Goal: Transaction & Acquisition: Obtain resource

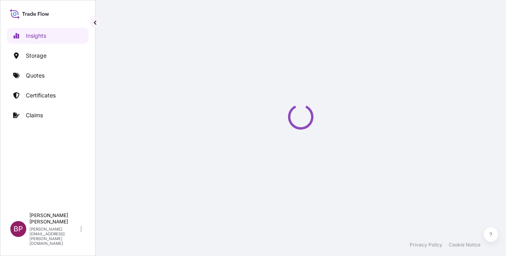
select select "2025"
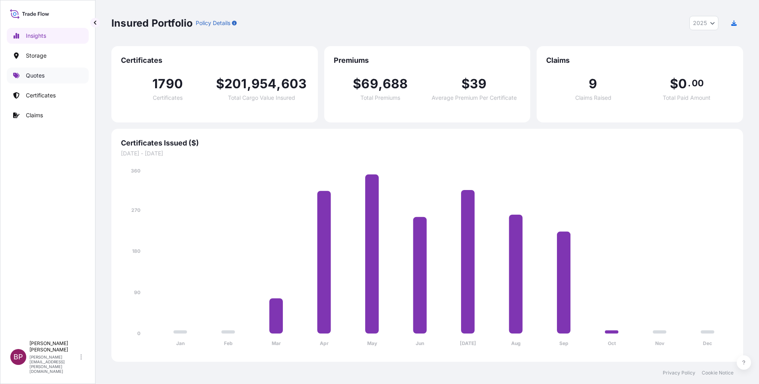
click at [31, 76] on p "Quotes" at bounding box center [35, 76] width 19 height 8
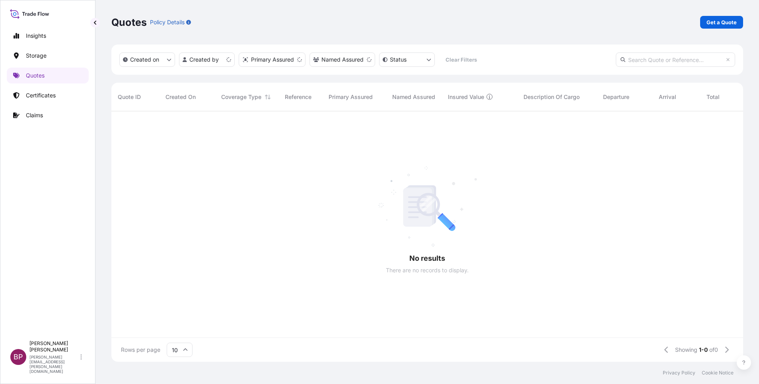
scroll to position [246, 622]
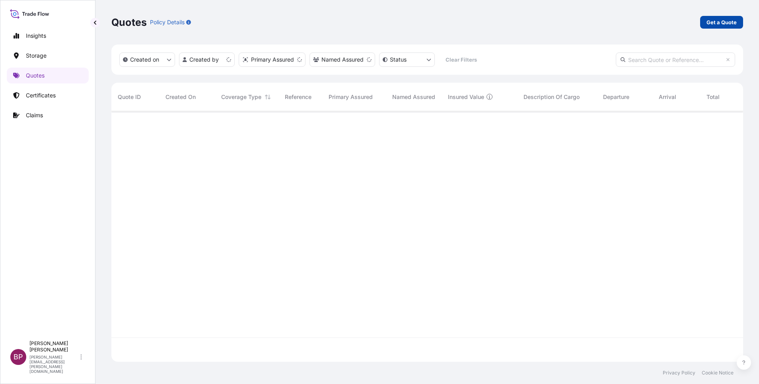
click at [505, 22] on p "Get a Quote" at bounding box center [721, 22] width 30 height 8
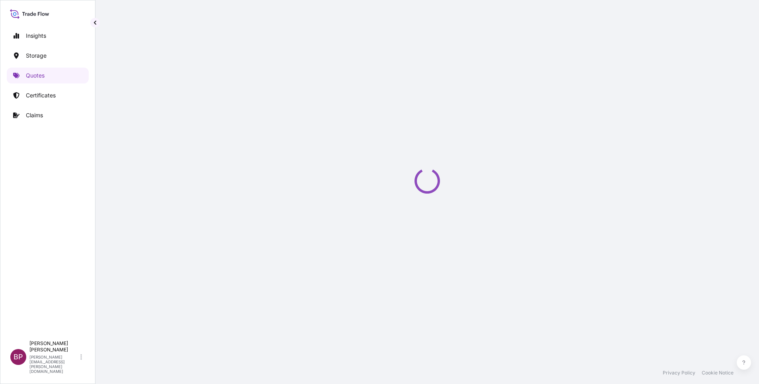
select select "Water"
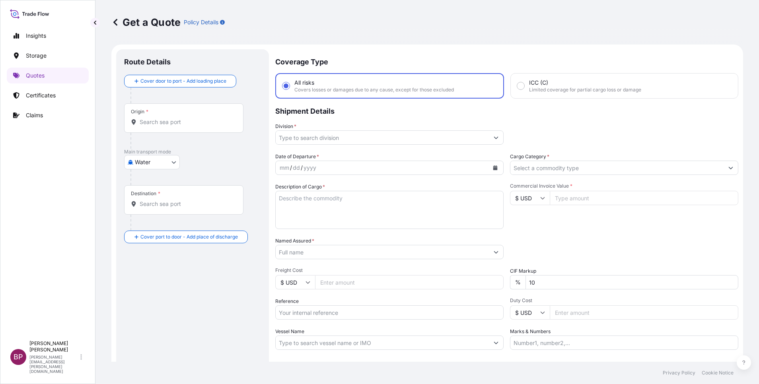
scroll to position [13, 0]
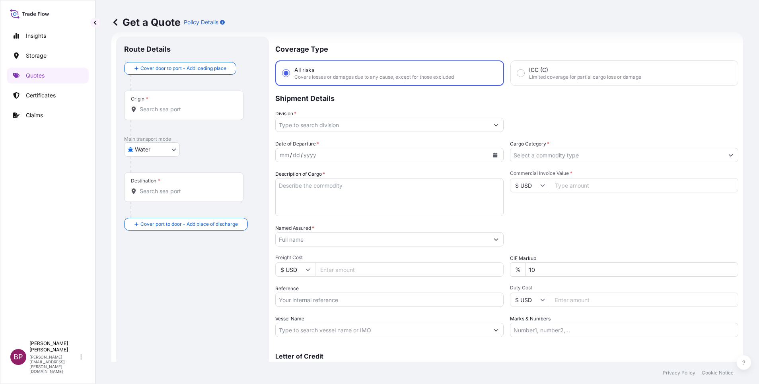
click at [493, 122] on icon "Show suggestions" at bounding box center [495, 124] width 5 height 5
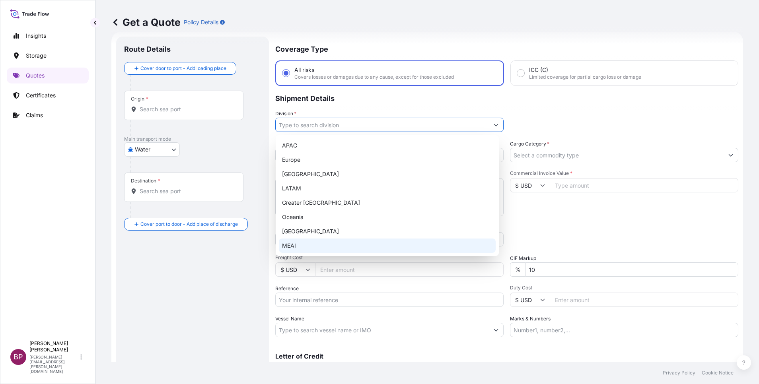
click at [324, 243] on div "MEAI" at bounding box center [387, 246] width 217 height 14
type input "MEAI"
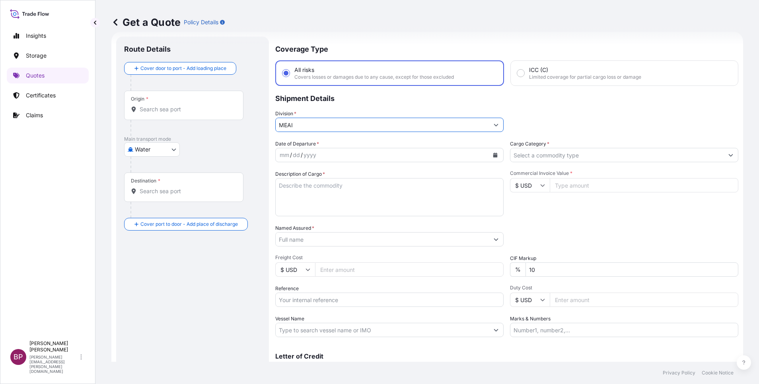
click at [505, 150] on input "Cargo Category *" at bounding box center [616, 155] width 213 height 14
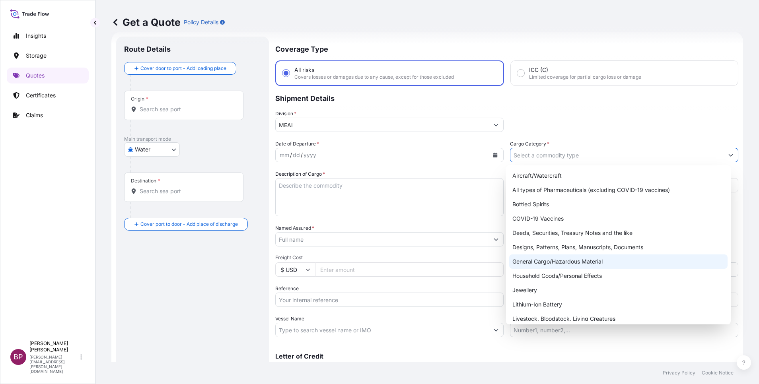
click at [505, 256] on div "General Cargo/Hazardous Material" at bounding box center [618, 261] width 218 height 14
type input "General Cargo/Hazardous Material"
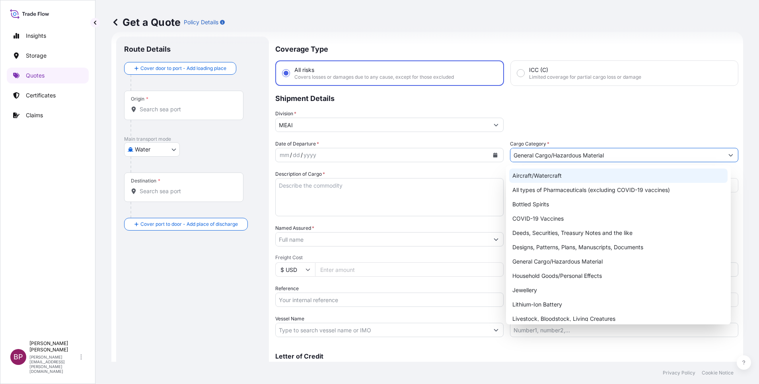
click at [505, 109] on p "Shipment Details" at bounding box center [506, 98] width 463 height 24
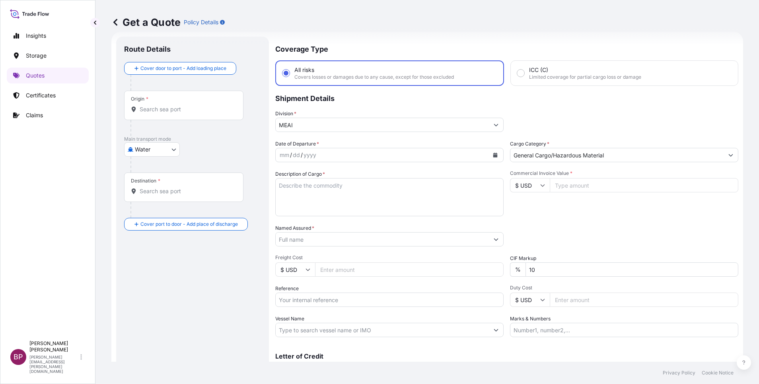
click at [505, 189] on input "Commercial Invoice Value *" at bounding box center [644, 185] width 188 height 14
paste input "317148.42"
type input "317148.42"
drag, startPoint x: 519, startPoint y: 267, endPoint x: 477, endPoint y: 256, distance: 43.4
click at [481, 256] on div "Date of Departure * mm / dd / yyyy Cargo Category * General Cargo/Hazardous Mat…" at bounding box center [506, 238] width 463 height 197
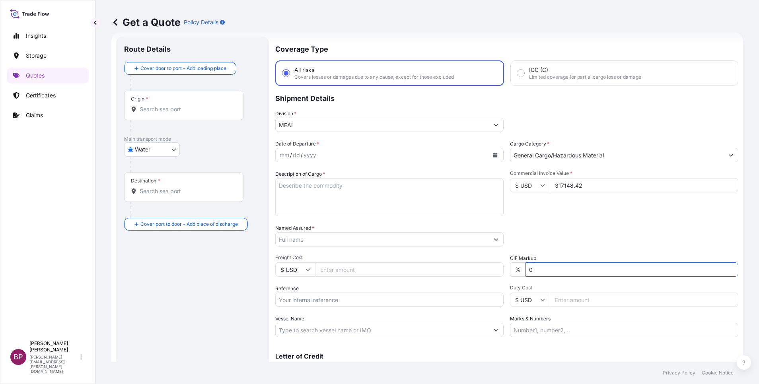
type input "0"
drag, startPoint x: 334, startPoint y: 206, endPoint x: 339, endPoint y: 204, distance: 5.5
click at [333, 204] on textarea "Description of Cargo *" at bounding box center [389, 197] width 228 height 38
paste textarea "HEAT-SEALING FLAT REEL"
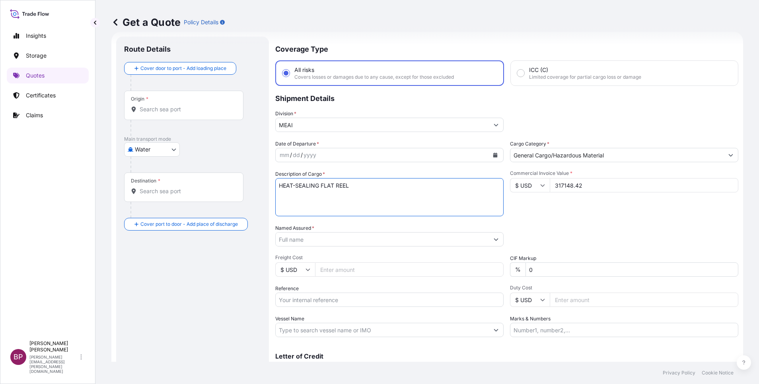
type textarea "HEAT-SEALING FLAT REEL"
click at [326, 256] on input "Reference" at bounding box center [389, 300] width 228 height 14
paste input "SSLS3150"
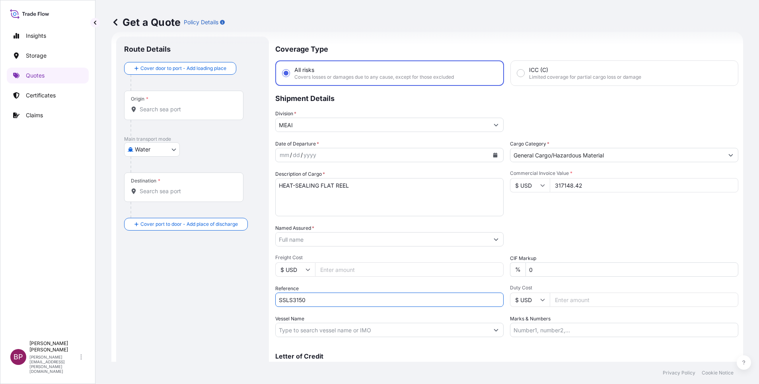
type input "SSLS3150"
click at [337, 241] on input "Named Assured *" at bounding box center [380, 239] width 209 height 14
paste input "Al Mofadaly Trading Est"
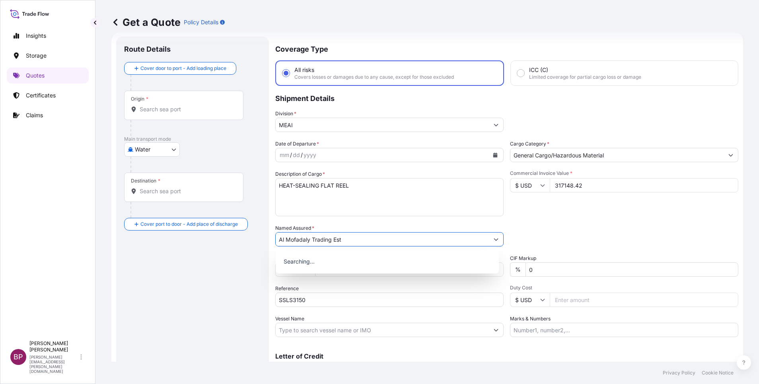
type input "Al Mofadaly Trading Est"
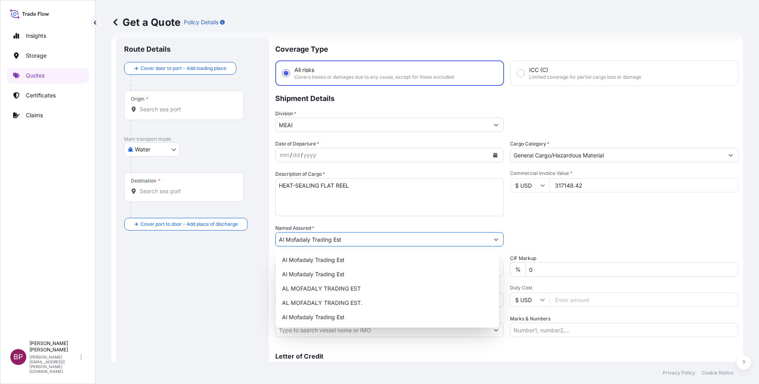
click at [493, 157] on icon "Calendar" at bounding box center [495, 155] width 4 height 5
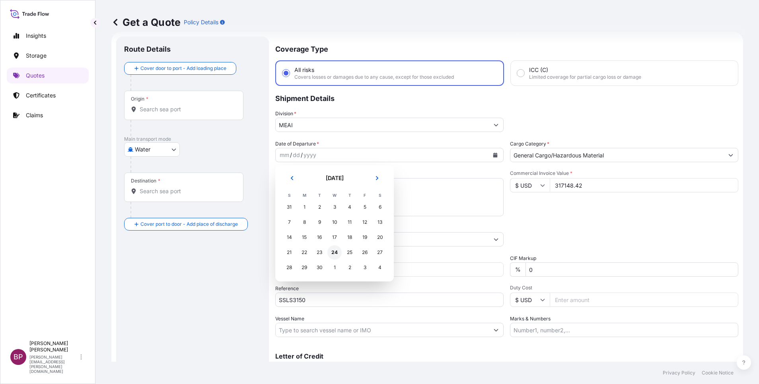
click at [334, 253] on div "24" at bounding box center [334, 252] width 14 height 14
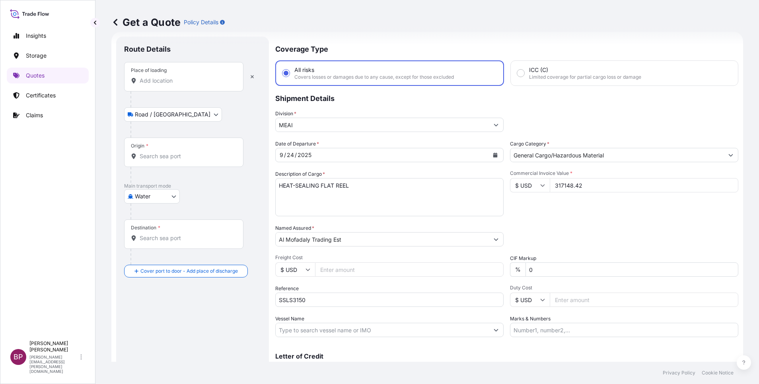
drag, startPoint x: 157, startPoint y: 85, endPoint x: 176, endPoint y: 88, distance: 19.4
click at [158, 84] on div "Place of loading" at bounding box center [183, 76] width 119 height 29
click at [158, 84] on input "Place of loading" at bounding box center [187, 81] width 94 height 8
paste input "ANQING"
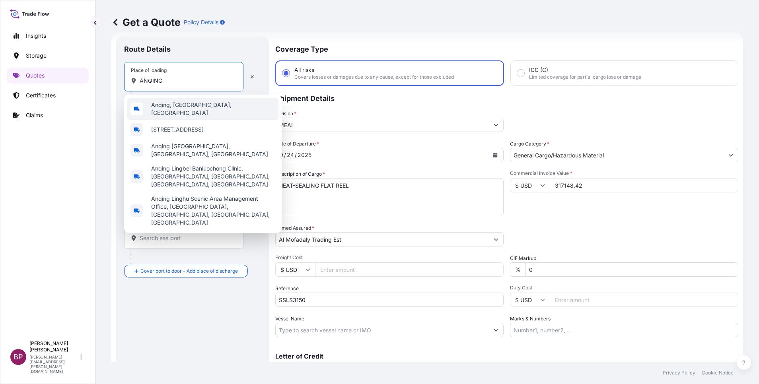
click at [188, 108] on span "Anqing, Anhui, China" at bounding box center [213, 109] width 124 height 16
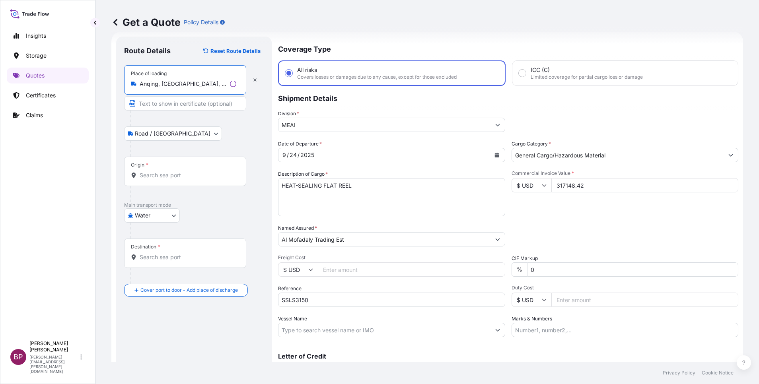
type input "Anqing, Anhui, China"
drag, startPoint x: 153, startPoint y: 181, endPoint x: 166, endPoint y: 179, distance: 12.6
click at [153, 180] on div "Origin *" at bounding box center [185, 171] width 122 height 29
click at [153, 179] on input "Origin *" at bounding box center [188, 175] width 97 height 8
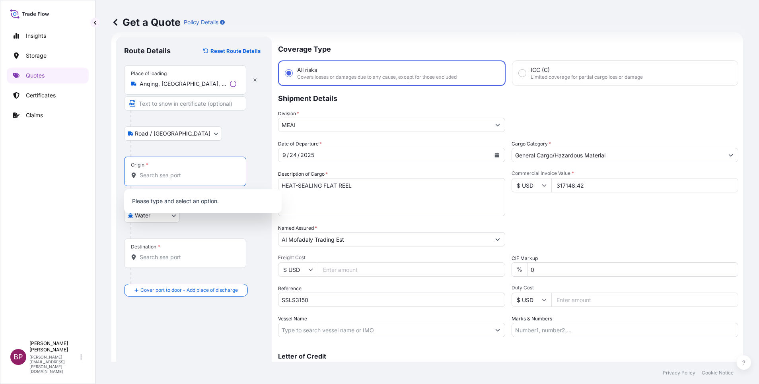
paste input "ANQING"
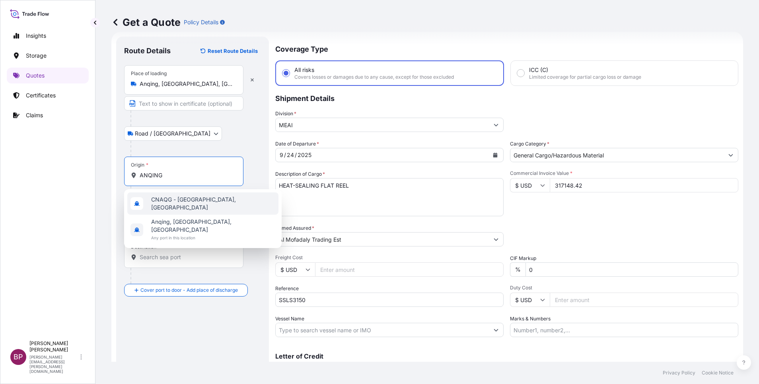
click at [202, 204] on span "CNAQG - Anqing, China" at bounding box center [213, 204] width 124 height 16
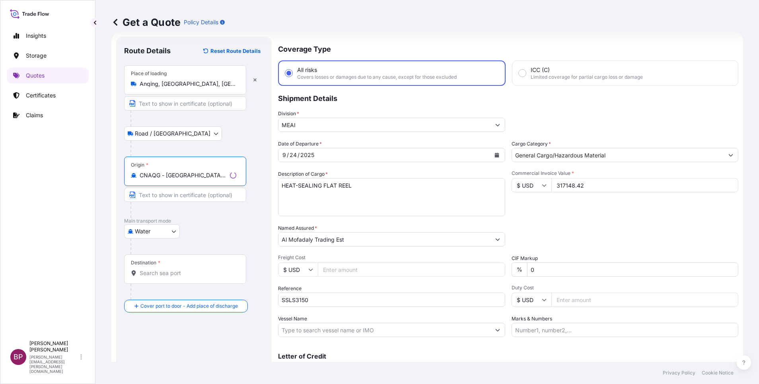
type input "CNAQG - Anqing, China"
click at [184, 256] on input "Destination *" at bounding box center [188, 273] width 97 height 8
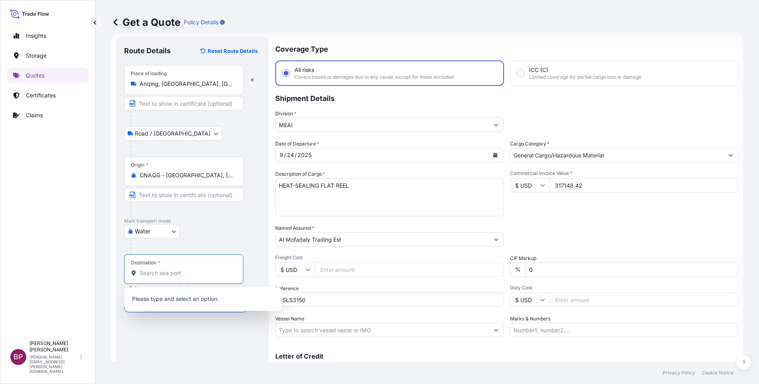
paste input "RIYADH"
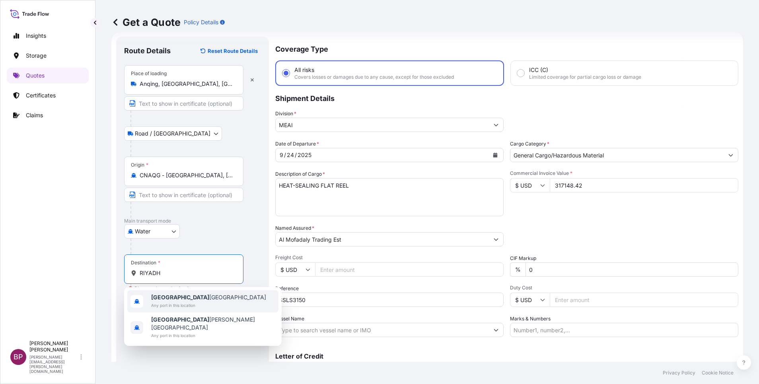
click at [188, 256] on span "Riyadh Saudi Arabia" at bounding box center [208, 297] width 115 height 8
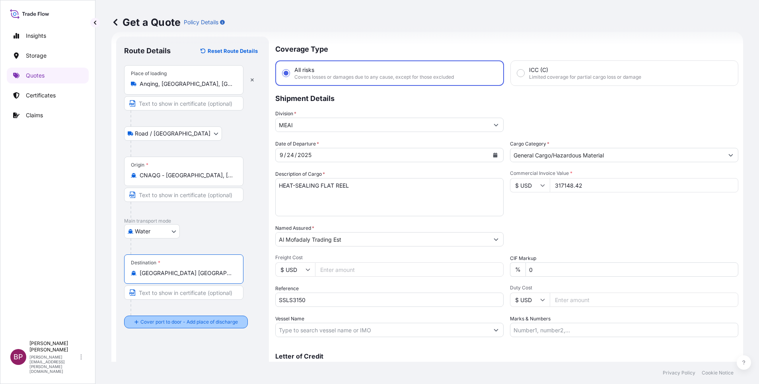
type input "Riyadh Saudi Arabia"
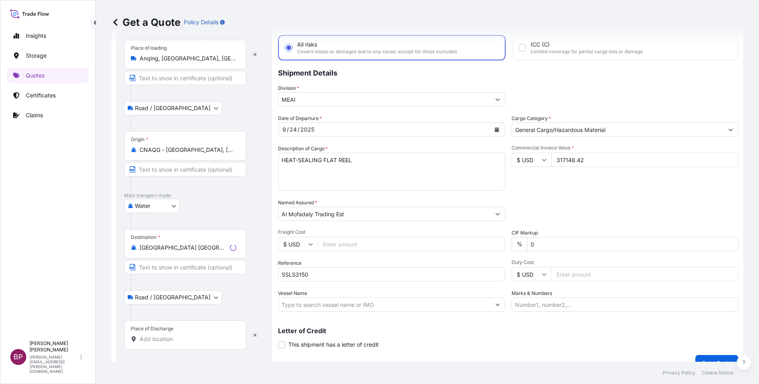
scroll to position [52, 0]
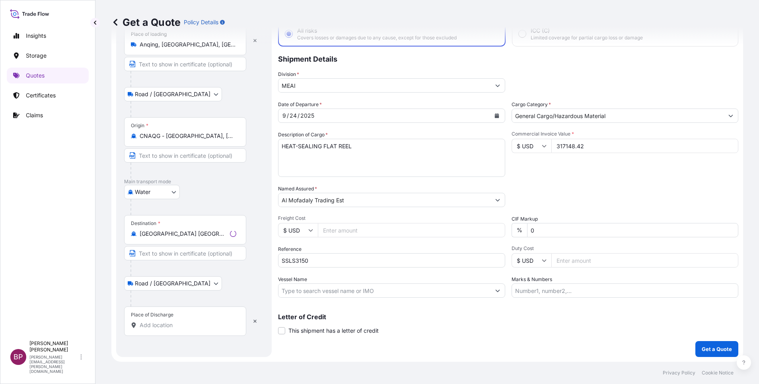
click at [170, 256] on input "Place of Discharge" at bounding box center [188, 325] width 97 height 8
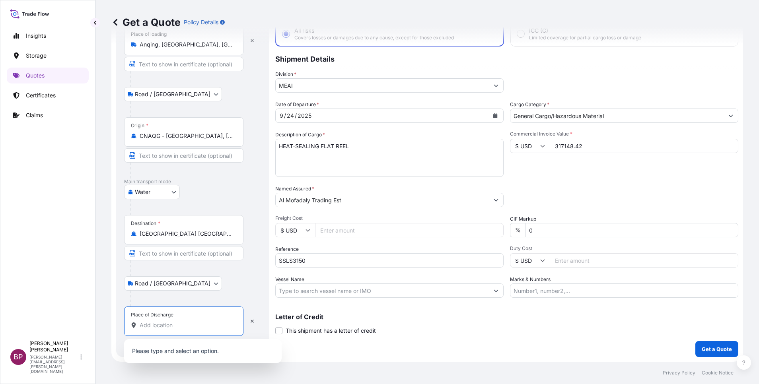
paste input "RIYADH"
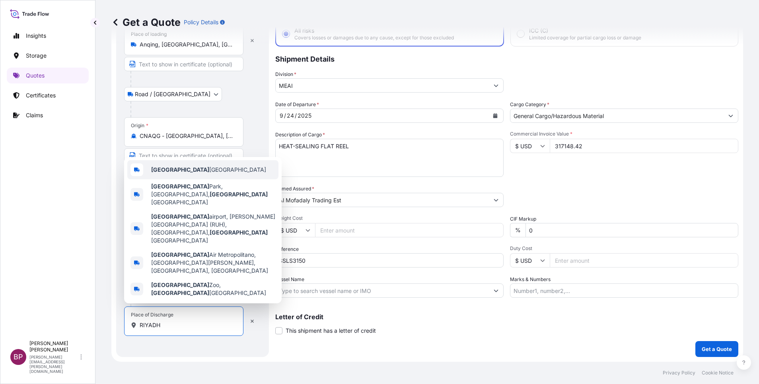
click at [187, 174] on span "Riyadh Saudi Arabia" at bounding box center [208, 170] width 115 height 8
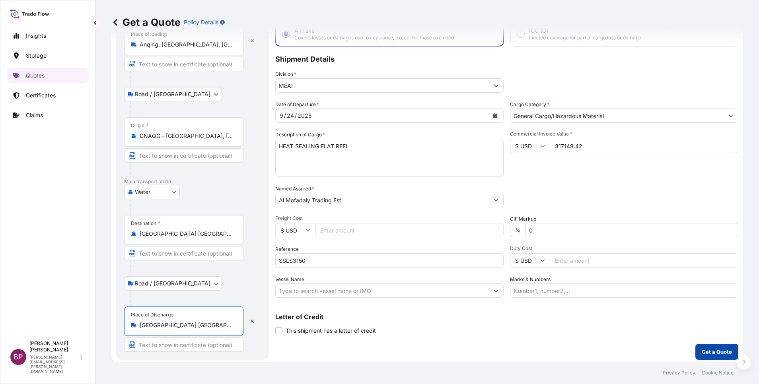
type input "Riyadh Saudi Arabia"
click at [505, 256] on p "Get a Quote" at bounding box center [716, 352] width 30 height 8
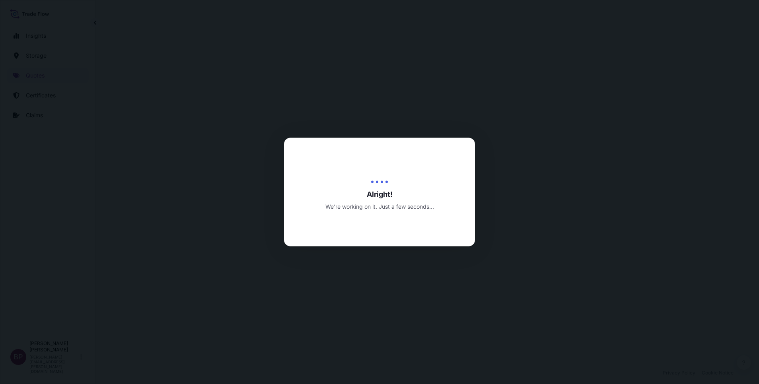
select select "Road / Inland"
select select "Water"
select select "Road / Inland"
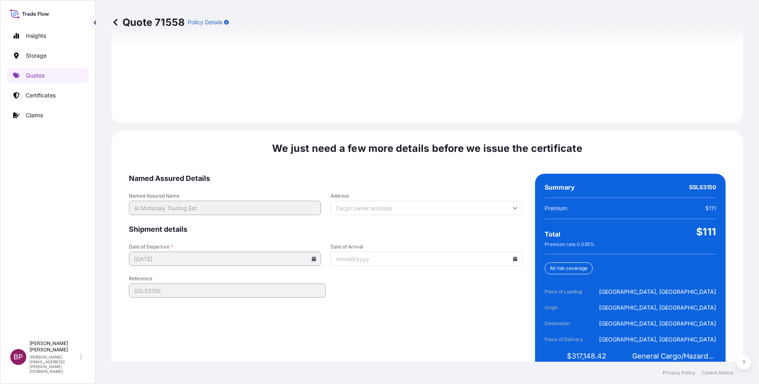
scroll to position [1179, 0]
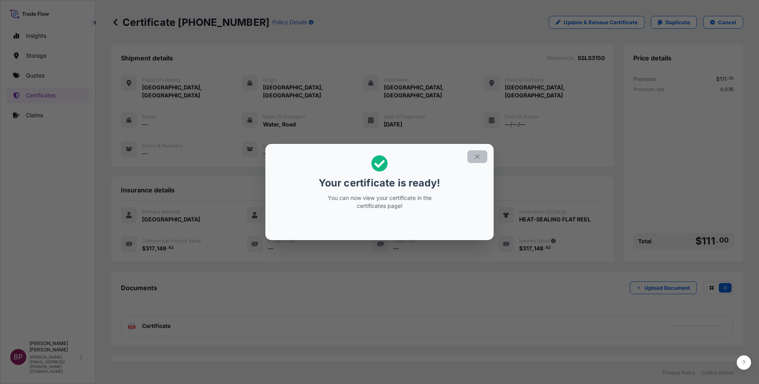
click at [475, 155] on icon "button" at bounding box center [477, 156] width 7 height 7
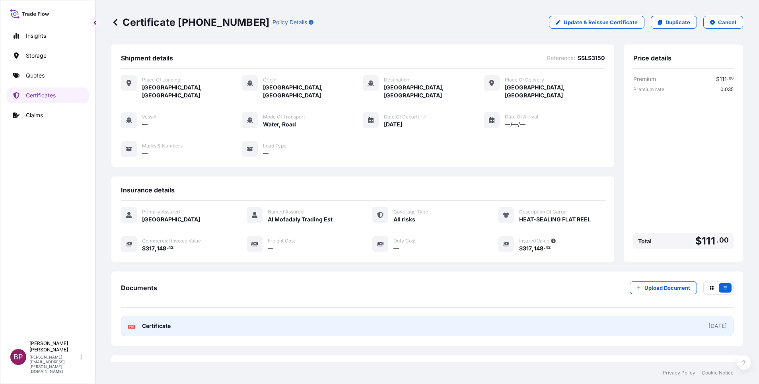
click at [162, 256] on span "Certificate" at bounding box center [156, 326] width 29 height 8
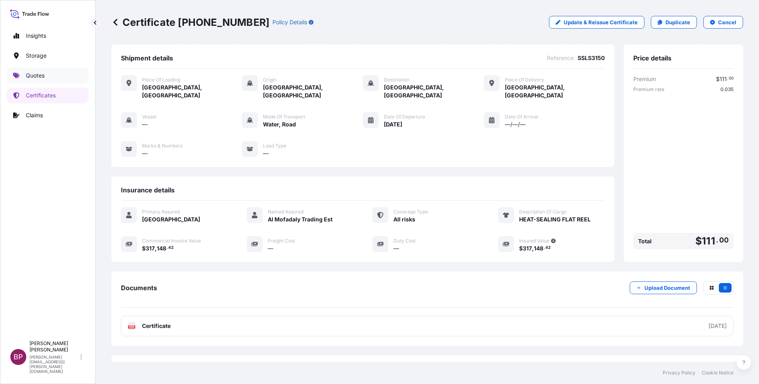
click at [37, 78] on p "Quotes" at bounding box center [35, 76] width 19 height 8
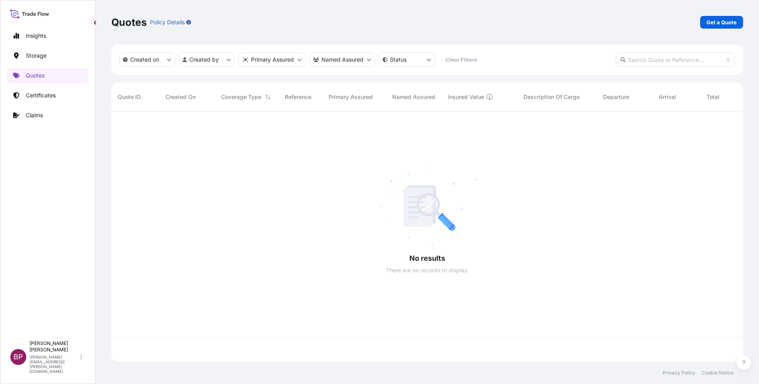
scroll to position [246, 622]
click at [505, 23] on p "Get a Quote" at bounding box center [721, 22] width 30 height 8
select select "Water"
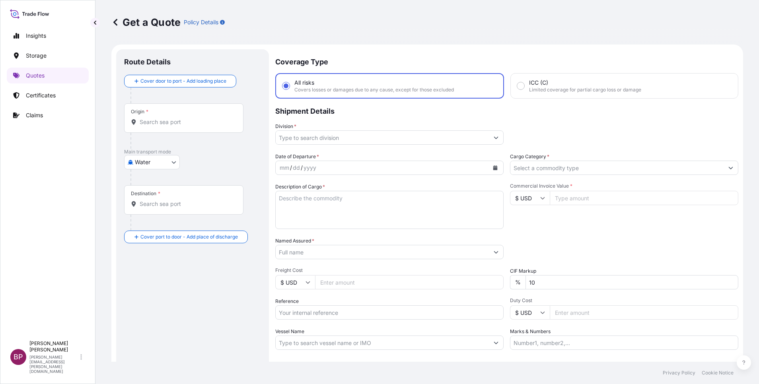
scroll to position [13, 0]
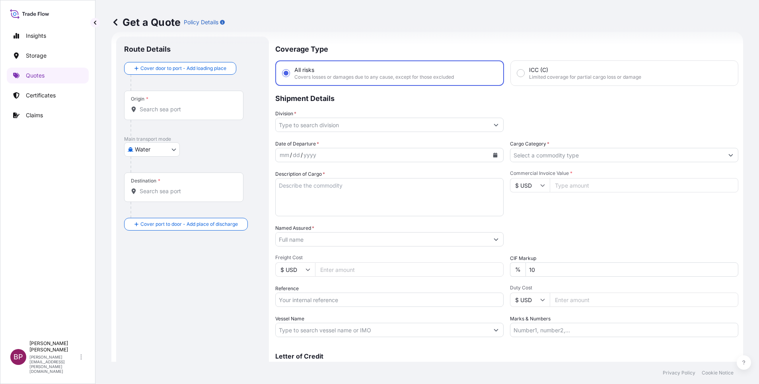
click at [505, 153] on input "Cargo Category *" at bounding box center [616, 155] width 213 height 14
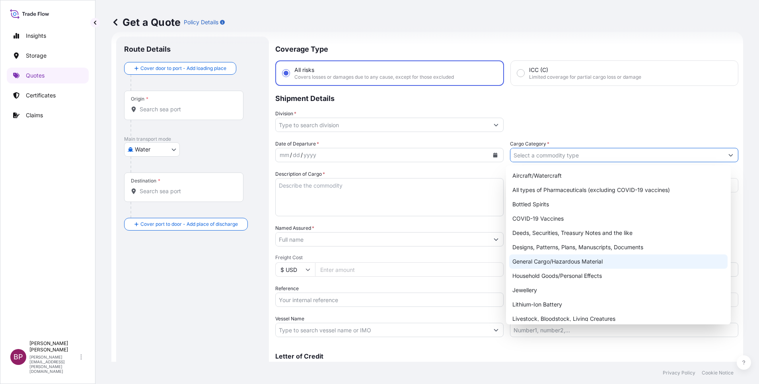
click at [505, 256] on div "General Cargo/Hazardous Material" at bounding box center [618, 261] width 218 height 14
type input "General Cargo/Hazardous Material"
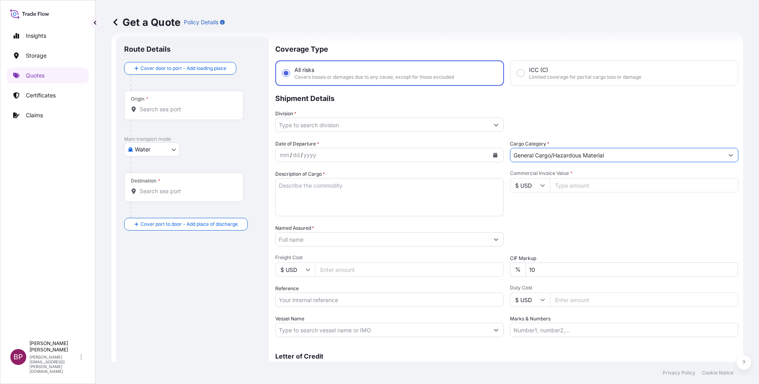
click at [493, 126] on icon "Show suggestions" at bounding box center [495, 124] width 5 height 5
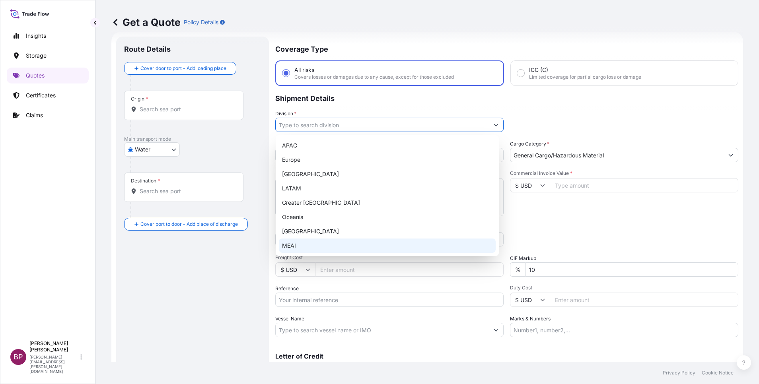
click at [326, 247] on div "MEAI" at bounding box center [387, 246] width 217 height 14
type input "MEAI"
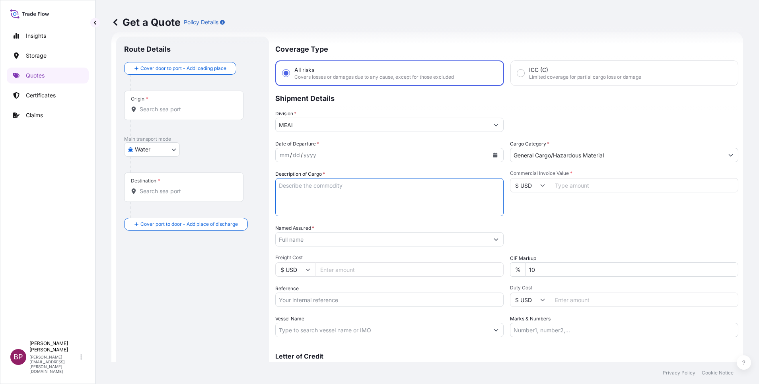
click at [332, 200] on textarea "Description of Cargo *" at bounding box center [389, 197] width 228 height 38
paste textarea "Switches, Control units, Accessories etc"
type textarea "Switches, Control units, Accessories etc"
drag, startPoint x: 574, startPoint y: 186, endPoint x: 571, endPoint y: 204, distance: 18.1
click at [505, 187] on input "Commercial Invoice Value *" at bounding box center [644, 185] width 188 height 14
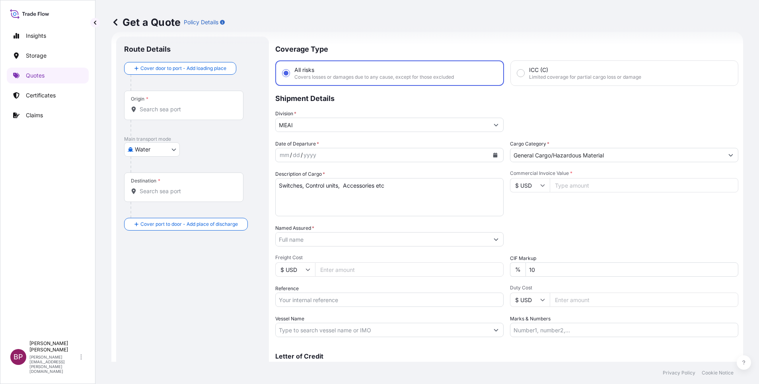
paste input "27558.92"
type input "27558.92"
drag, startPoint x: 489, startPoint y: 270, endPoint x: 401, endPoint y: 261, distance: 89.1
click at [401, 256] on div "Date of Departure * mm / dd / yyyy Cargo Category * General Cargo/Hazardous Mat…" at bounding box center [506, 238] width 463 height 197
type input "0"
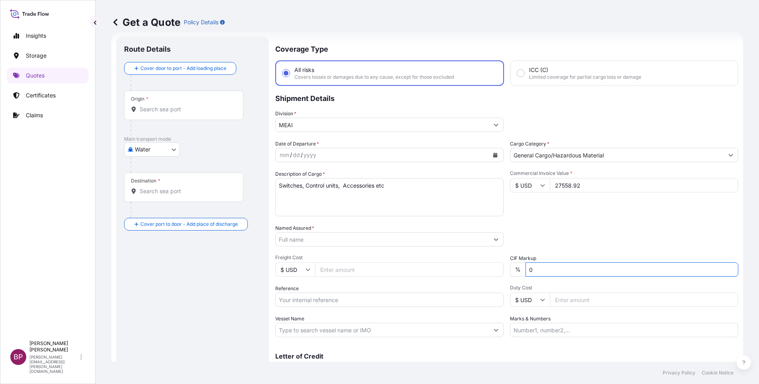
click at [357, 256] on input "Reference" at bounding box center [389, 300] width 228 height 14
paste input "Al-Marshad Trading Company"
type input "Al-Marshad Trading Company"
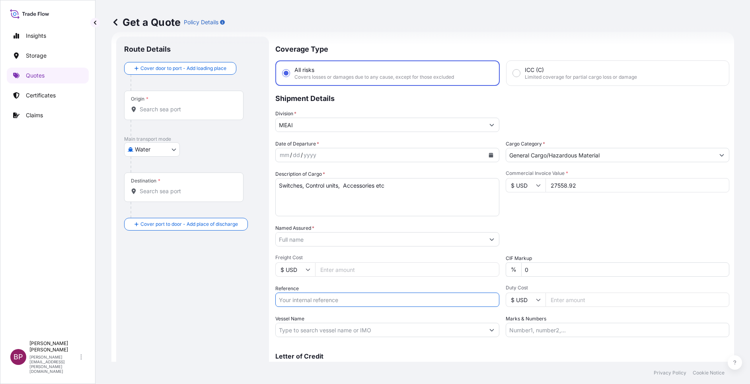
click at [343, 241] on input "Named Assured *" at bounding box center [380, 239] width 209 height 14
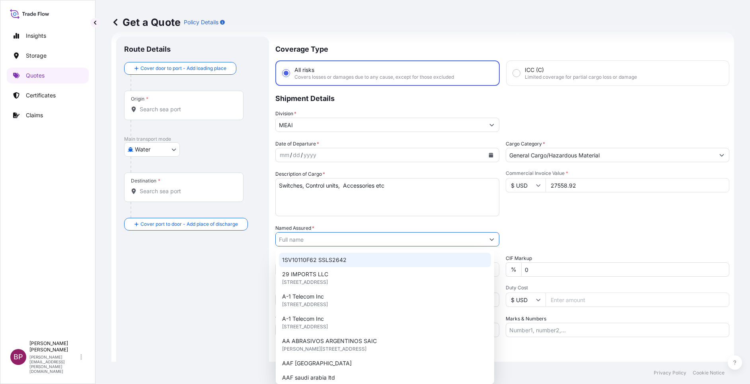
paste input "Al-Marshad Trading Company"
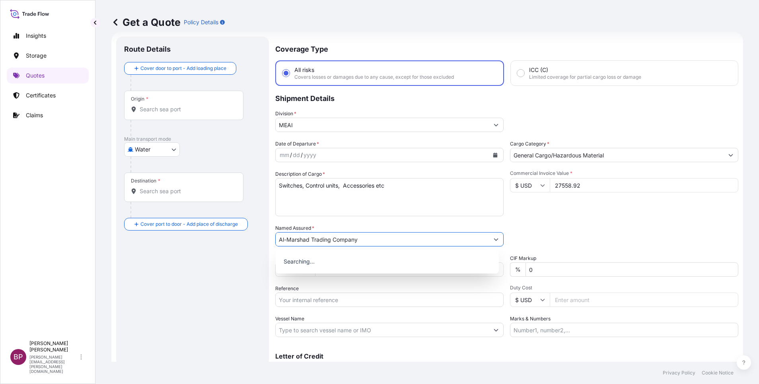
type input "Al-Marshad Trading Company"
click at [505, 242] on div "Packing Category Type to search a container mode Please select a primary mode o…" at bounding box center [624, 235] width 228 height 22
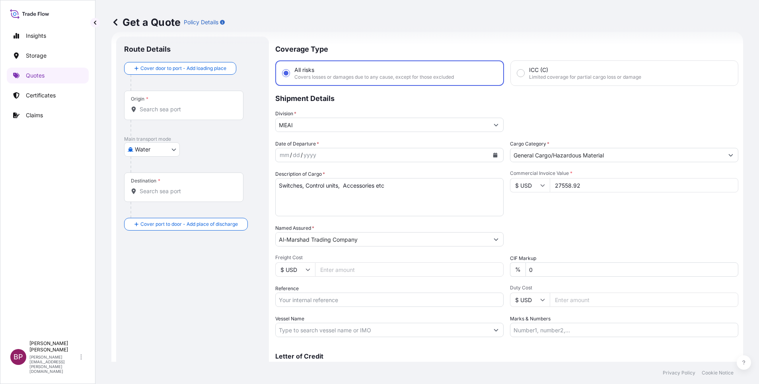
click at [493, 154] on icon "Calendar" at bounding box center [495, 155] width 4 height 5
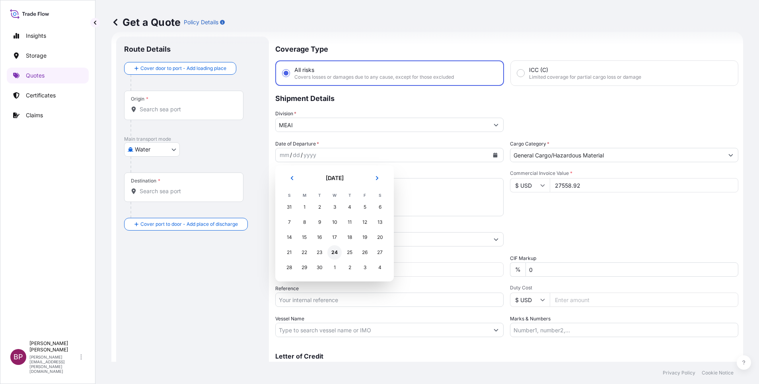
click at [334, 253] on div "24" at bounding box center [334, 252] width 14 height 14
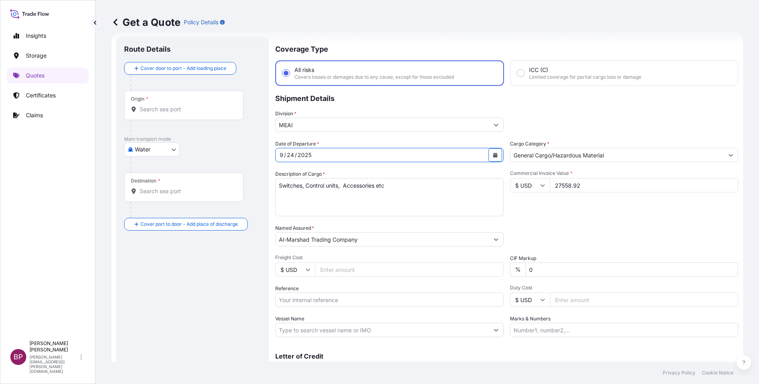
click at [174, 150] on body "Insights Storage Quotes Certificates Claims BP Bobby Paul Kurian bobby.paul@psa…" at bounding box center [379, 192] width 759 height 384
click at [154, 198] on span "Inland" at bounding box center [147, 199] width 16 height 8
select select "Inland"
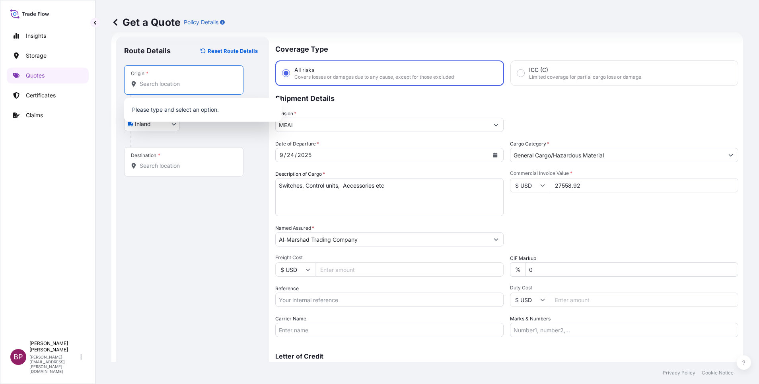
click at [180, 85] on input "Origin *" at bounding box center [187, 84] width 94 height 8
paste input "Jebel Ali"
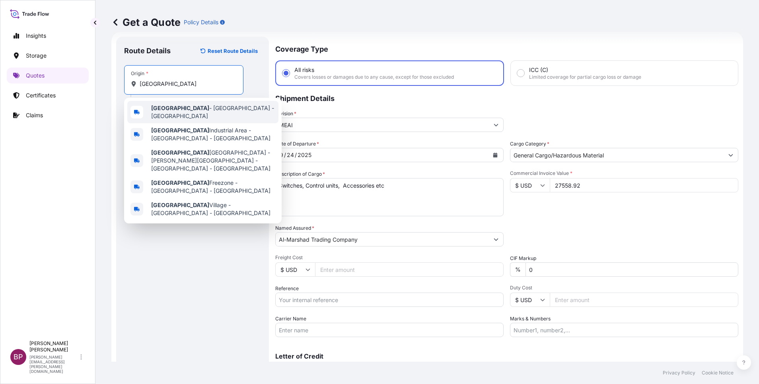
click at [186, 113] on span "Jebel Ali - Dubai - United Arab Emirates" at bounding box center [213, 112] width 124 height 16
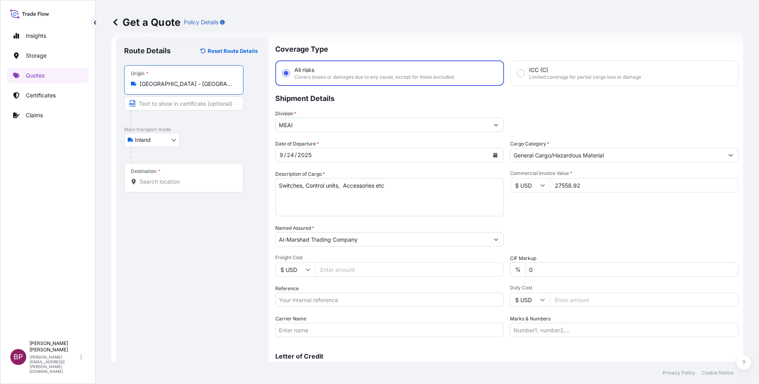
type input "Jebel Ali - Dubai - United Arab Emirates"
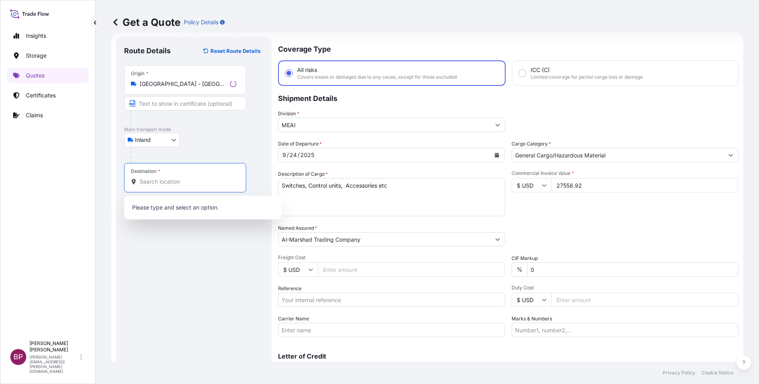
drag, startPoint x: 175, startPoint y: 180, endPoint x: 162, endPoint y: 173, distance: 14.1
click at [174, 180] on input "Destination *" at bounding box center [188, 182] width 97 height 8
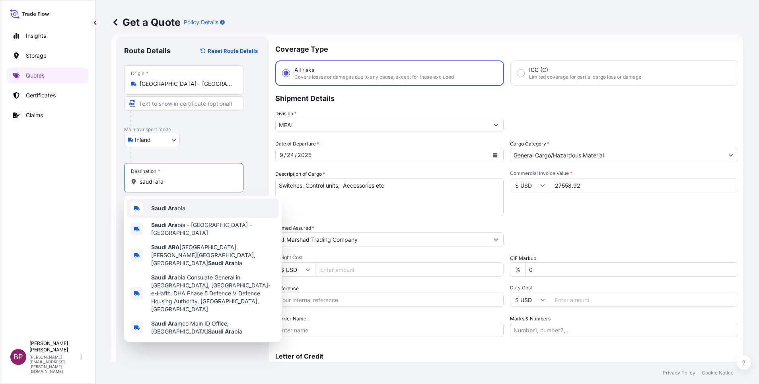
click at [176, 212] on span "Saudi Ara bia" at bounding box center [168, 208] width 34 height 8
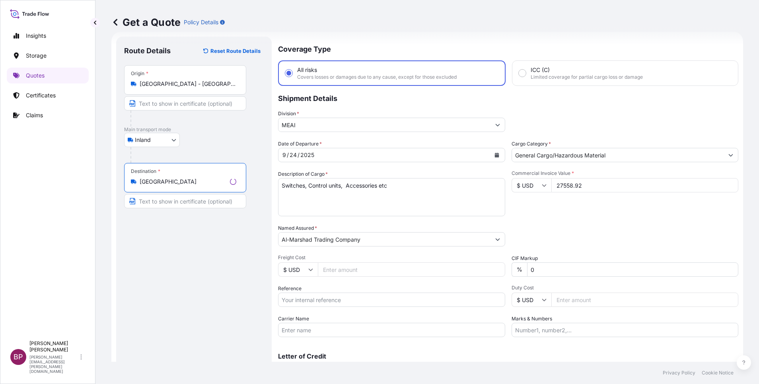
type input "Saudi Arabia"
click at [175, 202] on input "Text to appear on certificate" at bounding box center [185, 201] width 122 height 14
click at [177, 256] on div "Route Details Reset Route Details Place of loading Road / Inland Road / Inland …" at bounding box center [192, 217] width 137 height 344
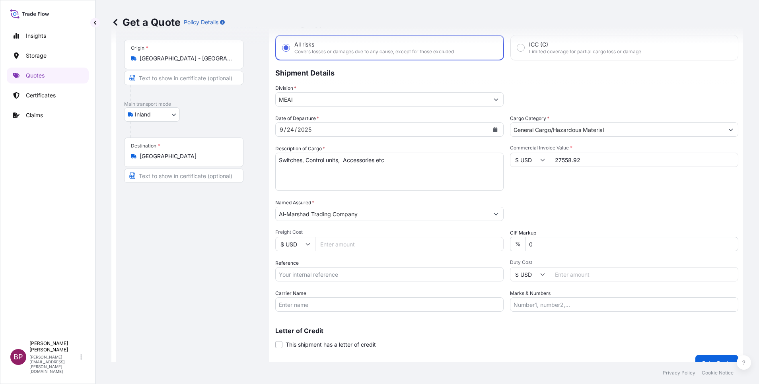
scroll to position [52, 0]
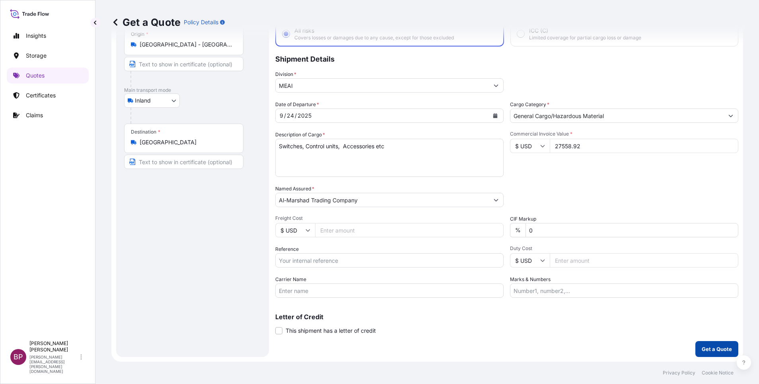
click at [505, 256] on p "Get a Quote" at bounding box center [716, 349] width 30 height 8
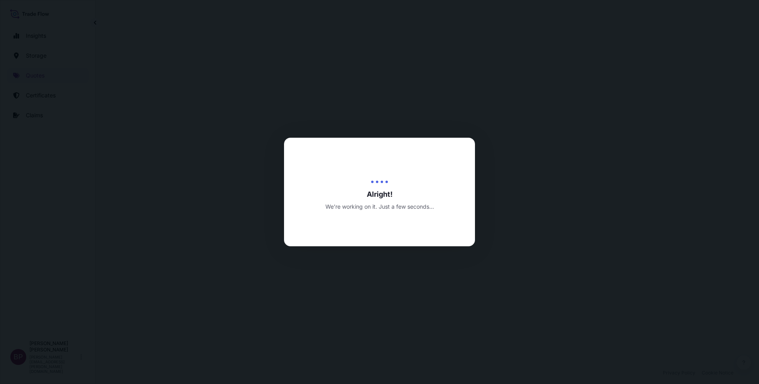
select select "Inland"
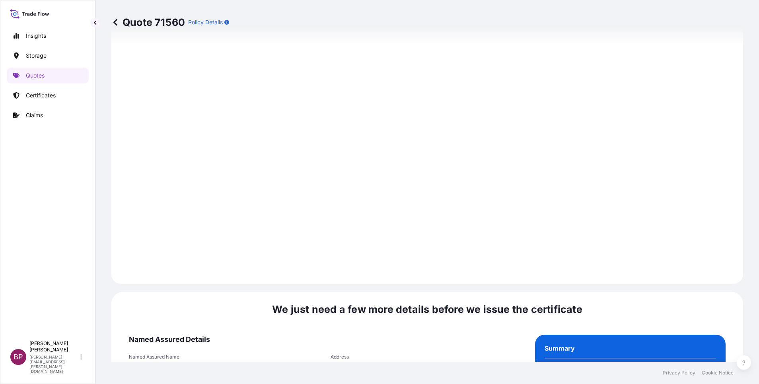
scroll to position [1115, 0]
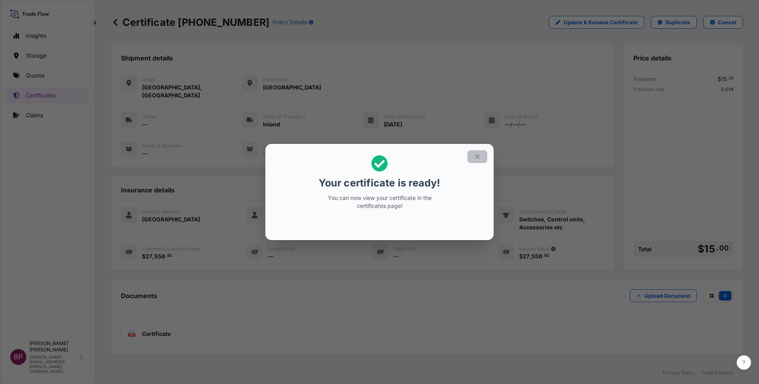
click at [478, 157] on icon "button" at bounding box center [477, 156] width 7 height 7
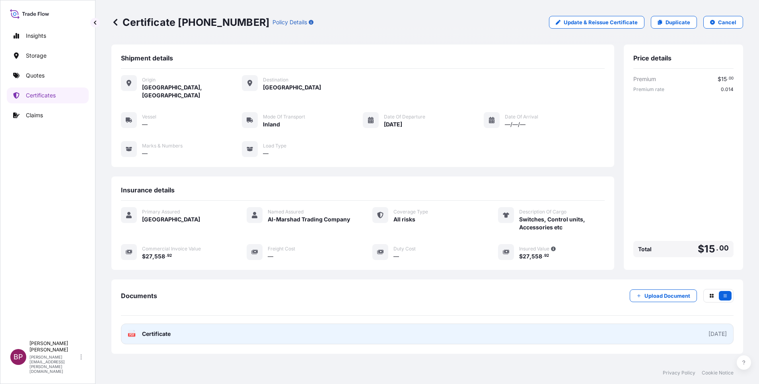
click at [165, 256] on span "Certificate" at bounding box center [156, 334] width 29 height 8
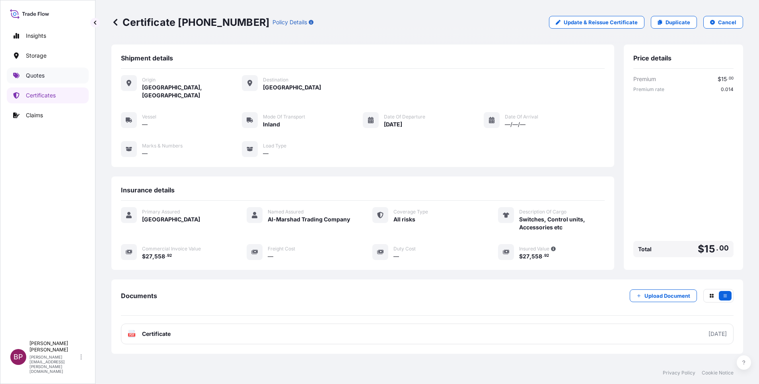
click at [38, 74] on p "Quotes" at bounding box center [35, 76] width 19 height 8
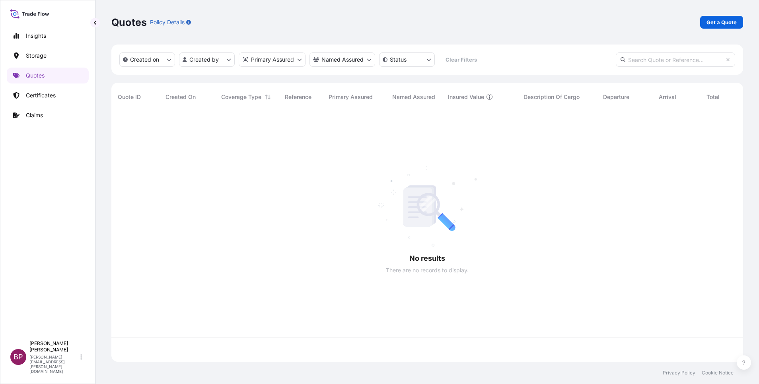
scroll to position [246, 622]
click at [505, 22] on p "Get a Quote" at bounding box center [721, 22] width 30 height 8
select select "Water"
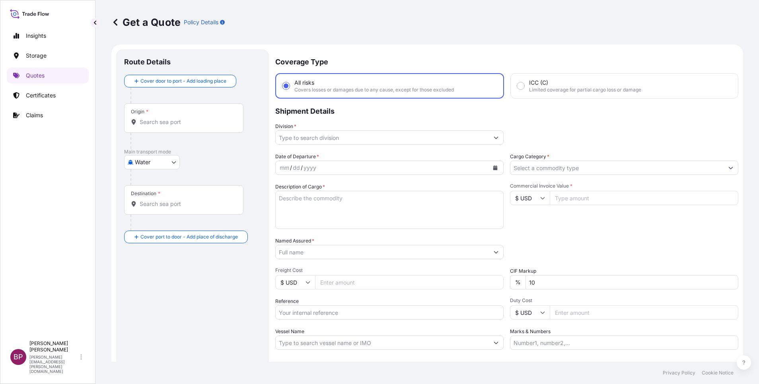
scroll to position [13, 0]
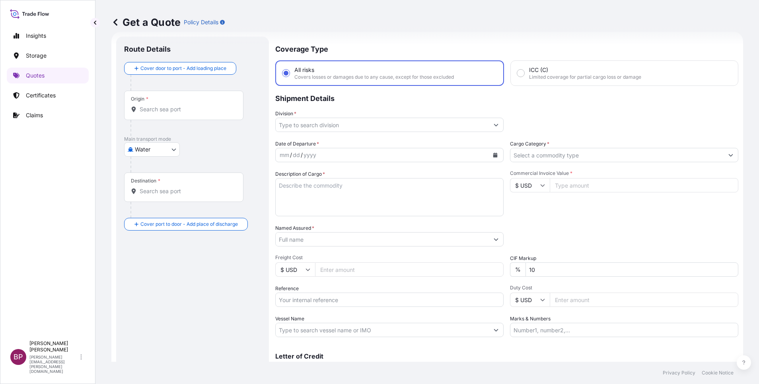
click at [505, 186] on input "Commercial Invoice Value *" at bounding box center [644, 185] width 188 height 14
paste input "18319.55"
type input "18319.55"
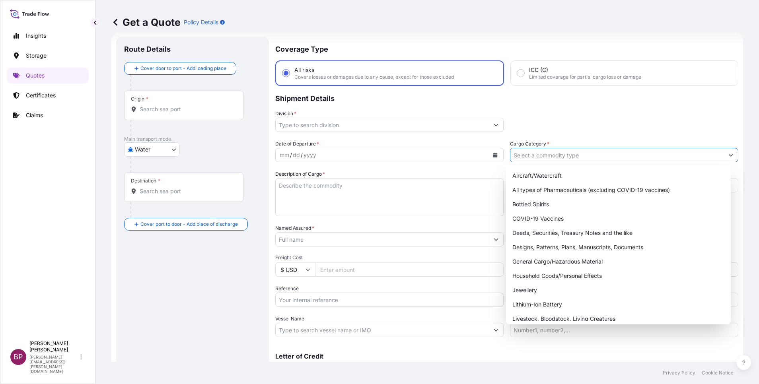
click at [505, 155] on input "Cargo Category *" at bounding box center [616, 155] width 213 height 14
click at [505, 256] on div "General Cargo/Hazardous Material" at bounding box center [618, 261] width 218 height 14
type input "General Cargo/Hazardous Material"
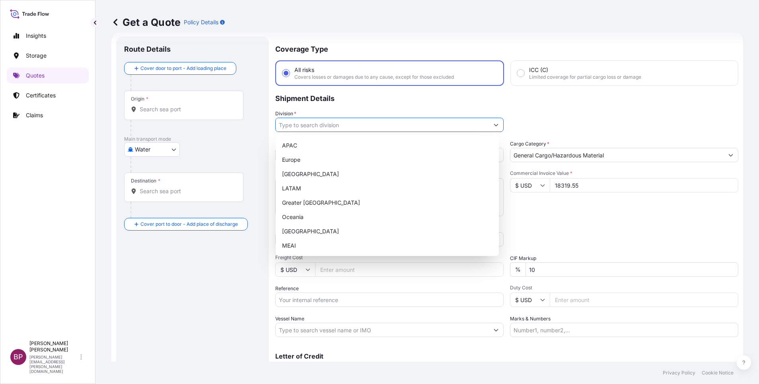
click at [493, 126] on icon "Show suggestions" at bounding box center [495, 124] width 5 height 5
click at [317, 242] on div "MEAI" at bounding box center [387, 246] width 217 height 14
type input "MEAI"
drag, startPoint x: 538, startPoint y: 210, endPoint x: 449, endPoint y: 202, distance: 89.8
click at [505, 207] on div "Commercial Invoice Value * $ USD 18319.55" at bounding box center [624, 193] width 228 height 46
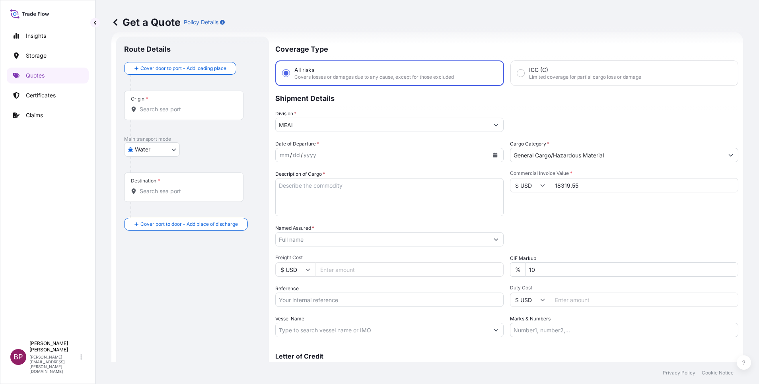
click at [406, 197] on textarea "Description of Cargo *" at bounding box center [389, 197] width 228 height 38
paste textarea "INDUSTRIAL FANS"
type textarea "INDUSTRIAL FANS"
click at [493, 155] on icon "Calendar" at bounding box center [495, 155] width 4 height 5
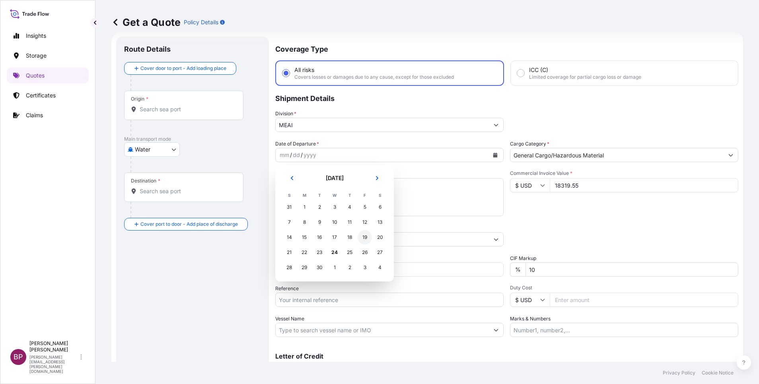
click at [364, 238] on div "19" at bounding box center [364, 237] width 14 height 14
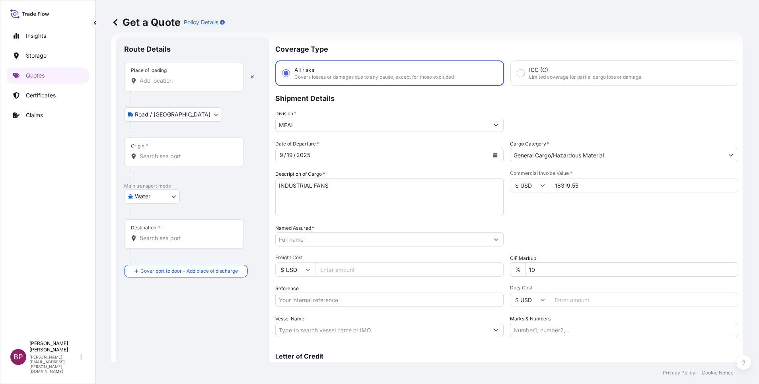
click at [154, 85] on div "Place of loading" at bounding box center [183, 76] width 119 height 29
click at [154, 85] on input "Place of loading" at bounding box center [187, 81] width 94 height 8
paste input "NHAVA SH"
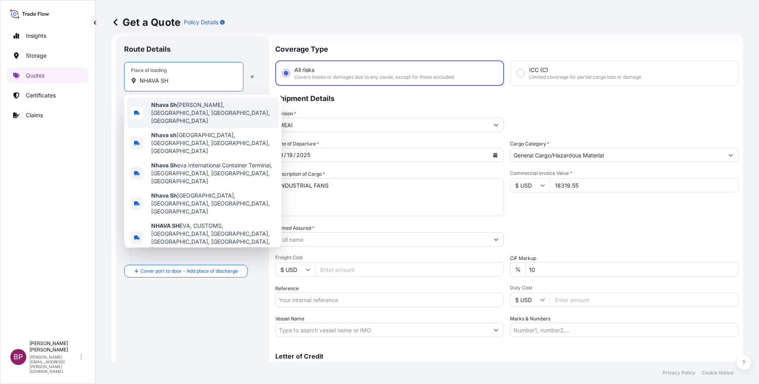
click at [179, 111] on span "Nhava Sh eva, Navi Mumbai, Maharashtra, India" at bounding box center [213, 113] width 124 height 24
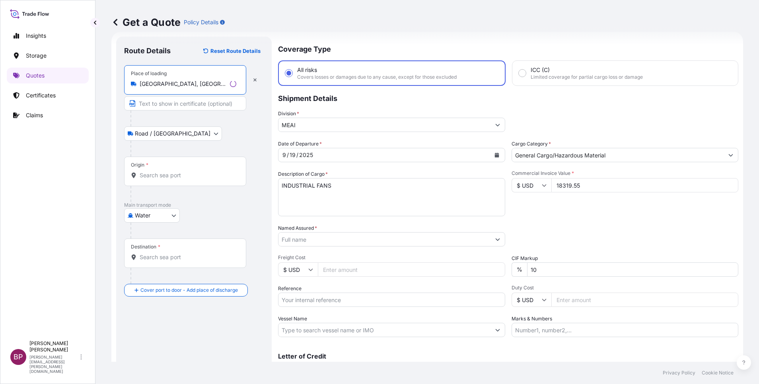
type input "Nhava Sheva, Navi Mumbai, Maharashtra, India"
click at [161, 175] on input "Origin *" at bounding box center [188, 175] width 97 height 8
paste input "NHAVA SH"
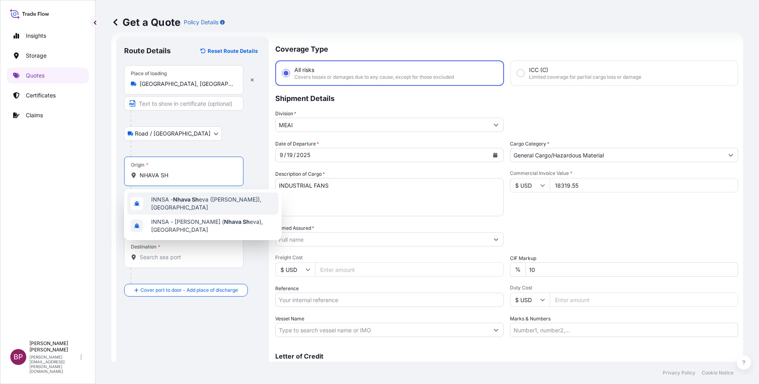
click at [203, 210] on span "INNSA - Nhava Sh eva (Jawaharlal Nehru), India" at bounding box center [213, 204] width 124 height 16
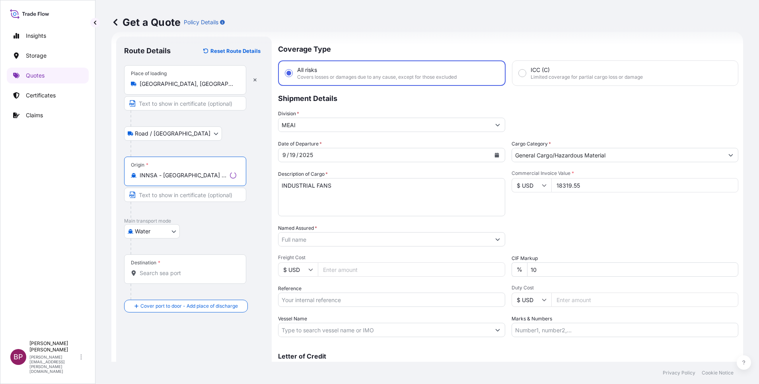
type input "INNSA - Nhava Sheva (Jawaharlal Nehru), India"
drag, startPoint x: 175, startPoint y: 274, endPoint x: 175, endPoint y: 265, distance: 9.1
click at [175, 256] on div "Destination *" at bounding box center [185, 268] width 122 height 29
click at [175, 256] on input "Destination *" at bounding box center [188, 273] width 97 height 8
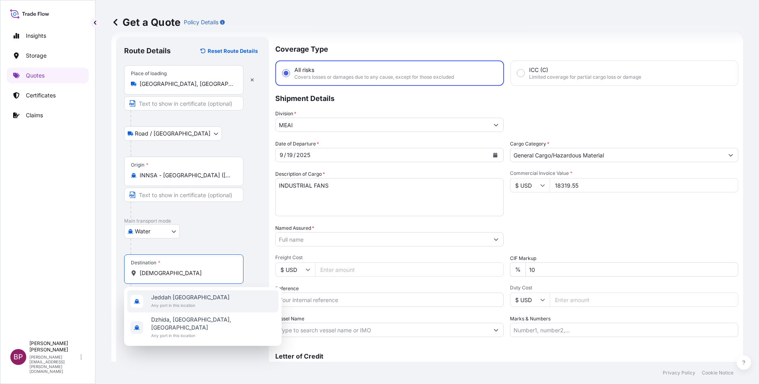
click at [188, 256] on span "Jeddah Saudi Arabia" at bounding box center [190, 297] width 78 height 8
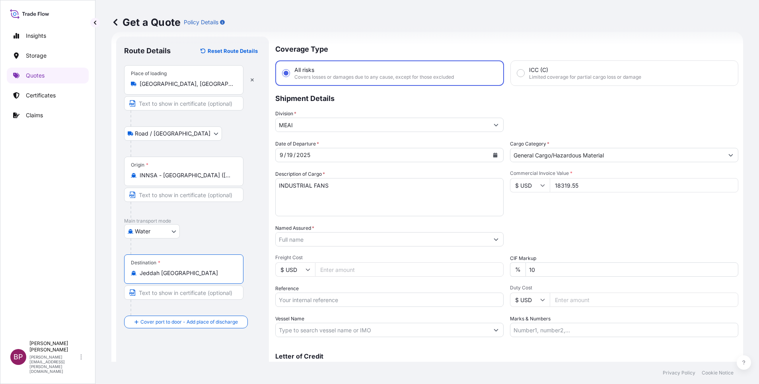
type input "Jeddah Saudi Arabia"
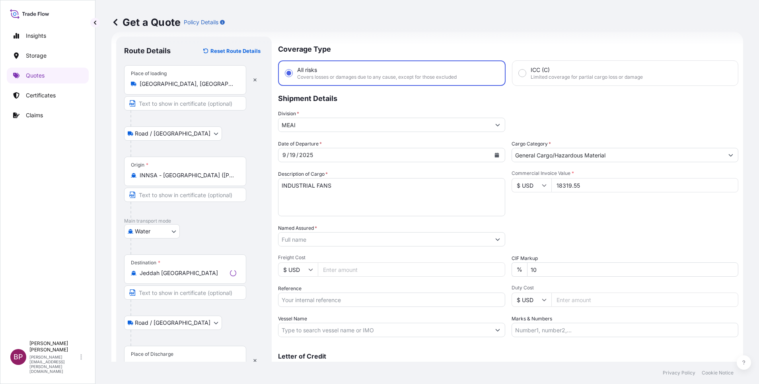
click at [163, 256] on div "Place of Discharge" at bounding box center [152, 354] width 43 height 6
click at [163, 256] on input "Place of Discharge" at bounding box center [188, 365] width 97 height 8
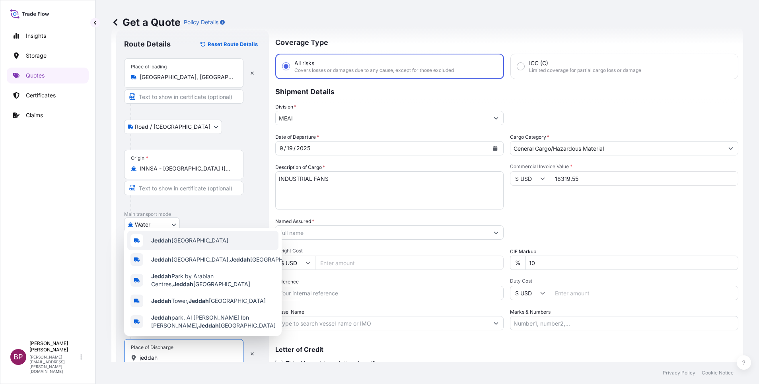
click at [183, 239] on span "Jeddah Saudi Arabia" at bounding box center [189, 241] width 77 height 8
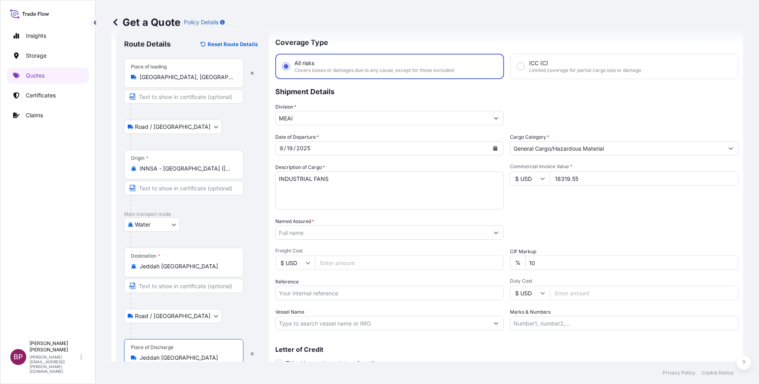
type input "Jeddah Saudi Arabia"
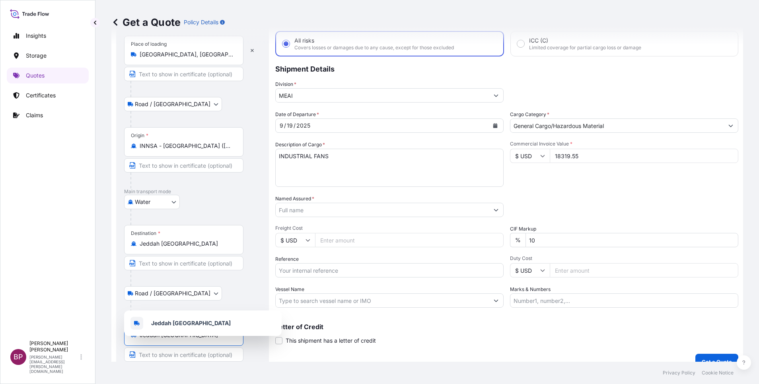
scroll to position [55, 0]
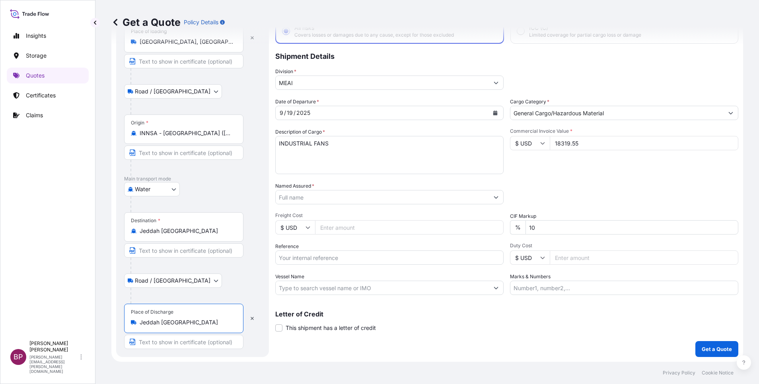
click at [329, 256] on input "Reference" at bounding box center [389, 258] width 228 height 14
paste input "DALLAH TRANE MANUFACTURING"
type input "DALLAH TRANE MANUFACTURING"
drag, startPoint x: 348, startPoint y: 256, endPoint x: 39, endPoint y: 227, distance: 310.3
click at [48, 231] on div "Insights Storage Quotes Certificates Claims BP Bobby Paul Kurian bobby.paul@psa…" at bounding box center [379, 192] width 759 height 384
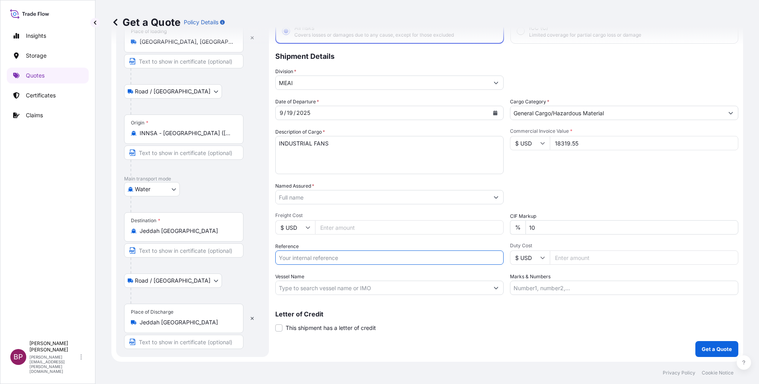
click at [349, 199] on input "Named Assured *" at bounding box center [382, 197] width 213 height 14
paste input "DALLAH TRANE MANUFACTURING"
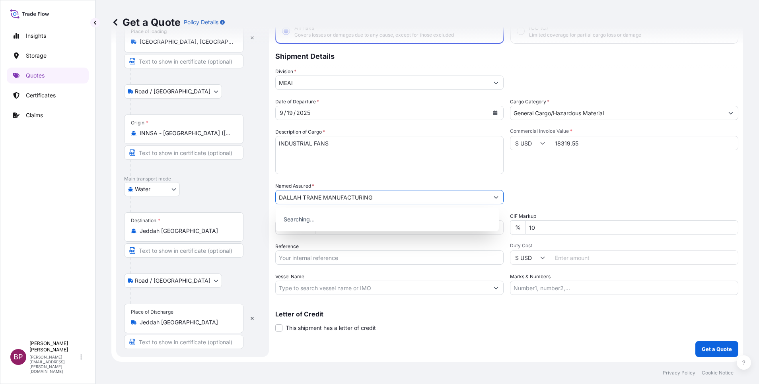
type input "DALLAH TRANE MANUFACTURING"
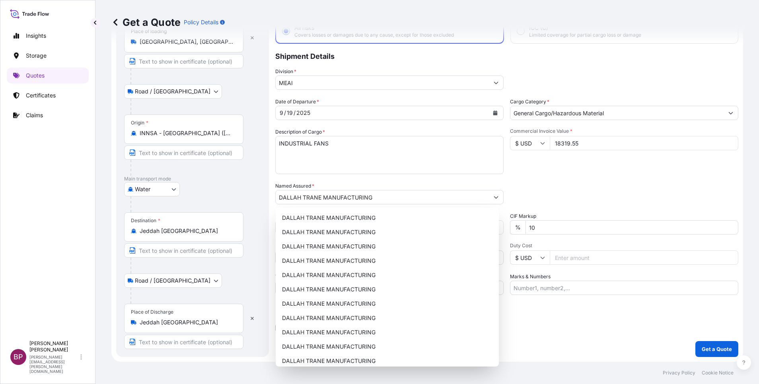
click at [505, 198] on div "Packing Category Type to search a container mode Please select a primary mode o…" at bounding box center [624, 193] width 228 height 22
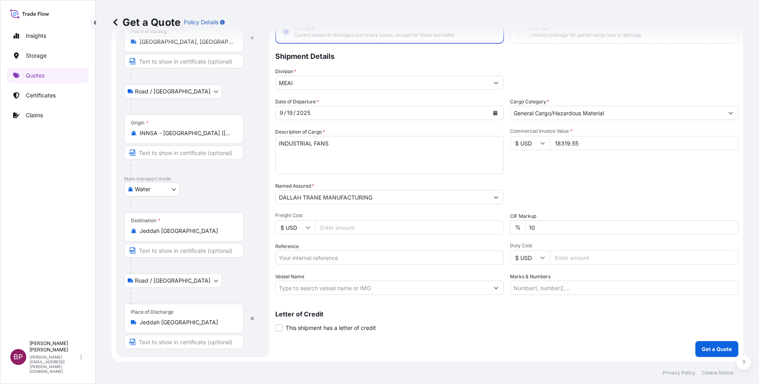
click at [312, 221] on div "Date of Departure * 9 / 19 / 2025 Cargo Category * General Cargo/Hazardous Mate…" at bounding box center [506, 196] width 463 height 197
type input "0"
click at [505, 256] on p "Get a Quote" at bounding box center [716, 349] width 30 height 8
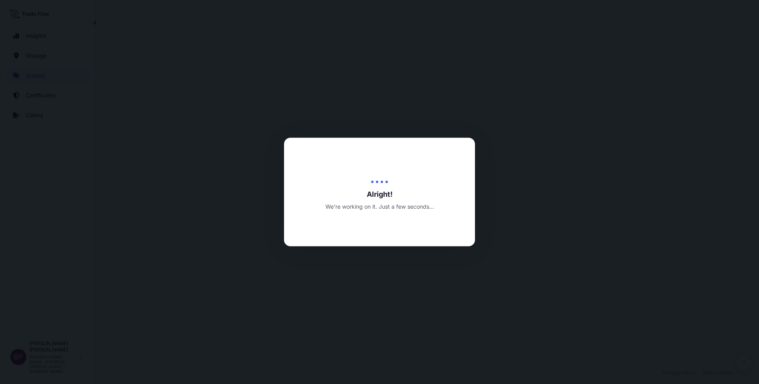
select select "Road / Inland"
select select "Water"
select select "Road / Inland"
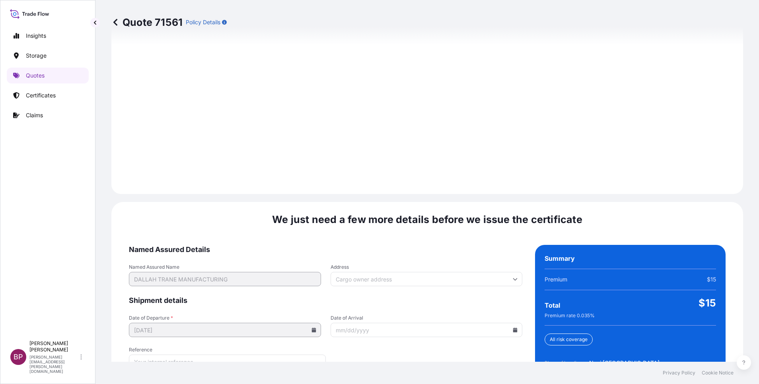
scroll to position [1179, 0]
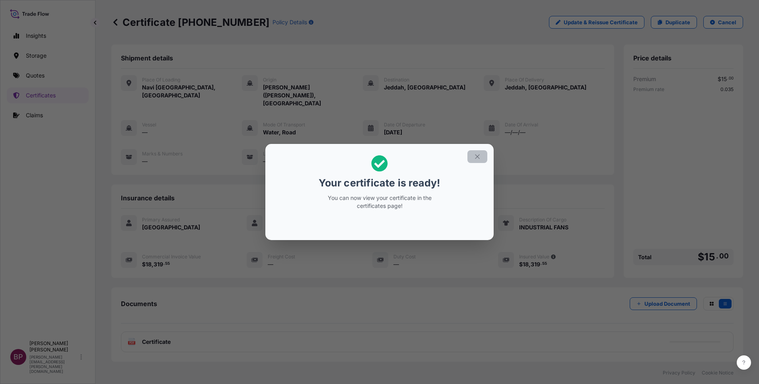
click at [475, 155] on icon "button" at bounding box center [477, 156] width 7 height 7
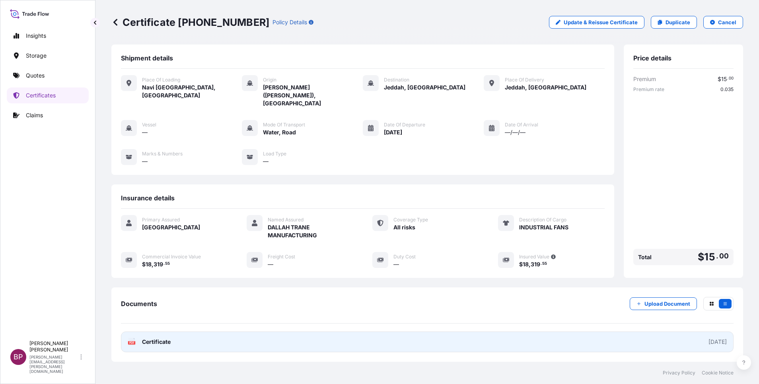
click at [171, 256] on link "PDF Certificate 2025-09-24" at bounding box center [427, 342] width 612 height 21
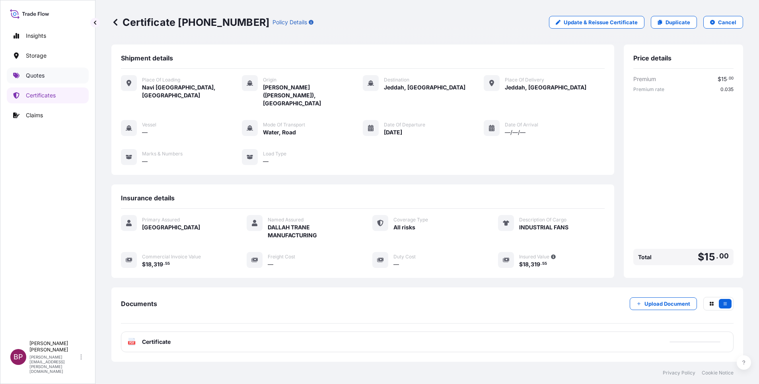
click at [39, 72] on p "Quotes" at bounding box center [35, 76] width 19 height 8
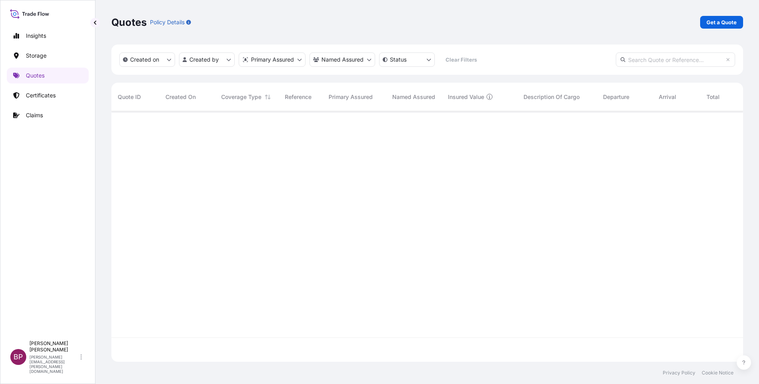
scroll to position [246, 622]
click at [505, 22] on p "Get a Quote" at bounding box center [721, 22] width 30 height 8
select select "Water"
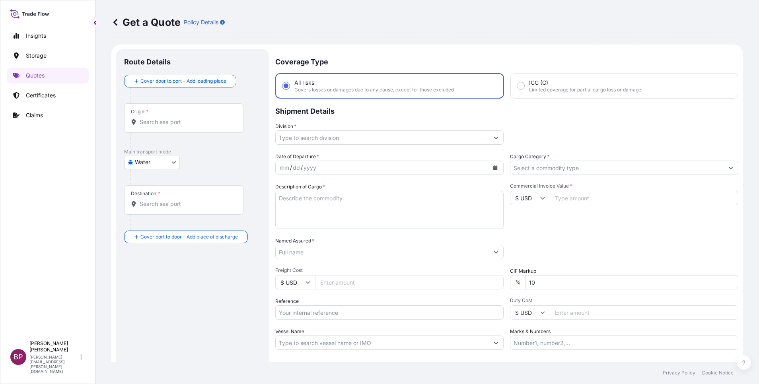
scroll to position [13, 0]
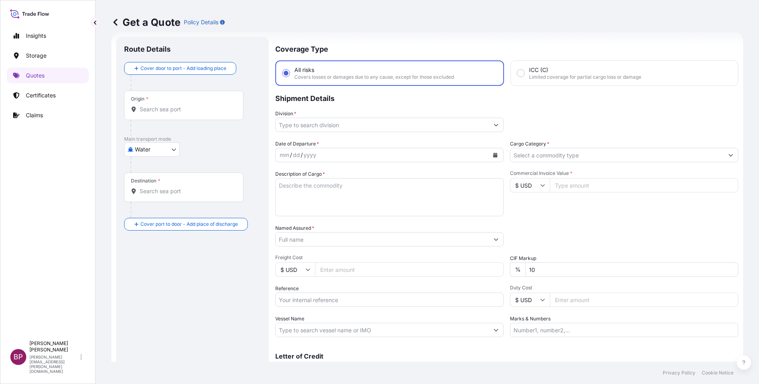
click at [327, 256] on input "Reference" at bounding box center [389, 300] width 228 height 14
paste input "3305242969 ESLSAESJD2001645"
type input "3305242969 ESLSAESJD2001645"
click at [313, 239] on input "Named Assured *" at bounding box center [382, 239] width 213 height 14
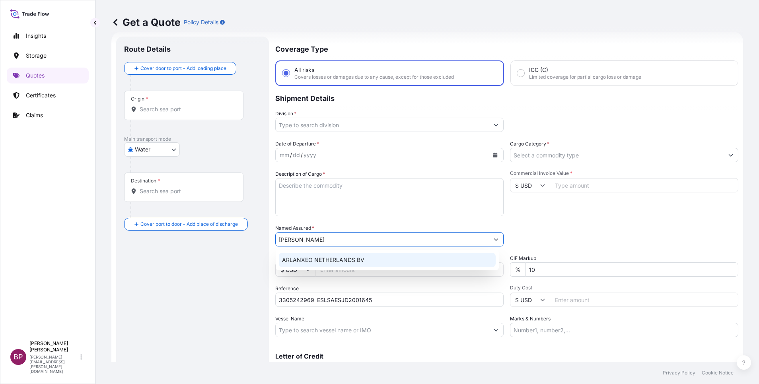
click at [329, 256] on span "ARLANXEO NETHERLANDS BV" at bounding box center [323, 260] width 82 height 8
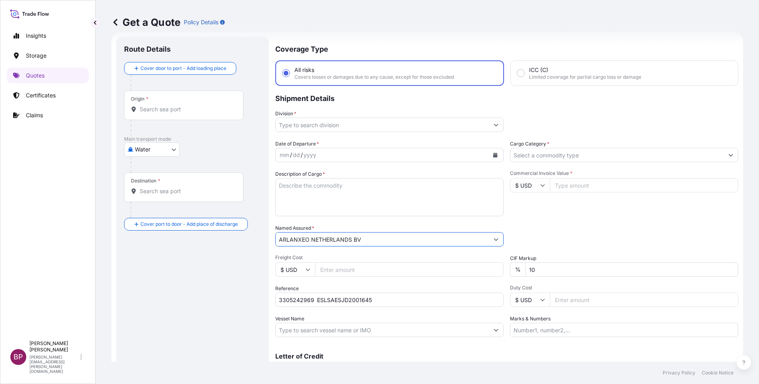
type input "ARLANXEO NETHERLANDS BV"
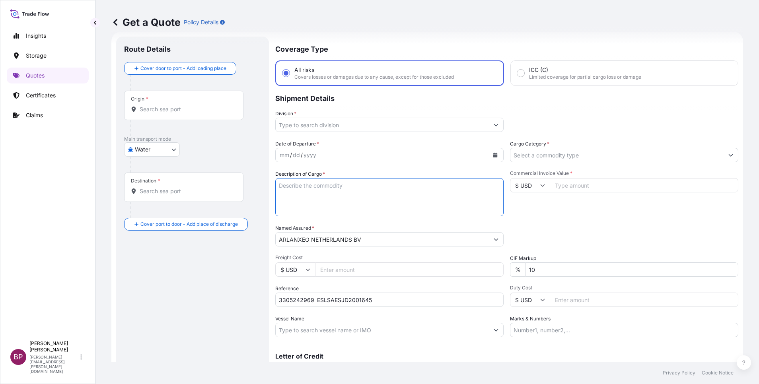
click at [355, 206] on textarea "Description of Cargo *" at bounding box center [389, 197] width 228 height 38
paste textarea "EP 100T /Synthetic Rubber EPDM"
type textarea "EP 100T /Synthetic Rubber EPDM"
click at [505, 152] on input "Cargo Category *" at bounding box center [616, 155] width 213 height 14
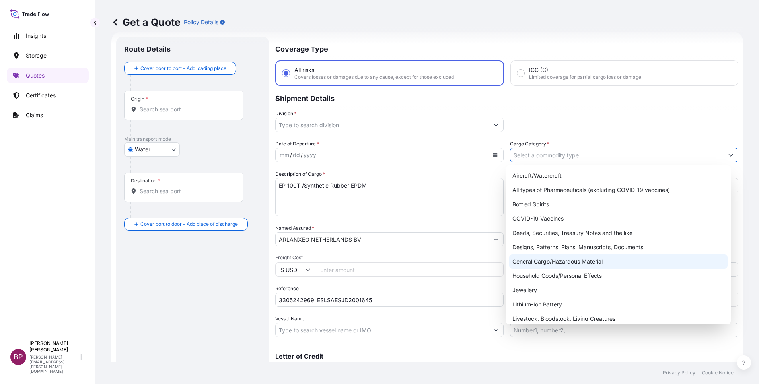
click at [505, 256] on div "General Cargo/Hazardous Material" at bounding box center [618, 261] width 218 height 14
type input "General Cargo/Hazardous Material"
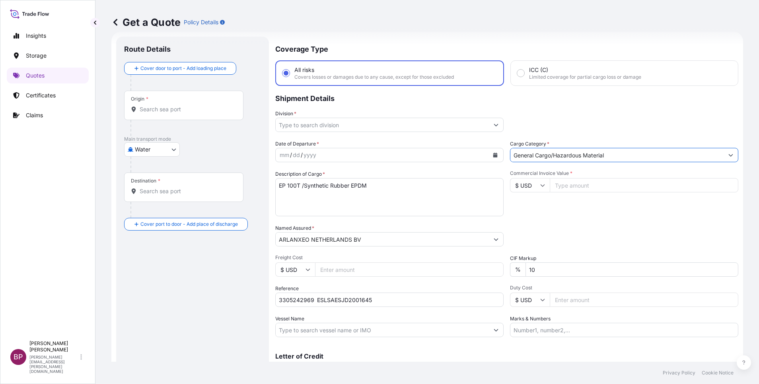
click at [493, 126] on icon "Show suggestions" at bounding box center [495, 124] width 5 height 5
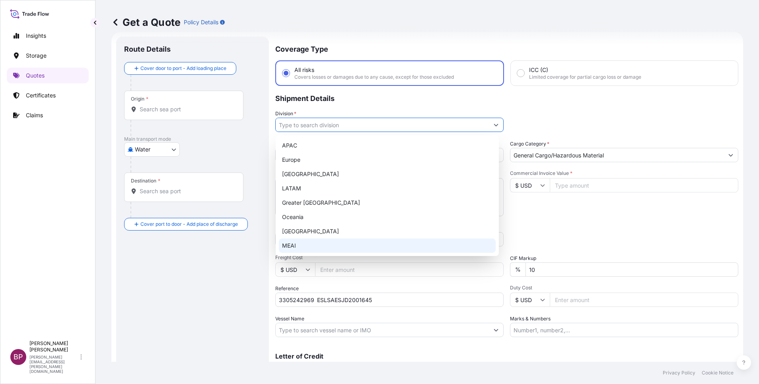
click at [308, 242] on div "MEAI" at bounding box center [387, 246] width 217 height 14
type input "MEAI"
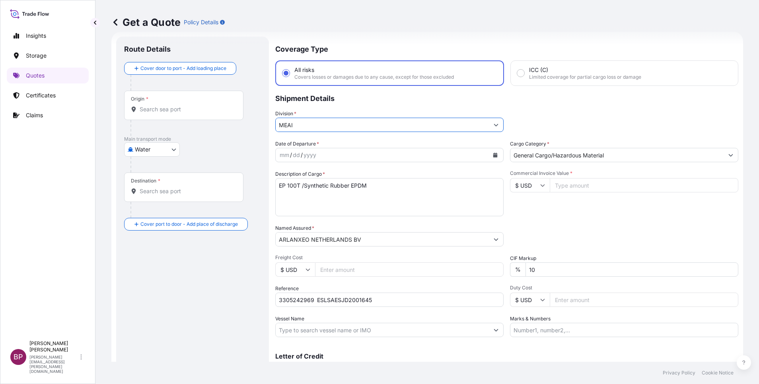
click at [493, 156] on icon "Calendar" at bounding box center [495, 155] width 4 height 5
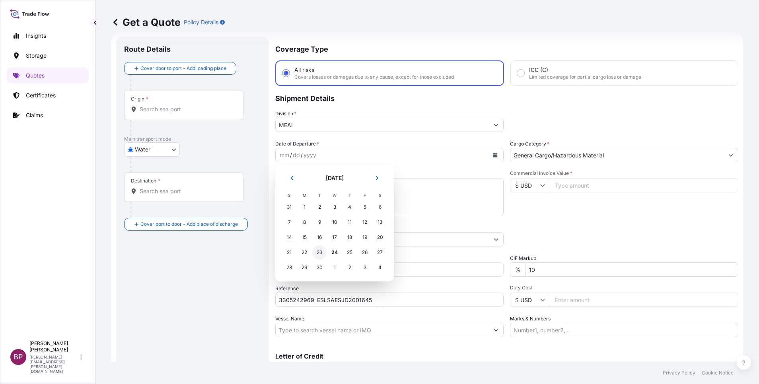
click at [317, 254] on div "23" at bounding box center [319, 252] width 14 height 14
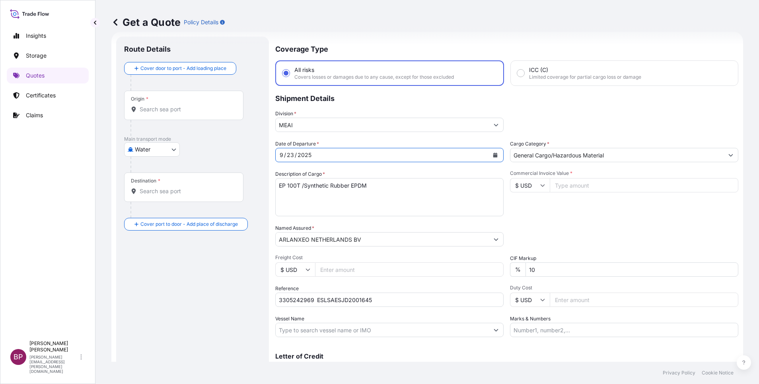
click at [505, 186] on input "Commercial Invoice Value *" at bounding box center [644, 185] width 188 height 14
paste input "39195"
type input "39195"
click at [505, 237] on div "Packing Category Type to search a container mode Please select a primary mode o…" at bounding box center [624, 235] width 228 height 22
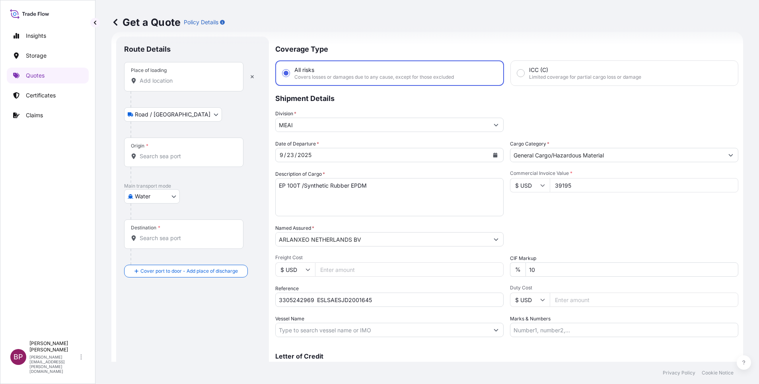
click at [190, 86] on div "Place of loading" at bounding box center [183, 76] width 119 height 29
click at [190, 85] on input "Place of loading" at bounding box center [187, 81] width 94 height 8
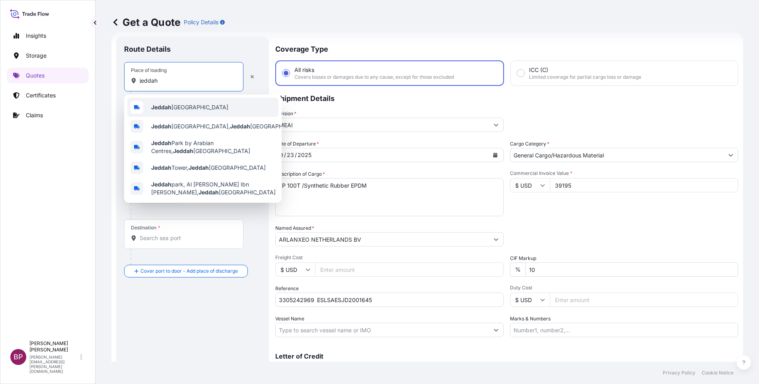
click at [183, 110] on span "Jeddah Saudi Arabia" at bounding box center [189, 107] width 77 height 8
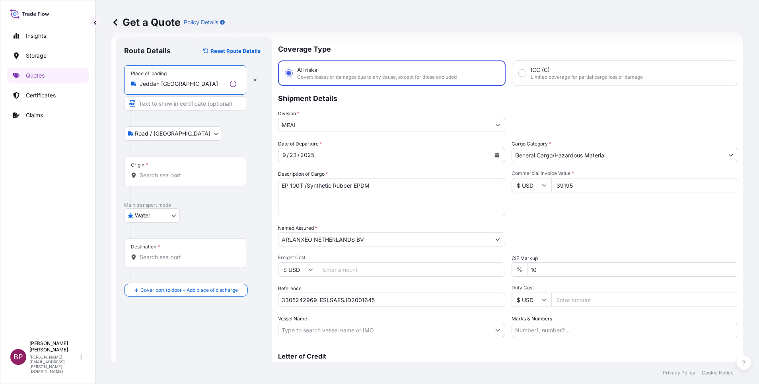
type input "Jeddah Saudi Arabia"
click at [168, 175] on input "Origin *" at bounding box center [188, 175] width 97 height 8
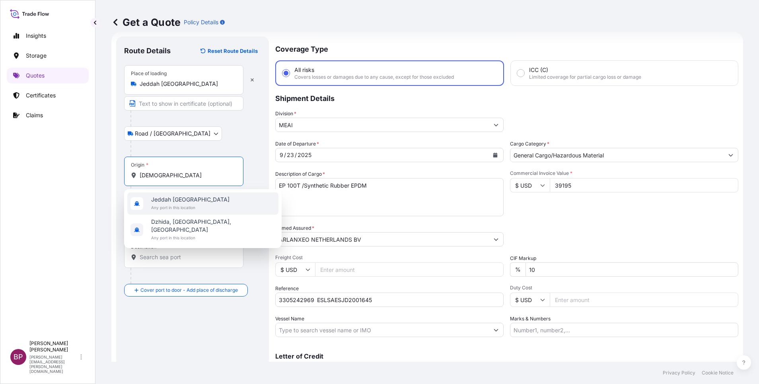
click at [179, 203] on span "Jeddah Saudi Arabia" at bounding box center [190, 200] width 78 height 8
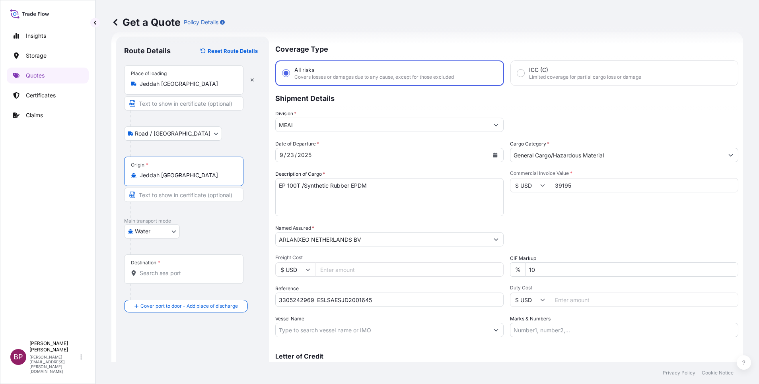
type input "Jeddah Saudi Arabia"
click at [173, 256] on div "Destination *" at bounding box center [183, 268] width 119 height 29
click at [173, 256] on input "Destination *" at bounding box center [187, 273] width 94 height 8
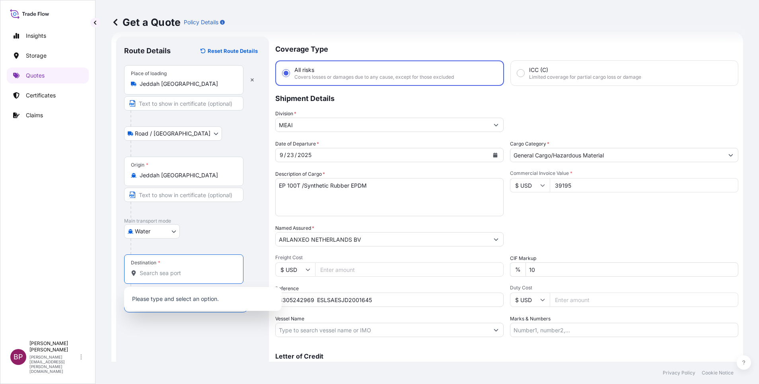
paste input "Huangpu"
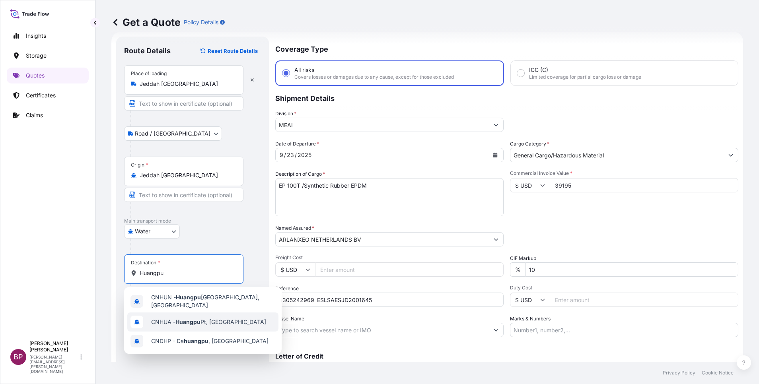
click at [204, 256] on div "CNHUA - Huangpu Pt, China" at bounding box center [202, 322] width 151 height 19
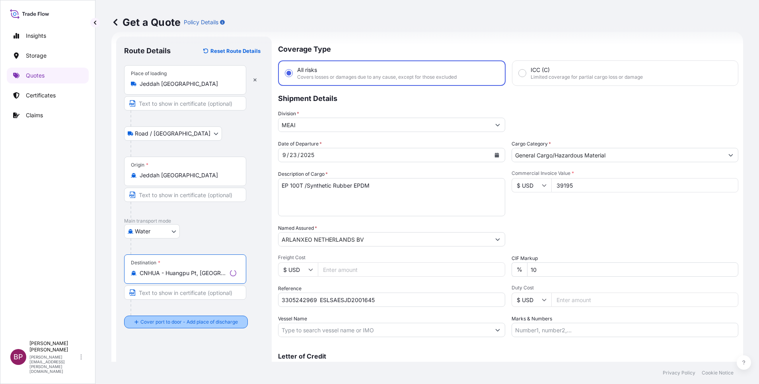
type input "CNHUA - Huangpu Pt, China"
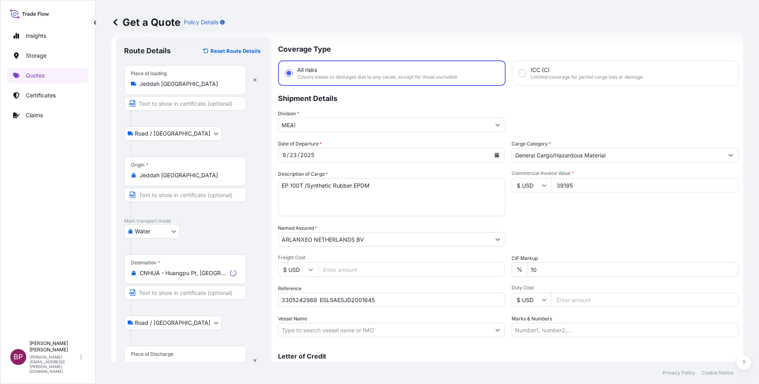
drag, startPoint x: 167, startPoint y: 352, endPoint x: 169, endPoint y: 344, distance: 8.1
click at [166, 256] on div "Place of Discharge" at bounding box center [152, 354] width 43 height 6
click at [166, 256] on input "Place of Discharge" at bounding box center [188, 365] width 97 height 8
paste input "Huangpu"
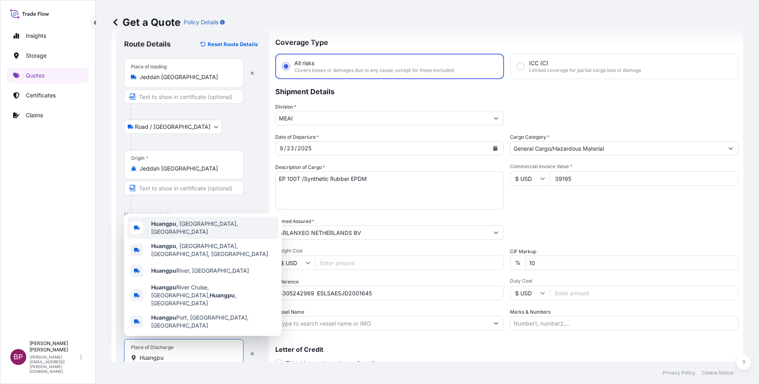
click at [199, 239] on div "Huangpu , Shanghai, China" at bounding box center [202, 228] width 151 height 22
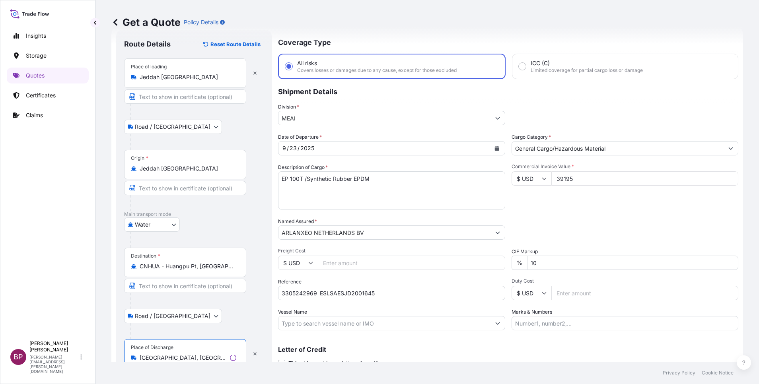
type input "Huangpu, Shanghai, China"
click at [505, 244] on div "Date of Departure * 9 / 23 / 2025 Cargo Category * General Cargo/Hazardous Mate…" at bounding box center [508, 231] width 460 height 197
click at [30, 111] on link "Claims" at bounding box center [48, 115] width 82 height 16
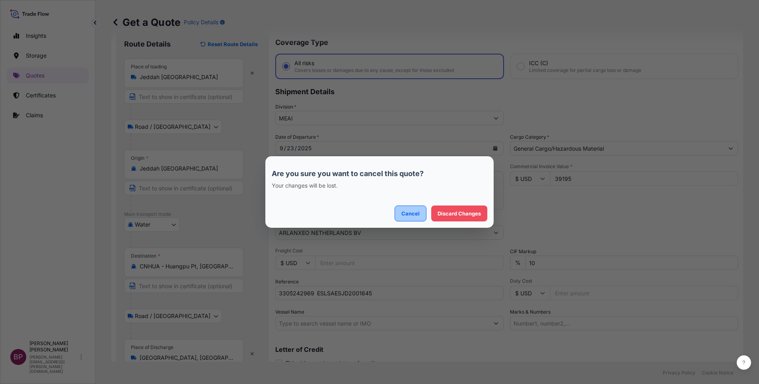
click at [403, 206] on button "Cancel" at bounding box center [410, 214] width 32 height 16
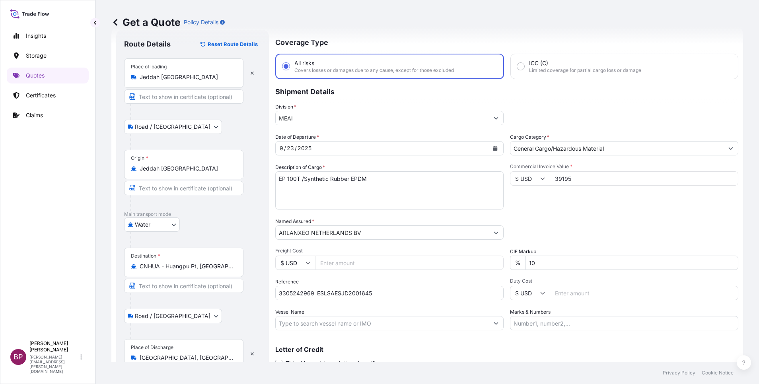
scroll to position [55, 0]
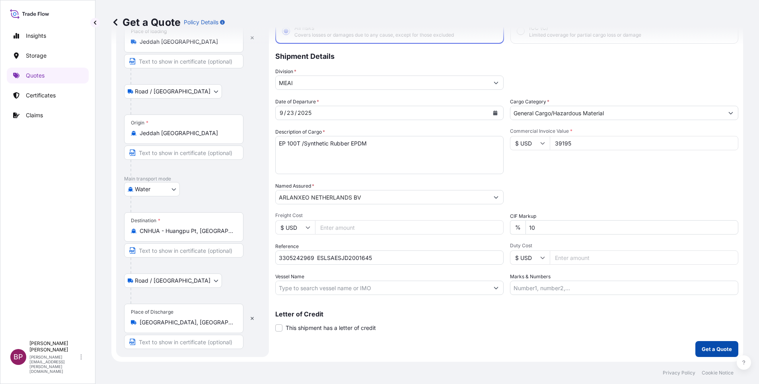
click at [505, 256] on p "Get a Quote" at bounding box center [716, 349] width 30 height 8
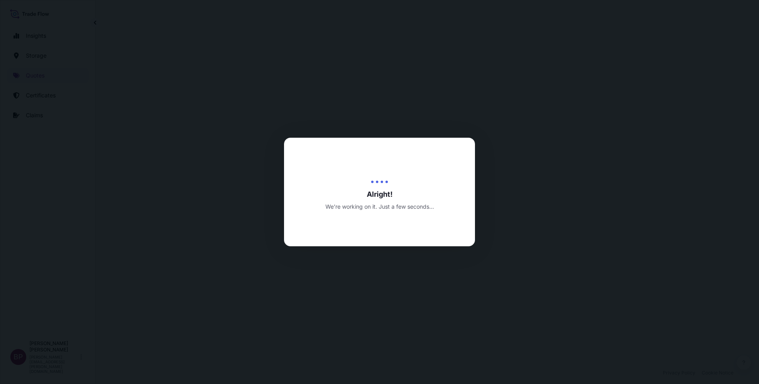
select select "Road / Inland"
select select "Water"
select select "Road / Inland"
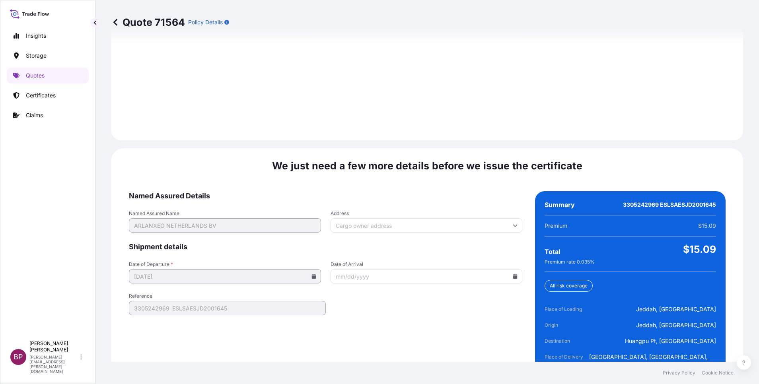
scroll to position [1179, 0]
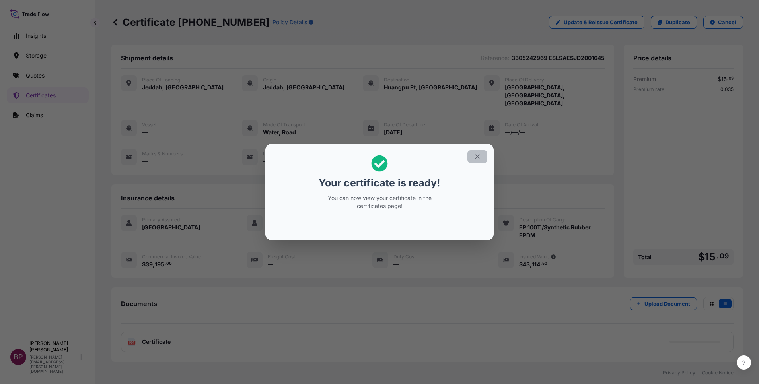
click at [480, 156] on icon "button" at bounding box center [477, 156] width 7 height 7
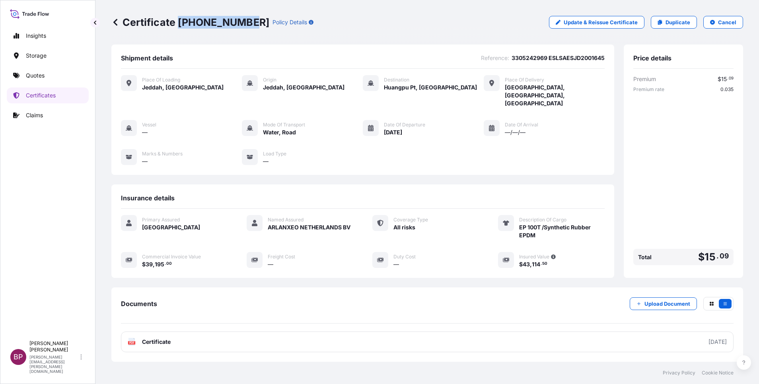
drag, startPoint x: 178, startPoint y: 24, endPoint x: 240, endPoint y: 24, distance: 61.6
click at [240, 24] on p "Certificate 31614-1917-1" at bounding box center [190, 22] width 158 height 13
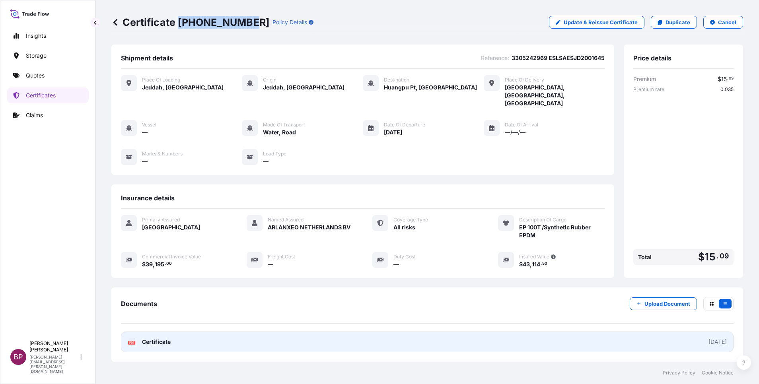
click at [150, 256] on span "Certificate" at bounding box center [156, 342] width 29 height 8
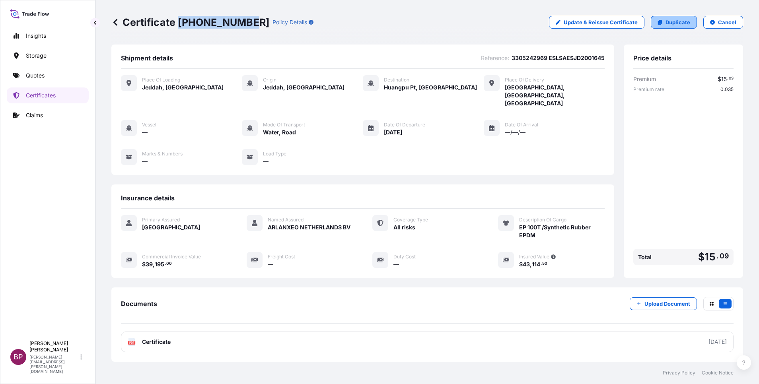
click at [505, 24] on p "Duplicate" at bounding box center [677, 22] width 25 height 8
select select "Road / Inland"
select select "Water"
select select "Road / Inland"
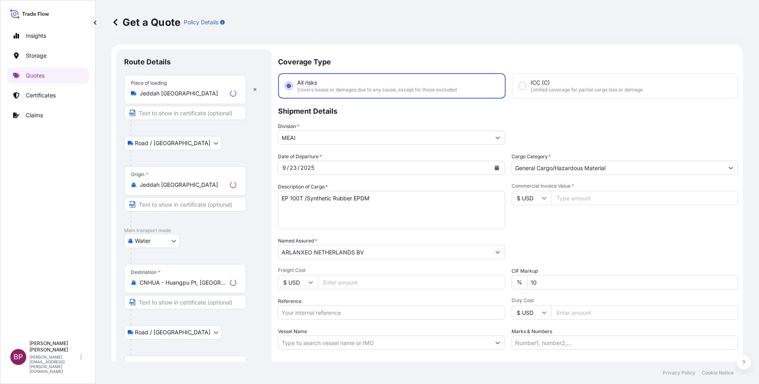
scroll to position [13, 0]
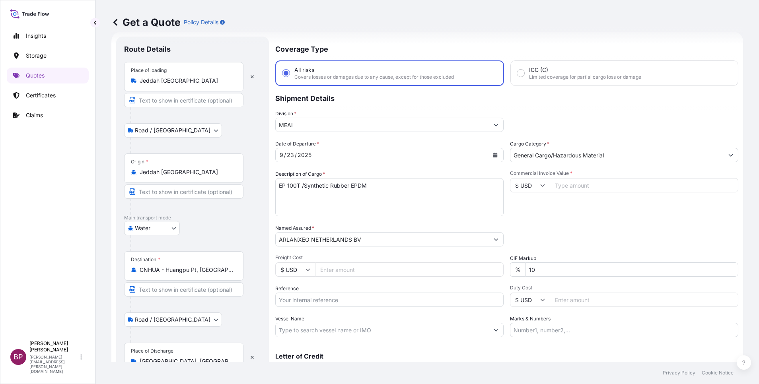
click at [333, 256] on input "Reference" at bounding box center [389, 300] width 228 height 14
paste input "3305242618 ESLSAESJD2001603"
type input "3305242618 ESLSAESJD2001603"
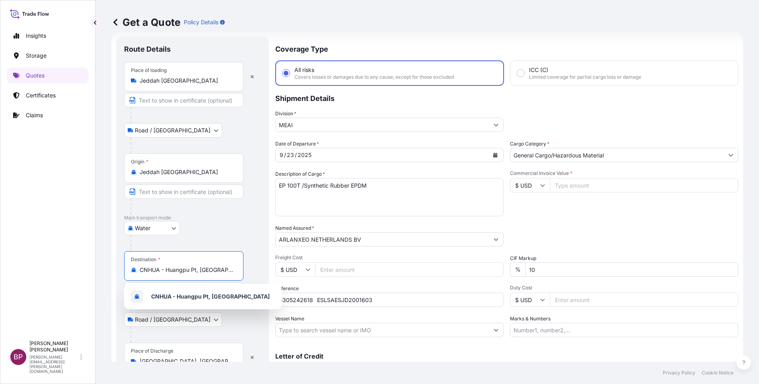
click at [221, 256] on input "CNHUA - Huangpu Pt, China" at bounding box center [187, 270] width 94 height 8
drag, startPoint x: 221, startPoint y: 272, endPoint x: 23, endPoint y: 246, distance: 199.3
click at [0, 241] on html "1 option available. Insights Storage Quotes Certificates Claims BP Bobby Paul K…" at bounding box center [379, 192] width 759 height 384
paste input "CNHUA - Huangpu Pt, China"
type input "CNHUA - Huangpu Pt, China"
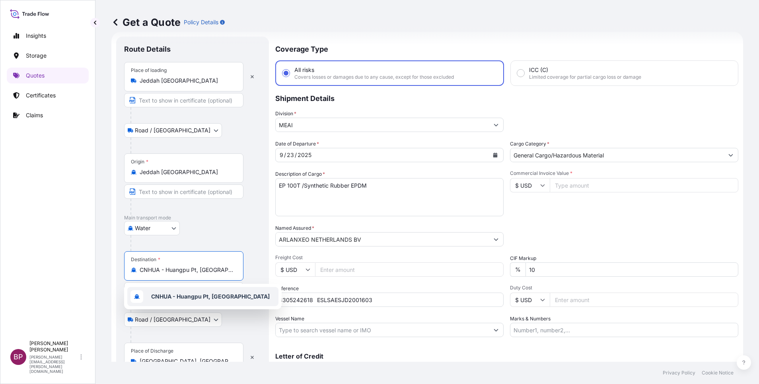
click at [206, 256] on div "CNHUA - Huangpu Pt, China" at bounding box center [202, 296] width 151 height 19
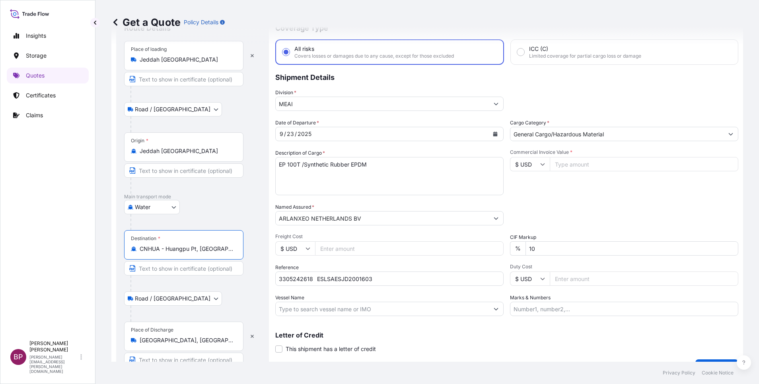
scroll to position [52, 0]
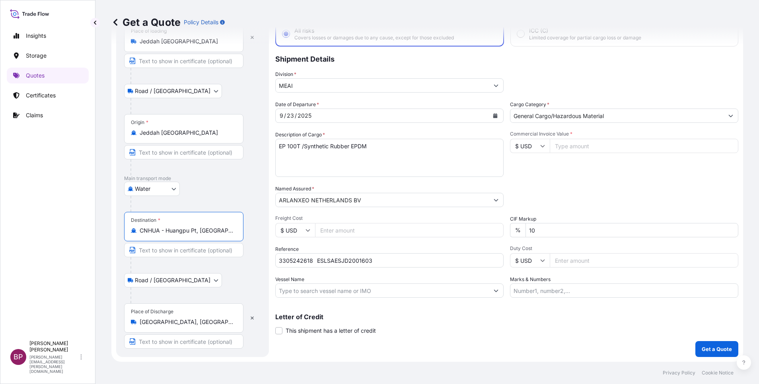
click at [198, 256] on div "Place of Discharge Huangpu, Shanghai, China" at bounding box center [183, 317] width 119 height 29
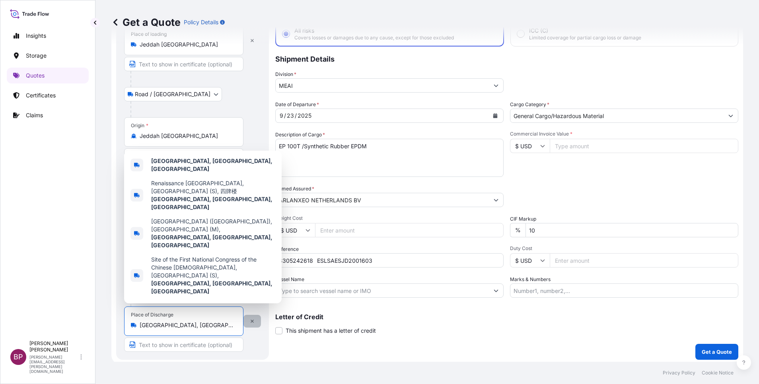
click at [249, 256] on button "button" at bounding box center [251, 321] width 17 height 13
select select
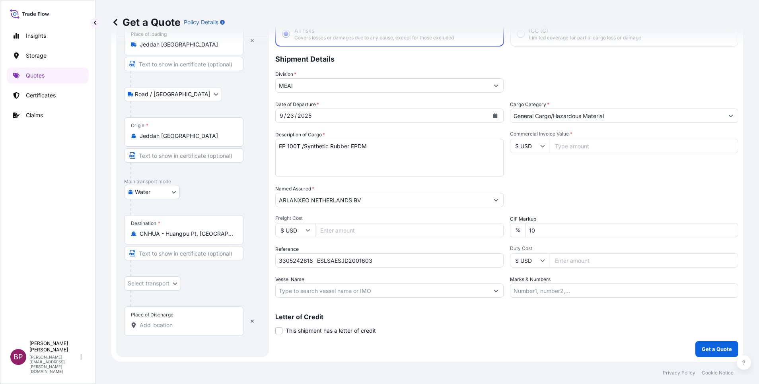
click at [166, 256] on input "Place of Discharge" at bounding box center [187, 325] width 94 height 8
paste input "CNHUA - Huangpu Pt, China"
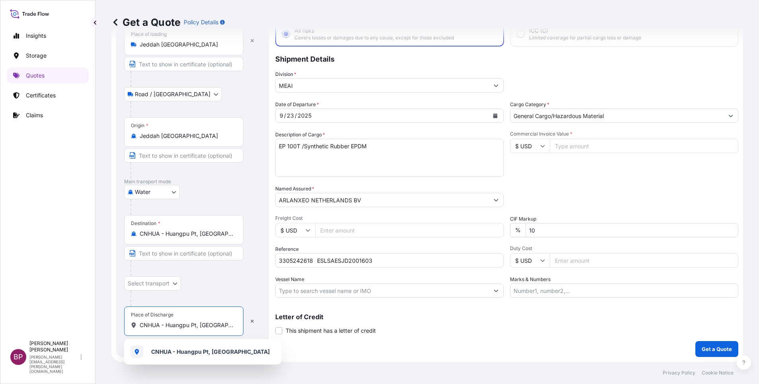
type input "CNHUA - Huangpu Pt, China"
click at [216, 235] on input "CNHUA - Huangpu Pt, China" at bounding box center [187, 234] width 94 height 8
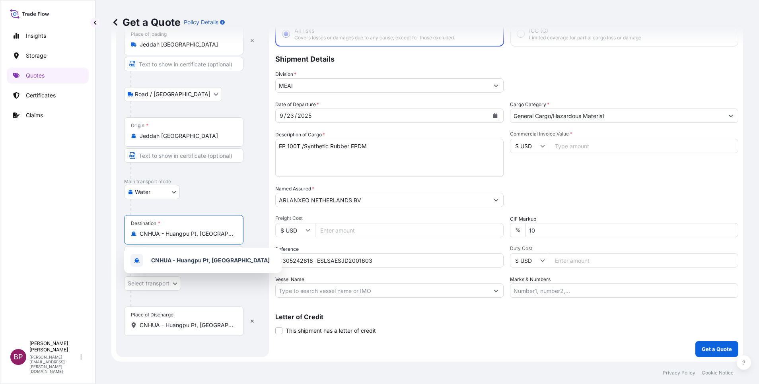
drag, startPoint x: 217, startPoint y: 235, endPoint x: 0, endPoint y: 225, distance: 216.9
click at [0, 225] on html "1 option available. 1 option available. Insights Storage Quotes Certificates Cl…" at bounding box center [379, 192] width 759 height 384
paste input "Qingdao"
type input "CNQIN - Qingdao, China"
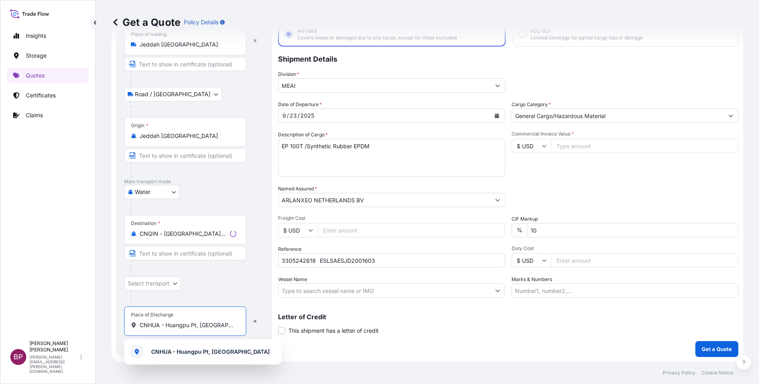
drag, startPoint x: 215, startPoint y: 326, endPoint x: 0, endPoint y: 304, distance: 215.9
click at [0, 256] on html "1 option available. 1 option available. 0 options available. 3 options availabl…" at bounding box center [379, 192] width 759 height 384
click at [254, 256] on button "button" at bounding box center [251, 321] width 17 height 13
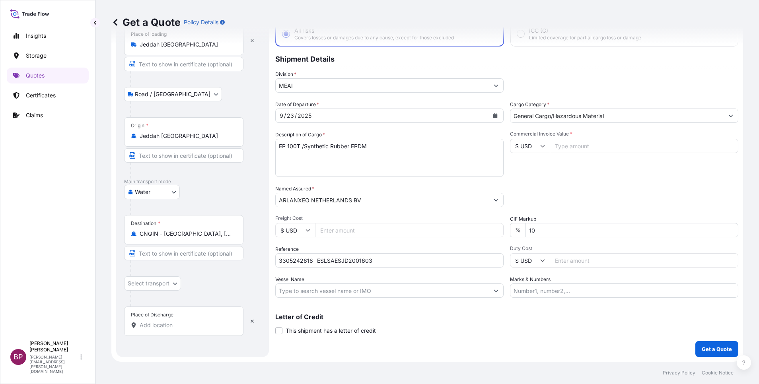
click at [187, 256] on div "Place of Discharge" at bounding box center [183, 321] width 119 height 29
click at [187, 256] on input "Place of Discharge" at bounding box center [187, 325] width 94 height 8
paste input "CNHUA - Huangpu Pt, China"
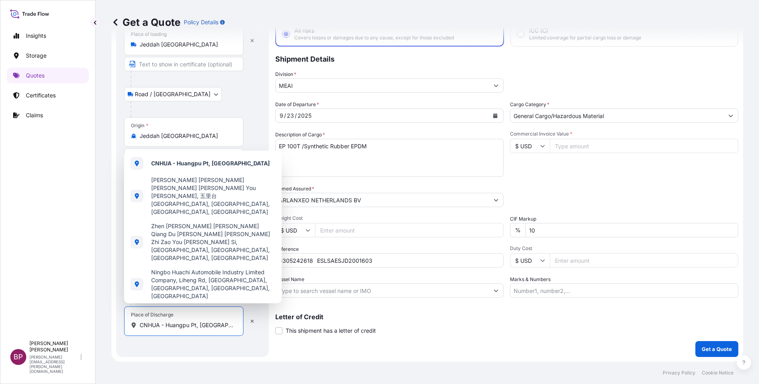
drag, startPoint x: 216, startPoint y: 328, endPoint x: 11, endPoint y: 306, distance: 205.9
click at [2, 256] on div "Insights Storage Quotes Certificates Claims BP Bobby Paul Kurian bobby.paul@psa…" at bounding box center [379, 192] width 759 height 384
paste input "Place of Discharge"
click at [253, 256] on div "Route Details Reset Route Details Place of loading Jeddah Saudi Arabia Road / I…" at bounding box center [192, 177] width 137 height 344
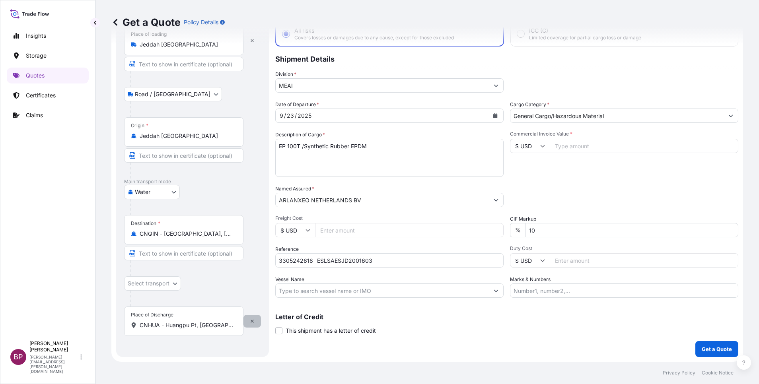
click at [249, 256] on button "button" at bounding box center [251, 321] width 17 height 13
click at [183, 256] on input "Place of Discharge" at bounding box center [187, 325] width 94 height 8
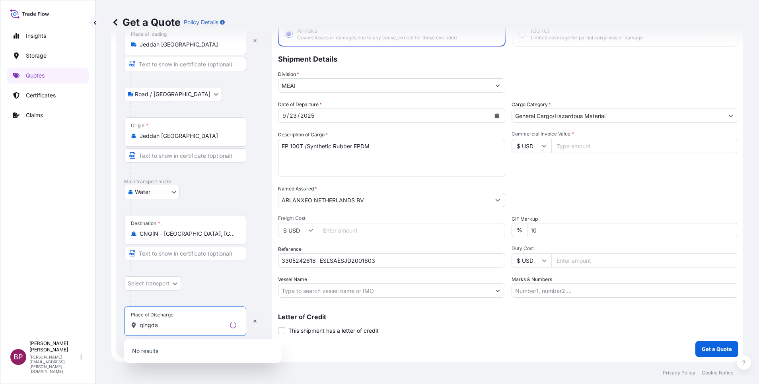
type input "qingdao"
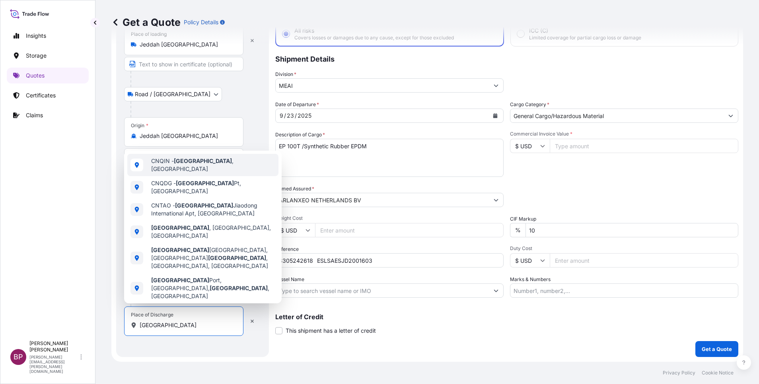
click at [200, 160] on span "CNQIN - Qingdao , China" at bounding box center [213, 165] width 124 height 16
select select "Road / Inland"
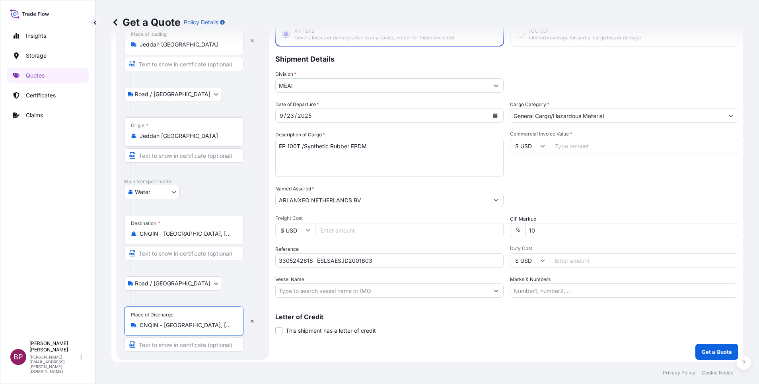
type input "CNQIN - Qingdao, China"
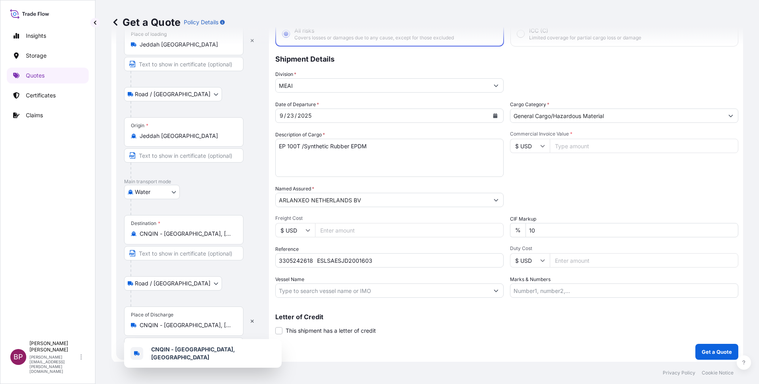
click at [505, 144] on input "Commercial Invoice Value *" at bounding box center [644, 146] width 188 height 14
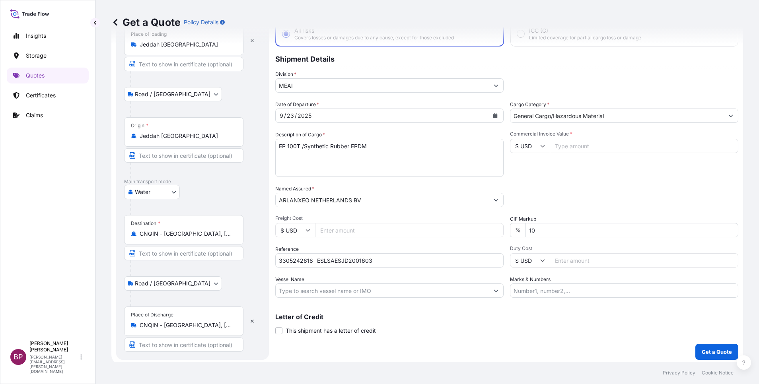
paste input "93600"
type input "93600"
click at [505, 190] on div "Packing Category Type to search a container mode Please select a primary mode o…" at bounding box center [624, 196] width 228 height 22
drag, startPoint x: 289, startPoint y: 142, endPoint x: -2, endPoint y: 113, distance: 293.0
click at [0, 113] on html "Insights Storage Quotes Certificates Claims BP Bobby Paul Kurian bobby.paul@psa…" at bounding box center [379, 192] width 759 height 384
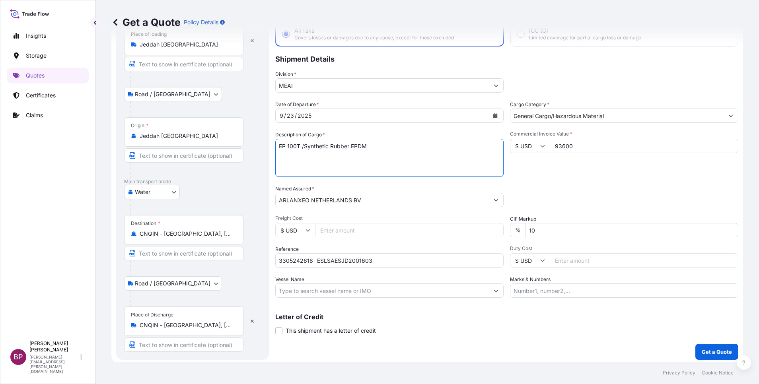
click at [505, 185] on div "Date of Departure * 9 / 23 / 2025 Cargo Category * General Cargo/Hazardous Mate…" at bounding box center [506, 199] width 463 height 197
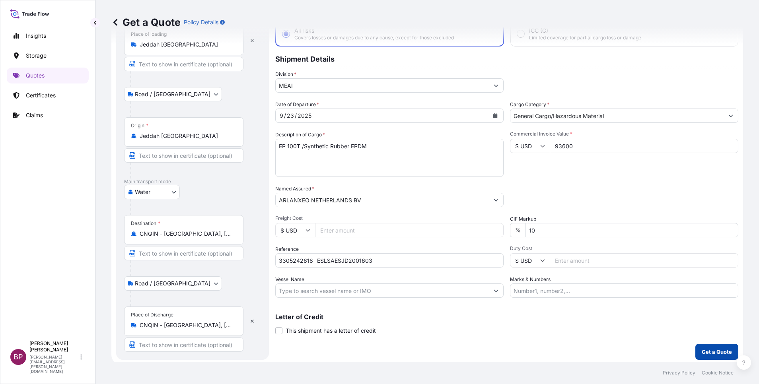
click at [505, 256] on p "Get a Quote" at bounding box center [716, 352] width 30 height 8
select select "Road / Inland"
select select "Water"
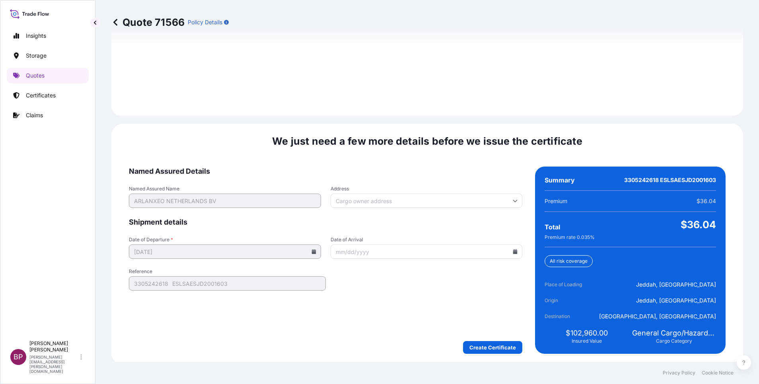
scroll to position [1147, 0]
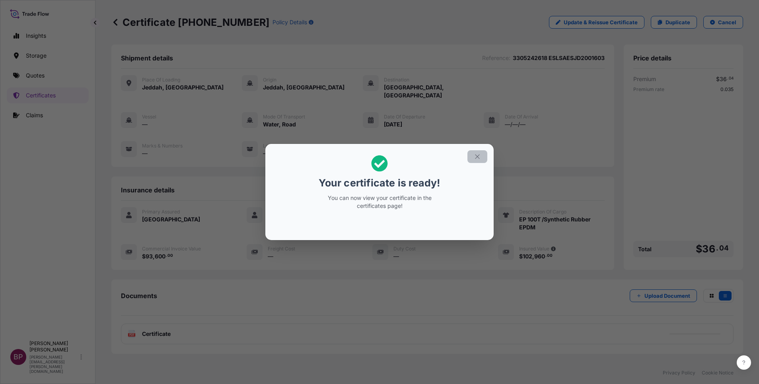
click at [475, 157] on icon "button" at bounding box center [477, 156] width 7 height 7
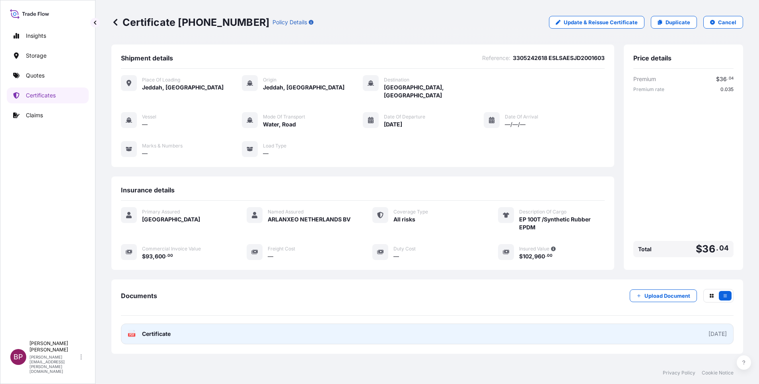
click at [171, 256] on link "PDF Certificate 2025-09-24" at bounding box center [427, 334] width 612 height 21
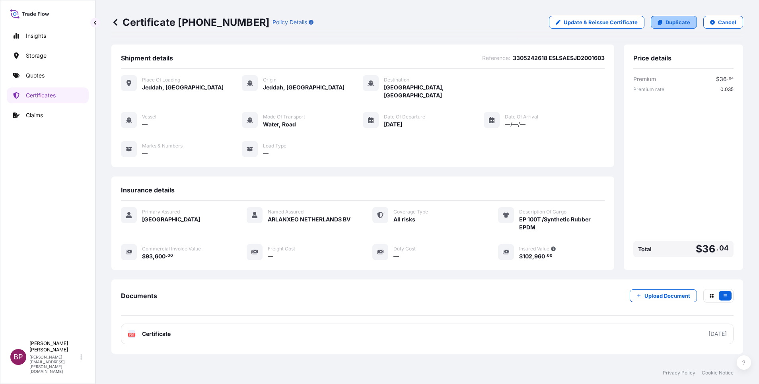
click at [505, 22] on p "Duplicate" at bounding box center [677, 22] width 25 height 8
select select "Road / Inland"
select select "Water"
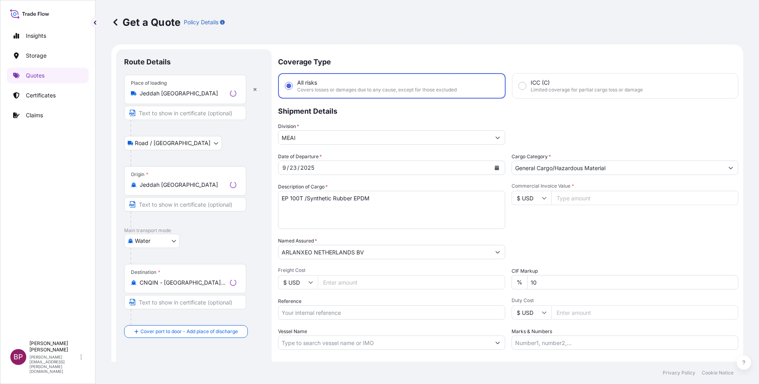
scroll to position [13, 0]
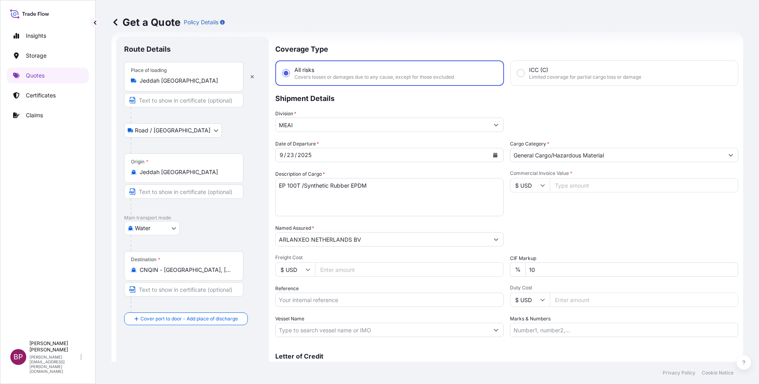
click at [326, 256] on input "Reference" at bounding box center [389, 300] width 228 height 14
paste input "3305242619 ESLSAESJD2001604"
type input "3305242619 ESLSAESJD2001604"
click at [505, 186] on input "Commercial Invoice Value *" at bounding box center [644, 185] width 188 height 14
paste input "140400"
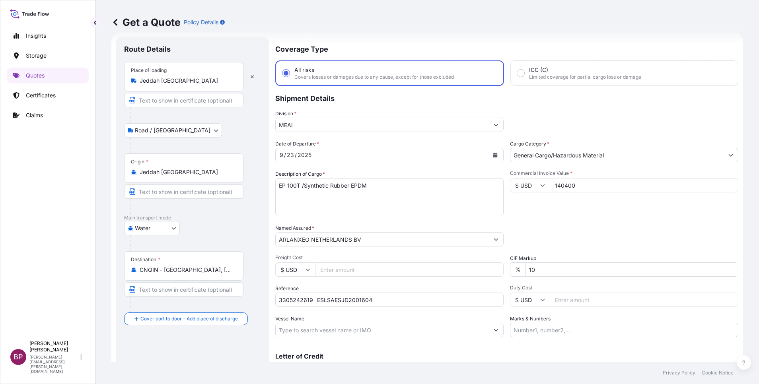
type input "140400"
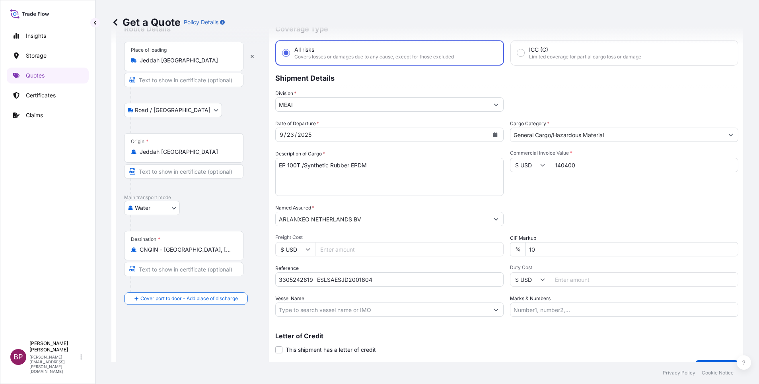
scroll to position [52, 0]
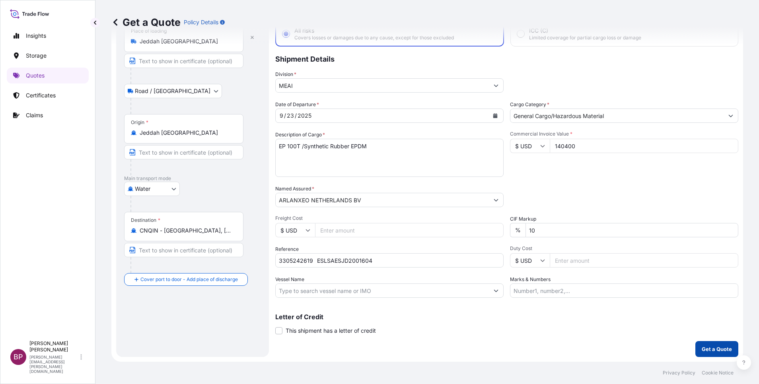
click at [505, 256] on p "Get a Quote" at bounding box center [716, 349] width 30 height 8
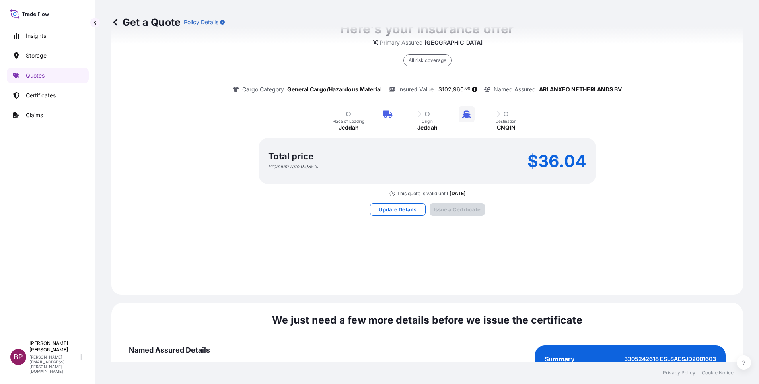
scroll to position [588, 0]
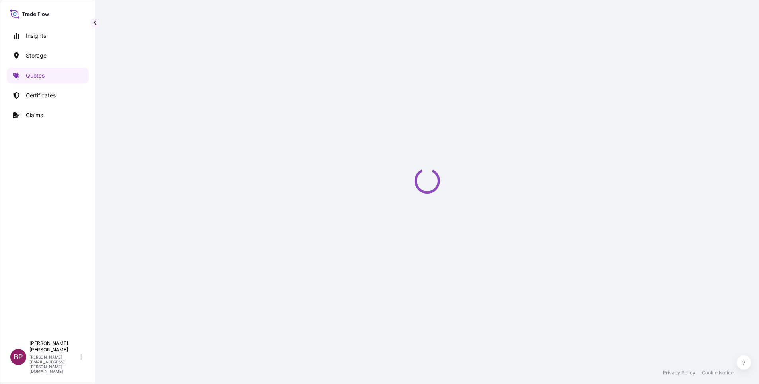
select select "Road / Inland"
select select "Water"
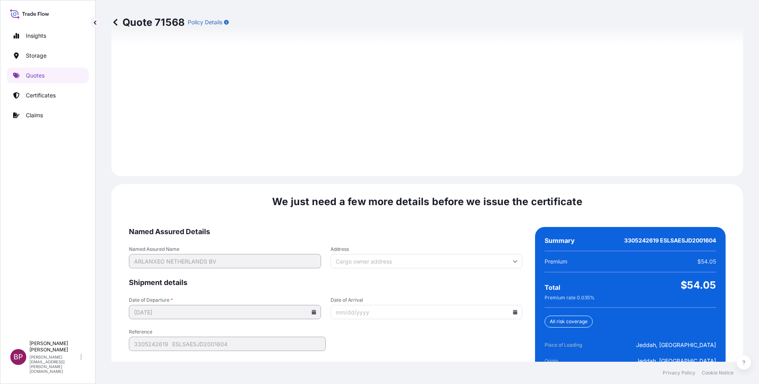
scroll to position [1147, 0]
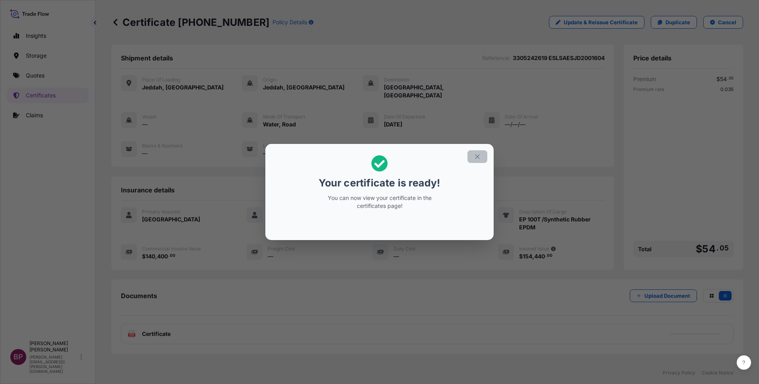
click at [479, 157] on icon "button" at bounding box center [477, 156] width 7 height 7
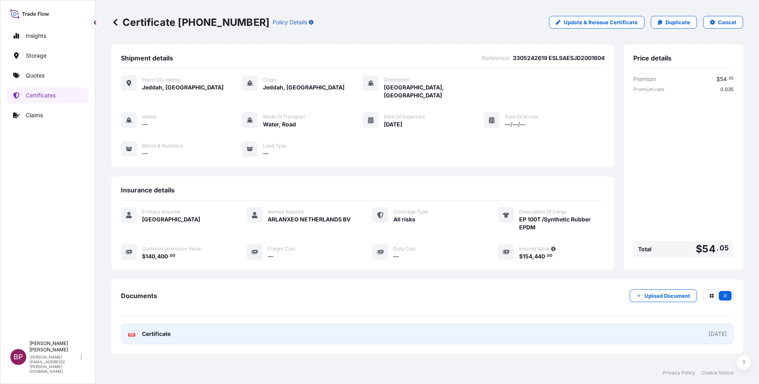
click at [171, 256] on link "PDF Certificate 2025-09-24" at bounding box center [427, 334] width 612 height 21
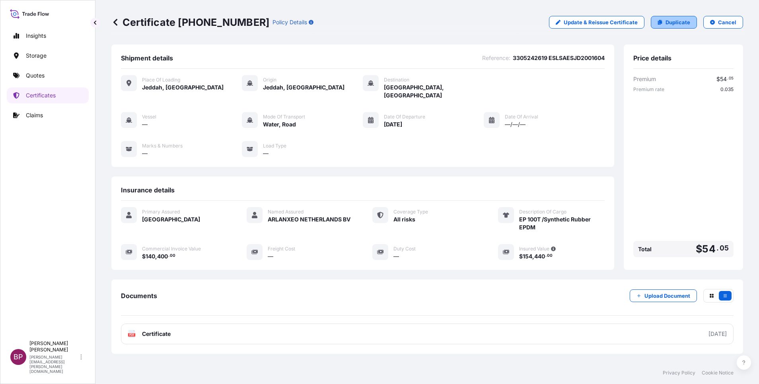
click at [505, 21] on p "Duplicate" at bounding box center [677, 22] width 25 height 8
select select "Road / Inland"
select select "Water"
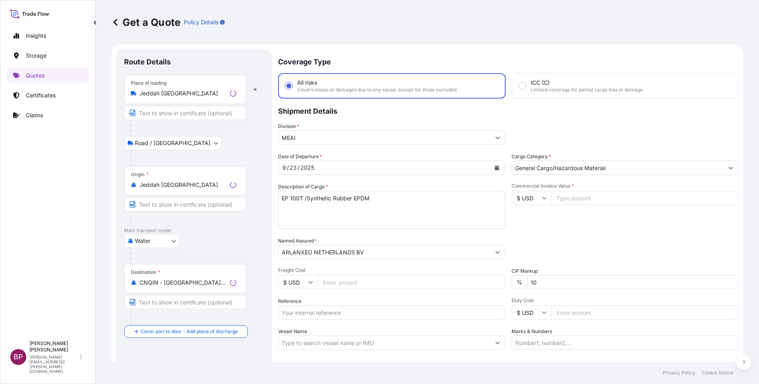
scroll to position [13, 0]
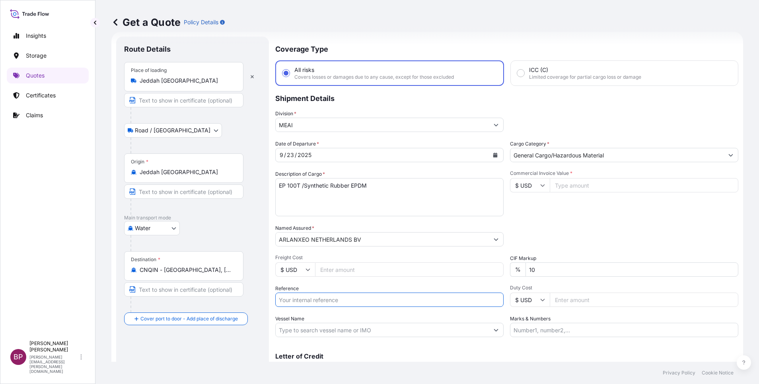
click at [327, 256] on input "Reference" at bounding box center [389, 300] width 228 height 14
paste input "3305242970 ESLSAESJD2001643"
type input "3305242970 ESLSAESJD2001643"
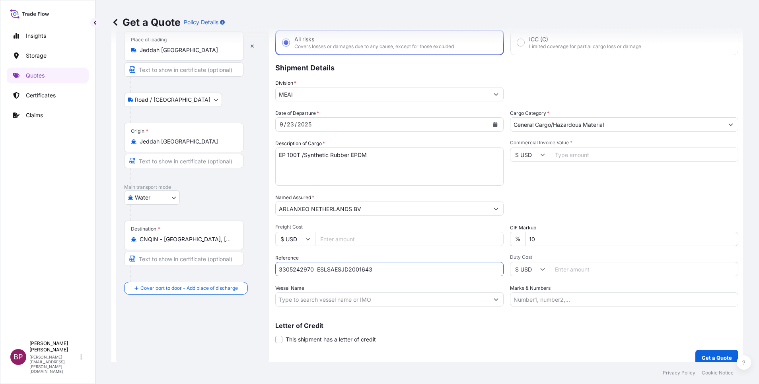
scroll to position [52, 0]
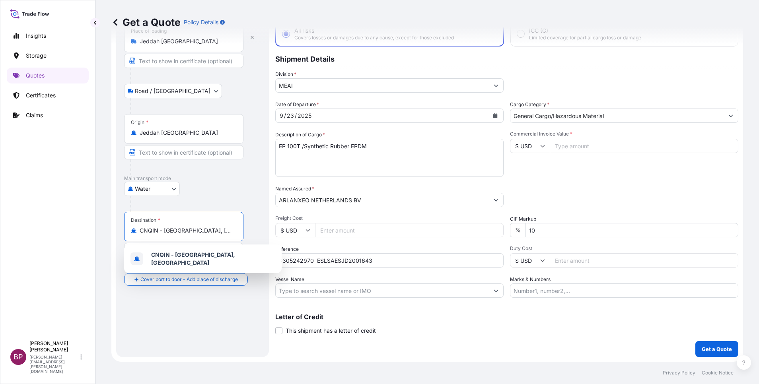
drag, startPoint x: 212, startPoint y: 232, endPoint x: 45, endPoint y: 230, distance: 166.6
click at [45, 230] on div "Insights Storage Quotes Certificates Claims BP Bobby Paul Kurian bobby.paul@psa…" at bounding box center [379, 192] width 759 height 384
paste input "Huangpu"
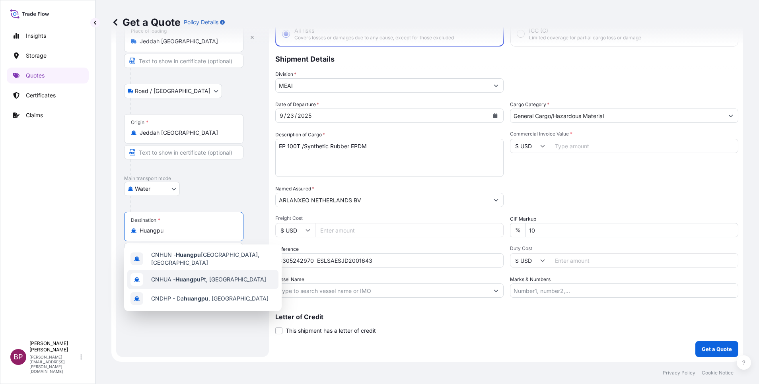
click at [216, 256] on span "CNHUA - Huangpu Pt, China" at bounding box center [208, 280] width 115 height 8
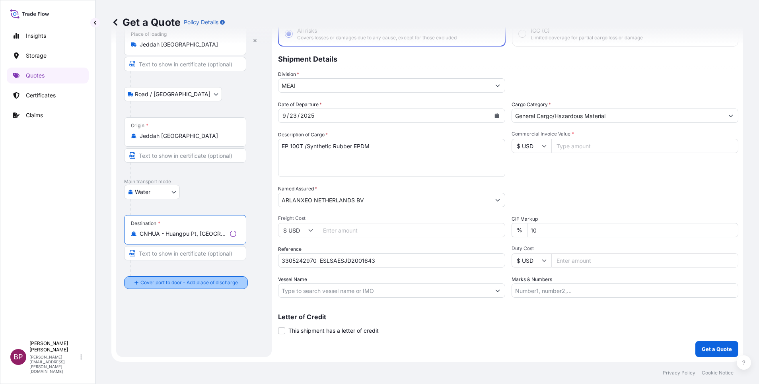
type input "CNHUA - Huangpu Pt, China"
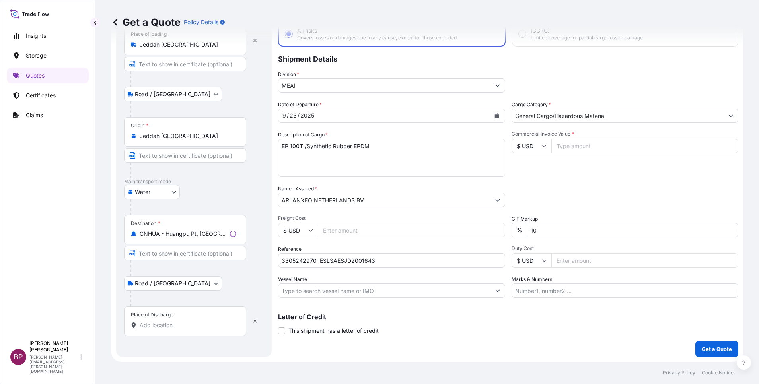
click at [177, 256] on input "Place of Discharge" at bounding box center [188, 325] width 97 height 8
paste input "Huangpu"
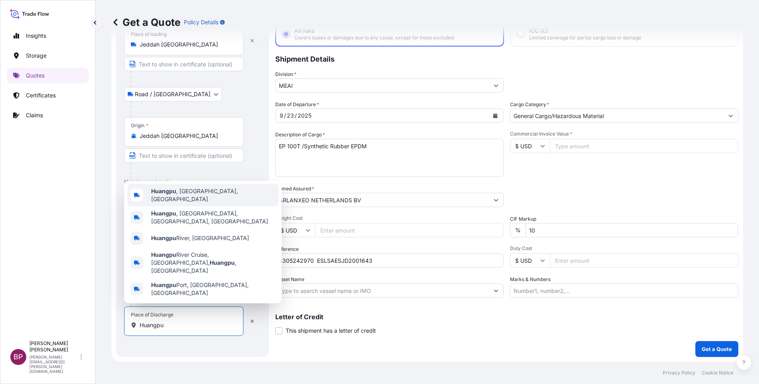
click at [209, 203] on span "Huangpu , Shanghai, China" at bounding box center [213, 195] width 124 height 16
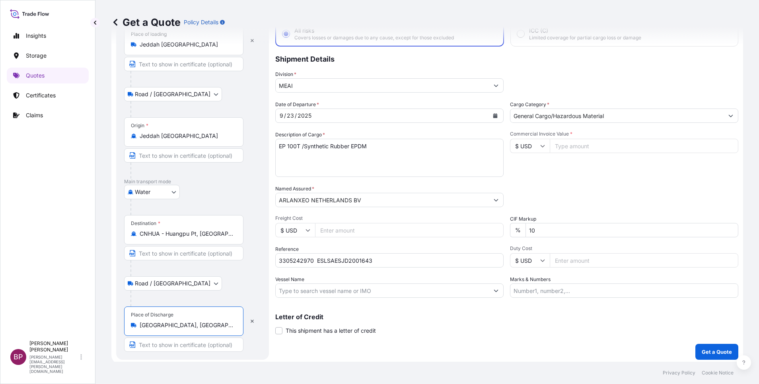
type input "Huangpu, Shanghai, China"
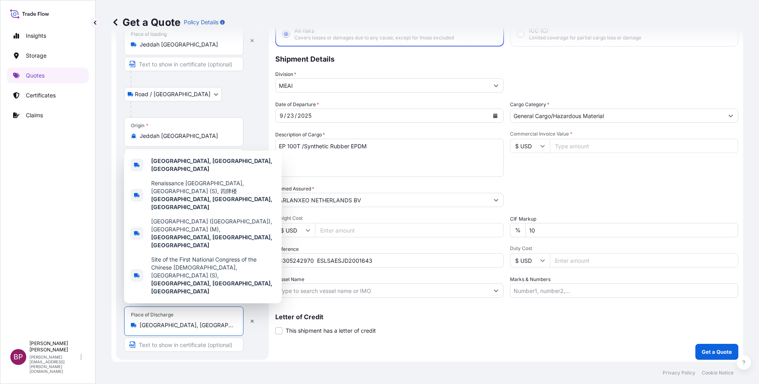
click at [505, 146] on input "Commercial Invoice Value *" at bounding box center [644, 146] width 188 height 14
paste input "140400"
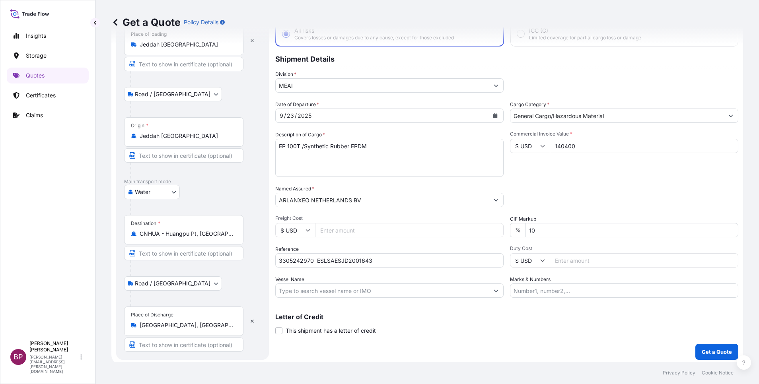
type input "140400"
click at [505, 198] on div "Packing Category Type to search a container mode Please select a primary mode o…" at bounding box center [624, 196] width 228 height 22
click at [505, 256] on p "Get a Quote" at bounding box center [716, 352] width 30 height 8
select select "Road / Inland"
select select "Water"
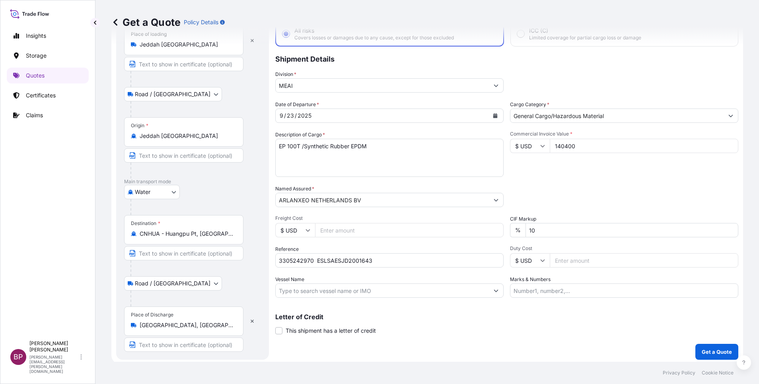
select select "Road / Inland"
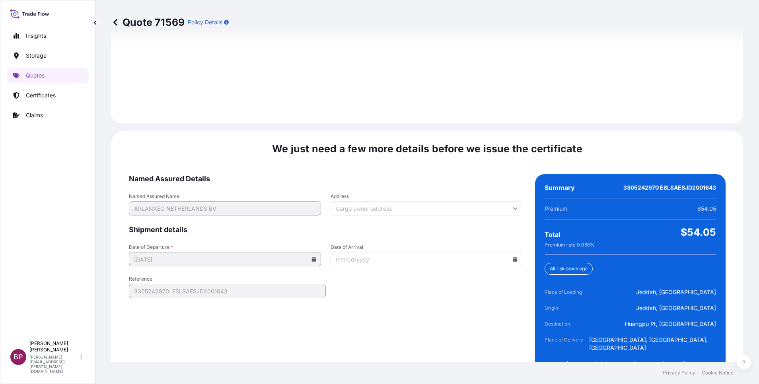
scroll to position [1179, 0]
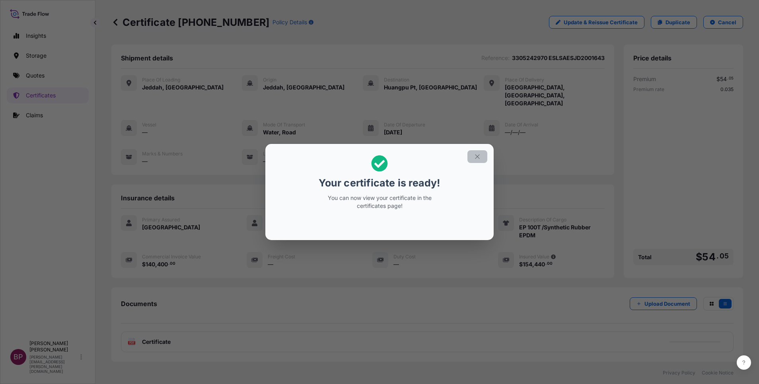
click at [475, 159] on icon "button" at bounding box center [477, 156] width 7 height 7
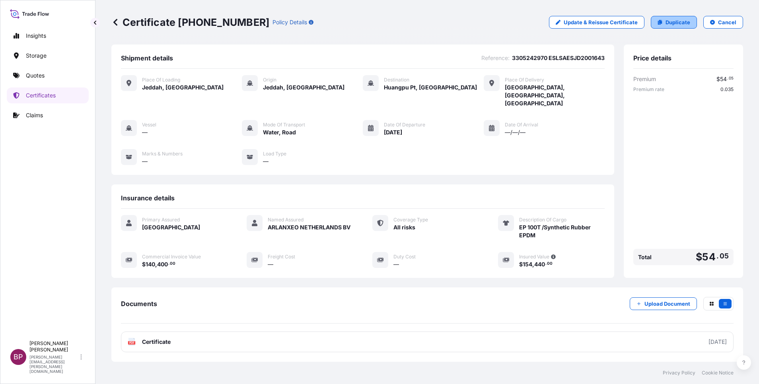
click at [505, 21] on p "Duplicate" at bounding box center [677, 22] width 25 height 8
select select "Road / Inland"
select select "Water"
select select "Road / Inland"
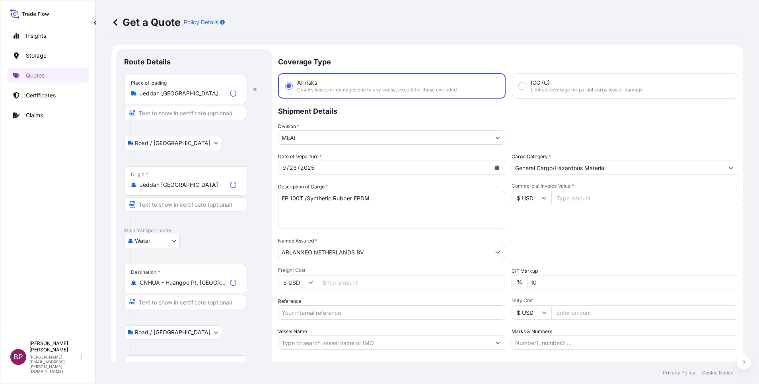
scroll to position [13, 0]
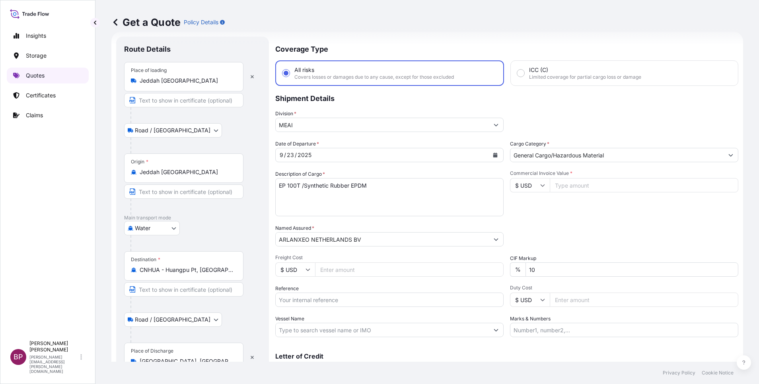
click at [41, 73] on p "Quotes" at bounding box center [35, 76] width 19 height 8
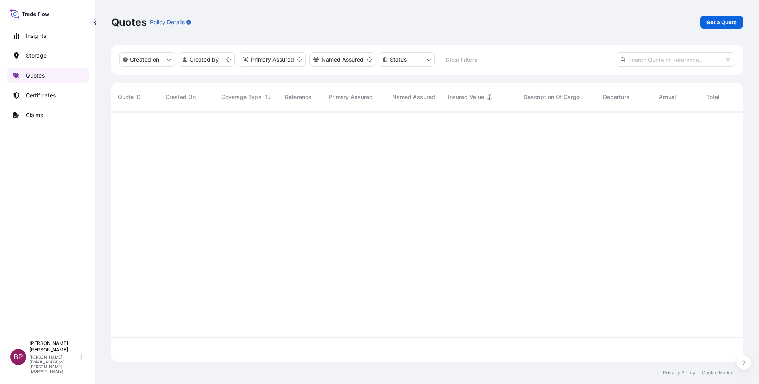
scroll to position [246, 622]
click at [43, 97] on p "Certificates" at bounding box center [41, 95] width 30 height 8
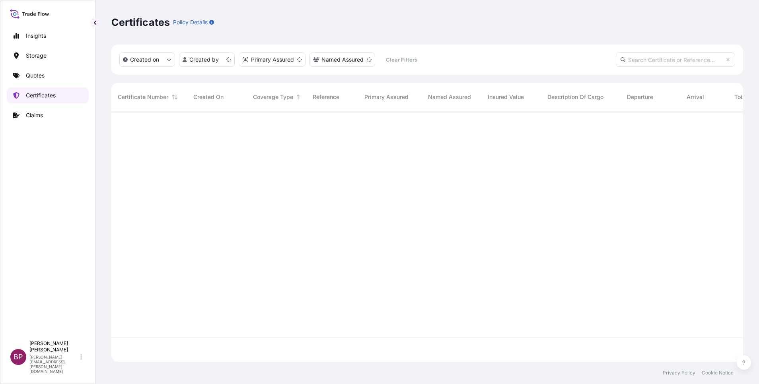
scroll to position [246, 622]
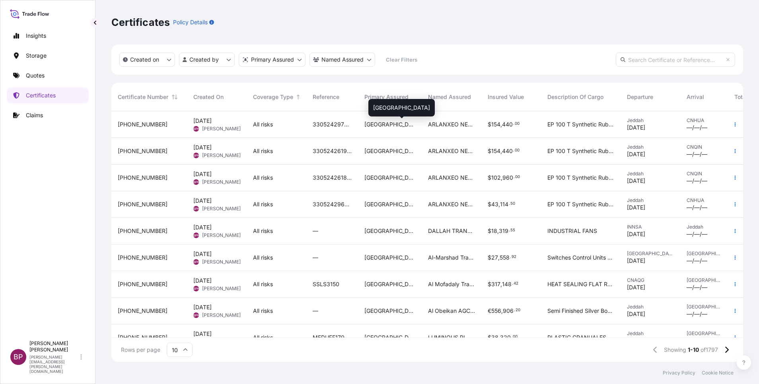
click at [414, 128] on div "Saudi Arabia" at bounding box center [389, 124] width 51 height 8
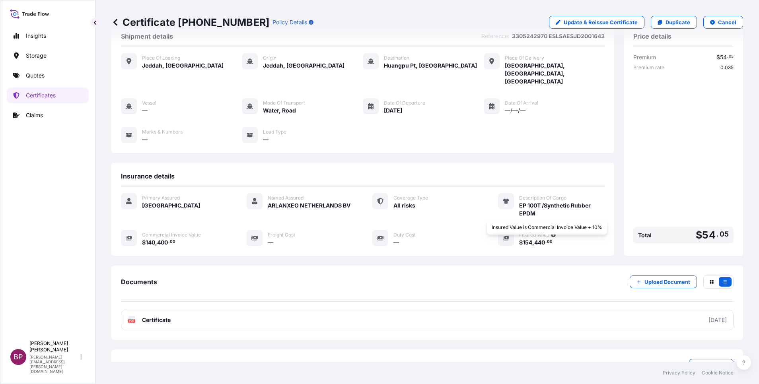
scroll to position [34, 0]
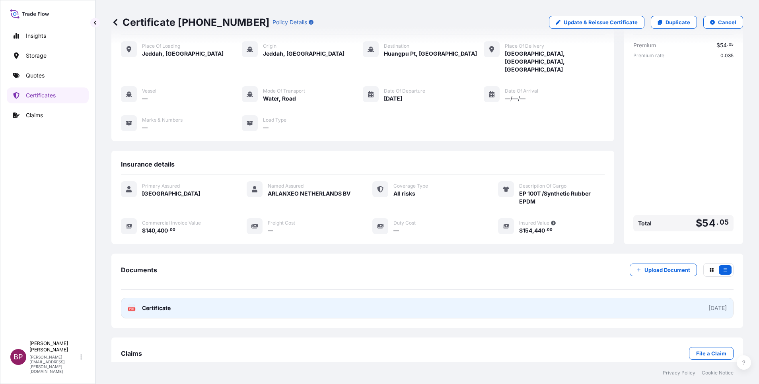
click at [161, 256] on span "Certificate" at bounding box center [156, 308] width 29 height 8
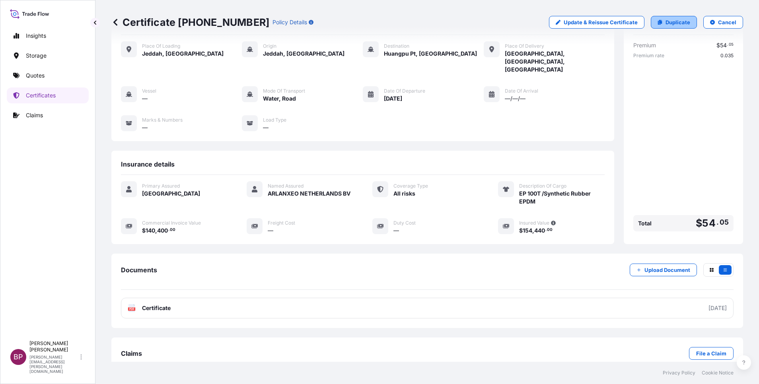
click at [505, 23] on p "Duplicate" at bounding box center [677, 22] width 25 height 8
select select "Road / Inland"
select select "Water"
select select "Road / Inland"
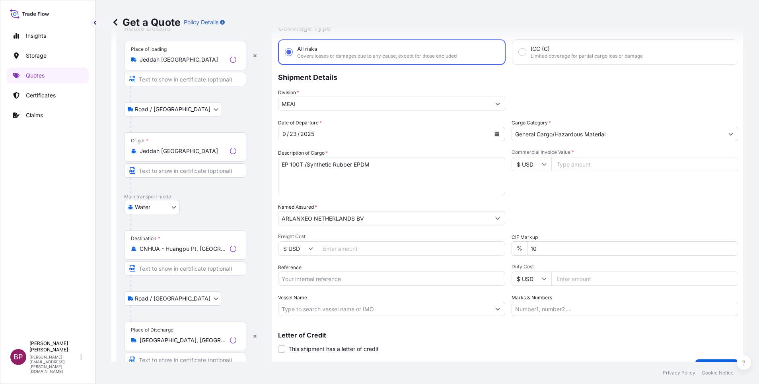
scroll to position [13, 0]
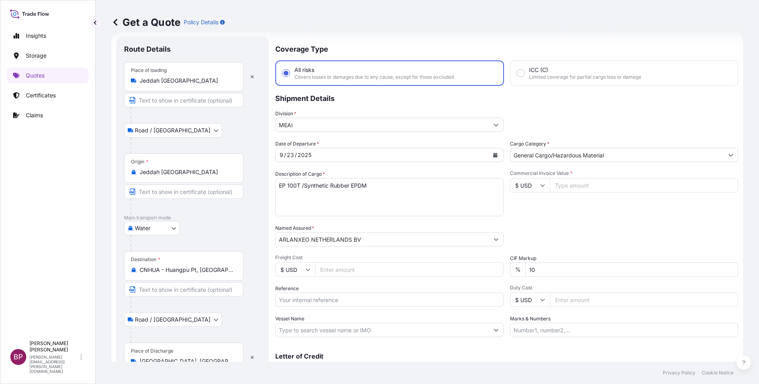
click at [325, 256] on input "Reference" at bounding box center [389, 300] width 228 height 14
paste input "3305242973 ESLSAESJD2001644"
type input "3305242973 ESLSAESJD2001644"
click at [505, 187] on input "Commercial Invoice Value *" at bounding box center [644, 185] width 188 height 14
paste input "93600"
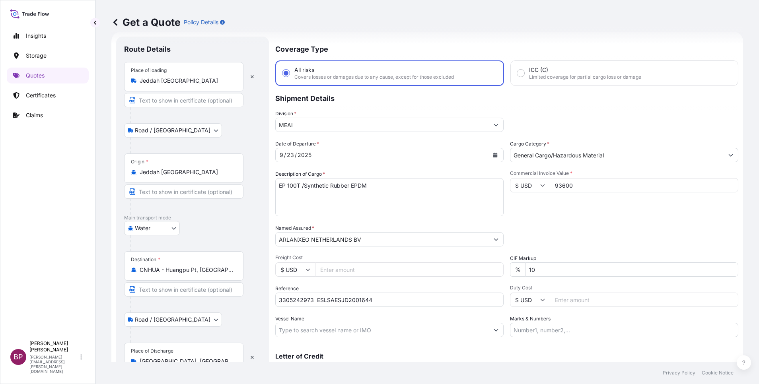
type input "93600"
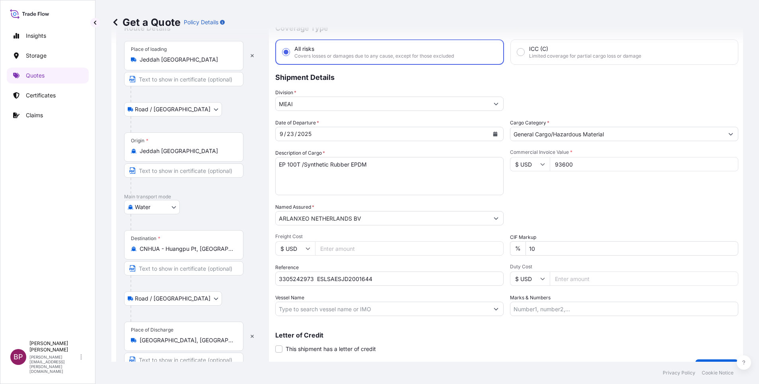
scroll to position [52, 0]
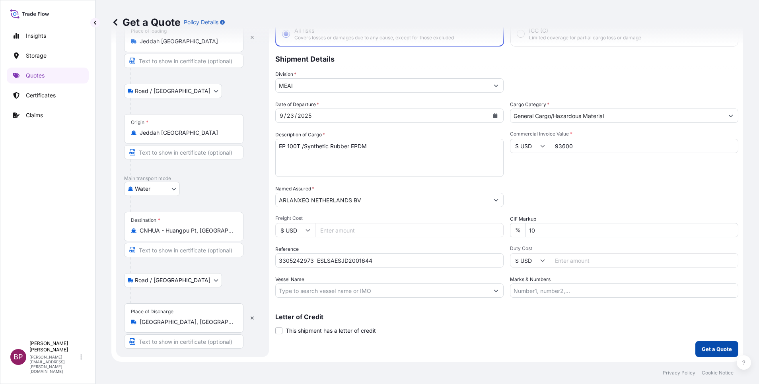
click at [505, 256] on p "Get a Quote" at bounding box center [716, 349] width 30 height 8
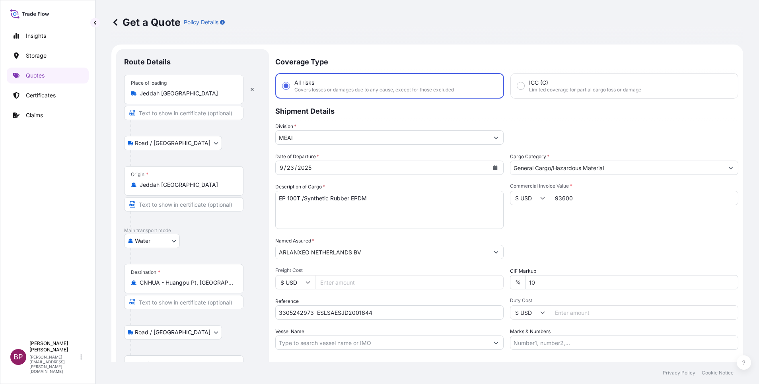
select select "Road / Inland"
select select "Water"
select select "Road / Inland"
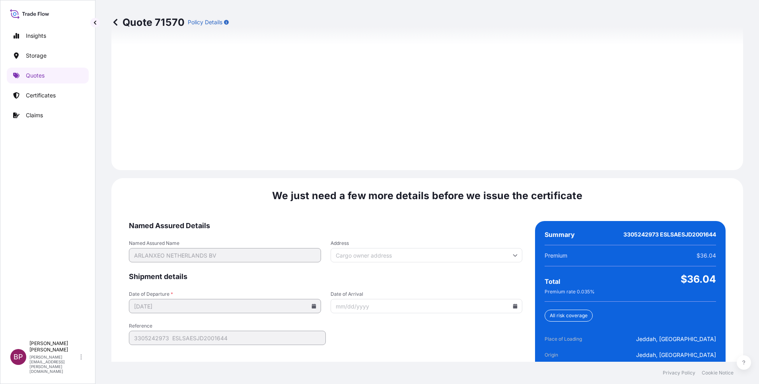
scroll to position [1179, 0]
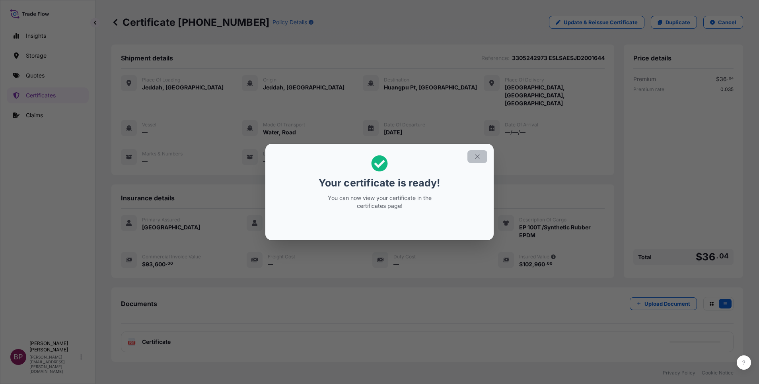
click at [475, 154] on icon "button" at bounding box center [477, 156] width 7 height 7
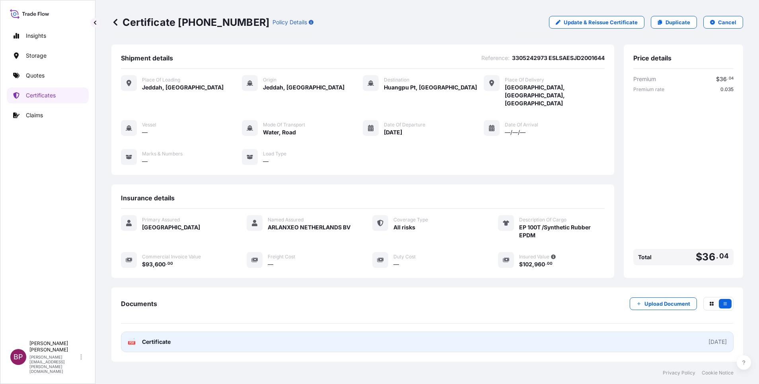
click at [152, 256] on span "Certificate" at bounding box center [156, 342] width 29 height 8
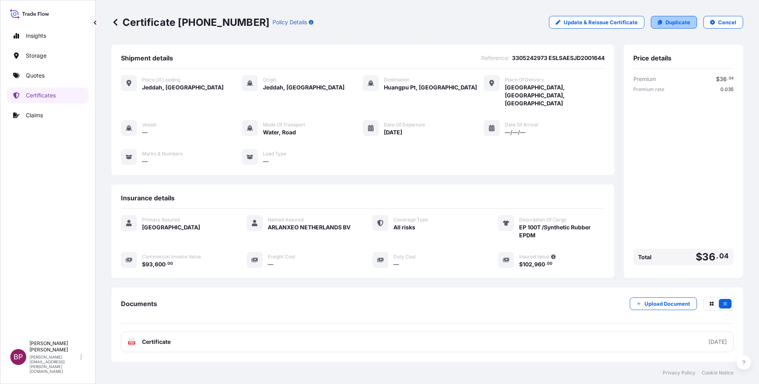
click at [505, 25] on p "Duplicate" at bounding box center [677, 22] width 25 height 8
select select "Road / Inland"
select select "Water"
select select "Road / Inland"
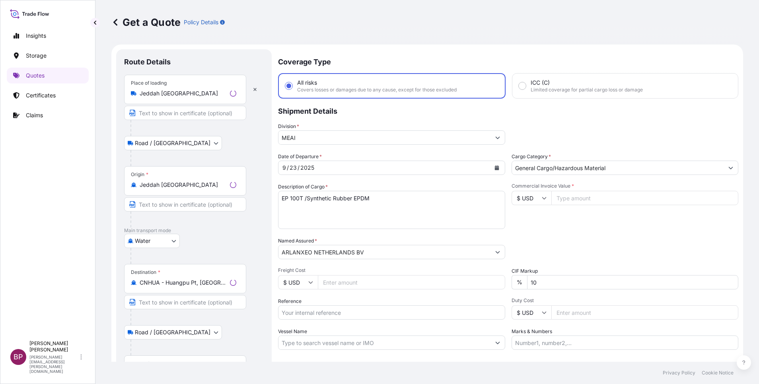
scroll to position [13, 0]
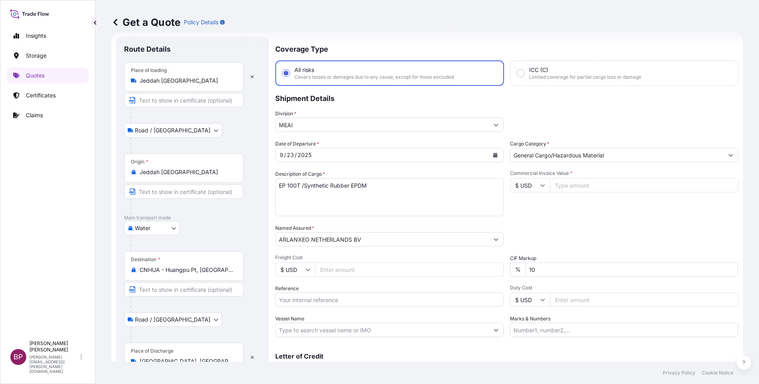
click at [326, 256] on input "Reference" at bounding box center [389, 300] width 228 height 14
paste input "3305242620 ESLSAESJD2001605"
type input "3305242620 ESLSAESJD2001605"
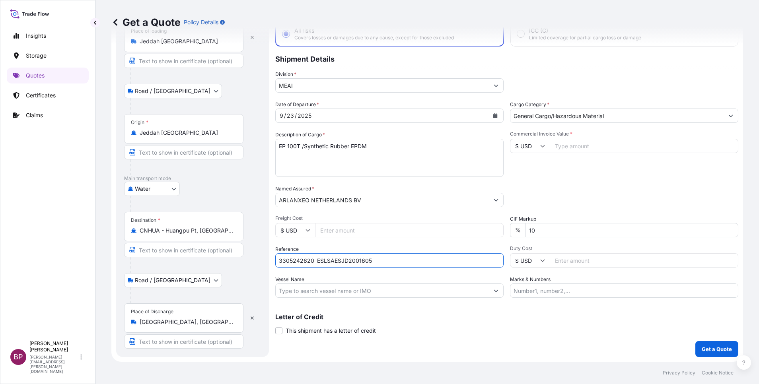
click at [0, 170] on html "Insights Storage Quotes Certificates Claims BP Bobby Paul Kurian bobby.paul@psa…" at bounding box center [379, 192] width 759 height 384
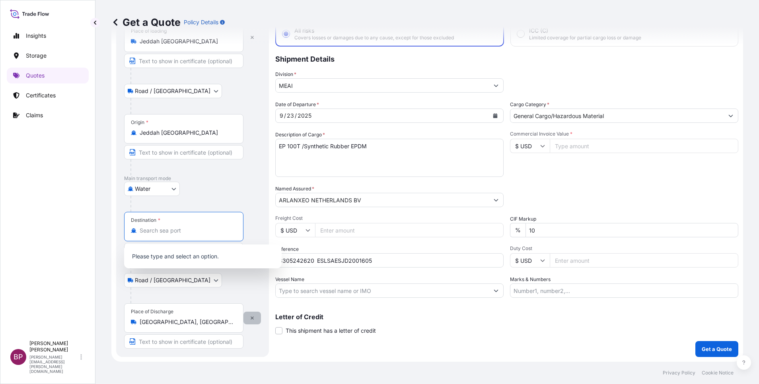
type input "CNHUA - Huangpu Pt, China"
click at [253, 256] on button "button" at bounding box center [251, 318] width 17 height 13
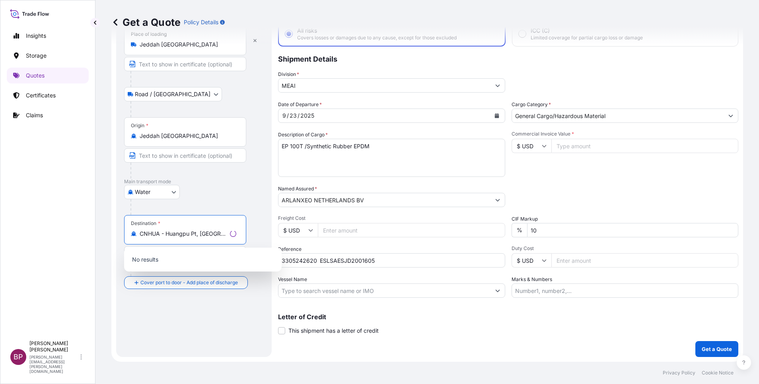
drag, startPoint x: 221, startPoint y: 235, endPoint x: 0, endPoint y: 202, distance: 223.6
click at [0, 203] on html "1 option available. 0 options available. 0 options available. Insights Storage …" at bounding box center [379, 192] width 759 height 384
paste input "Shanghai"
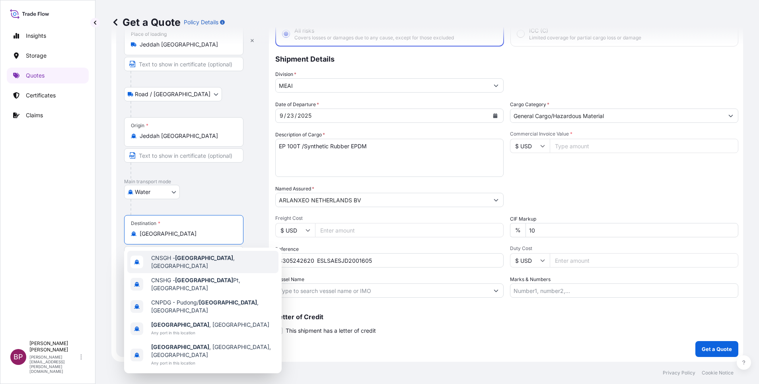
click at [198, 256] on span "CNSGH - Shanghai , China" at bounding box center [213, 262] width 124 height 16
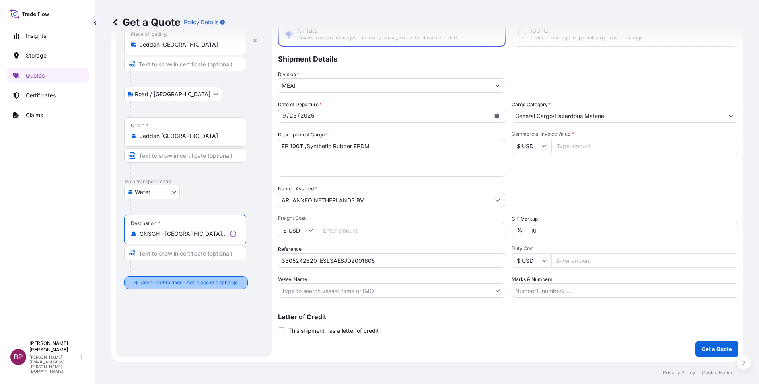
type input "CNSGH - Shanghai, China"
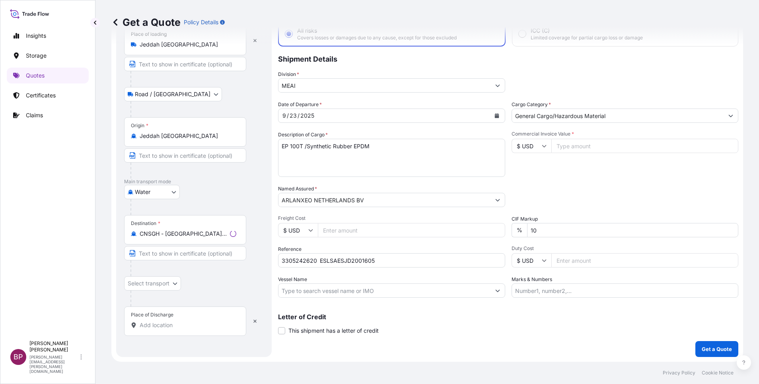
click at [175, 256] on div "Place of Discharge" at bounding box center [185, 321] width 122 height 29
click at [175, 256] on input "Place of Discharge" at bounding box center [188, 325] width 97 height 8
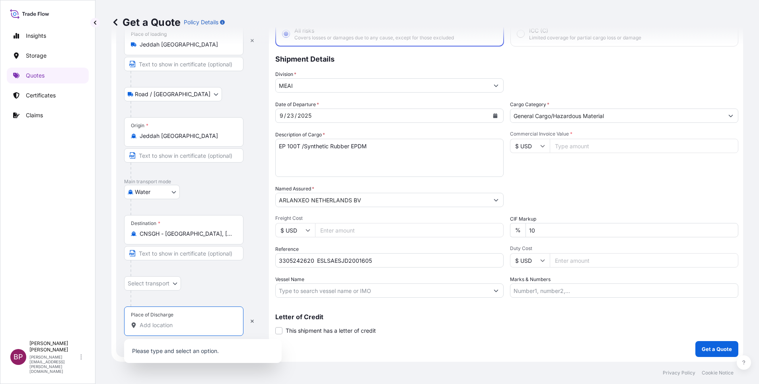
paste input "Shanghai"
type input "Shanghai"
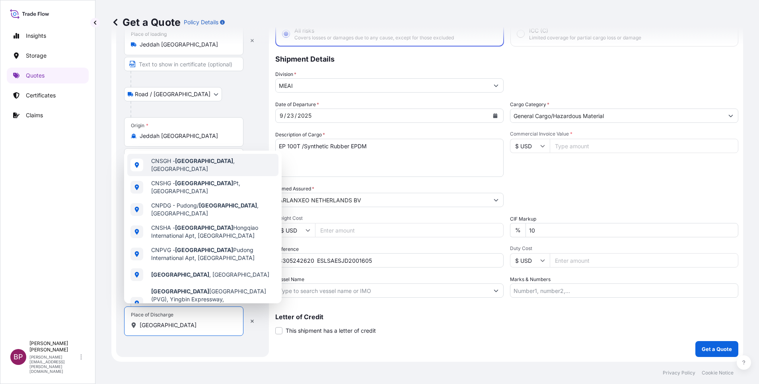
select select "Road / Inland"
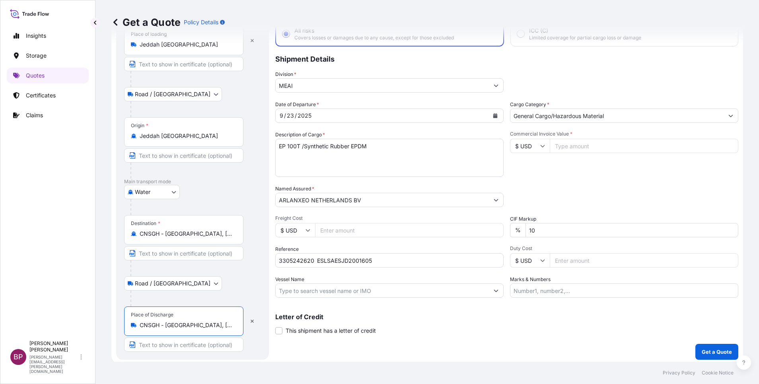
type input "CNSGH - Shanghai, China"
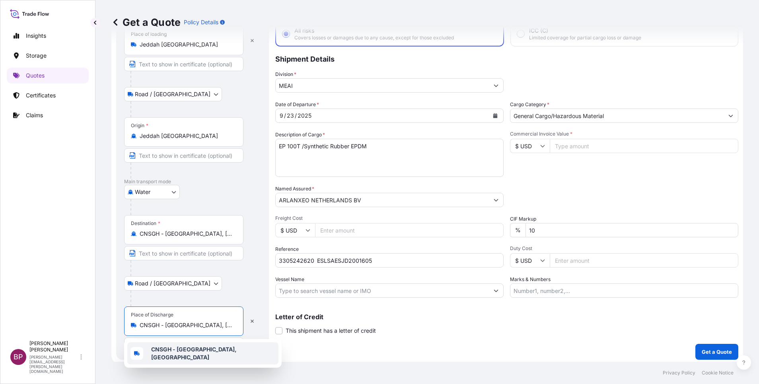
click at [505, 144] on input "Commercial Invoice Value *" at bounding box center [644, 146] width 188 height 14
paste input "95940"
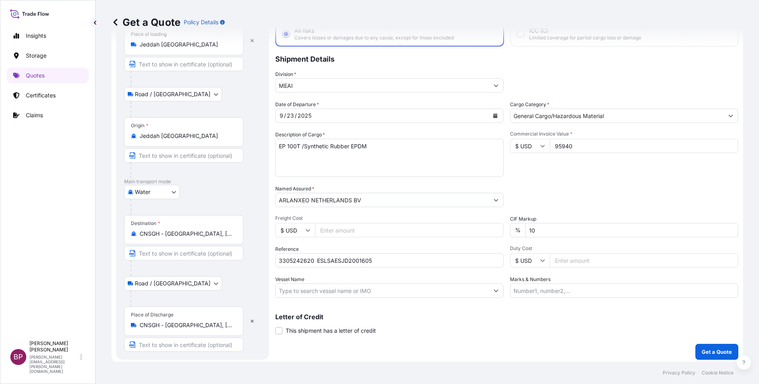
type input "95940"
drag, startPoint x: 539, startPoint y: 227, endPoint x: 172, endPoint y: 226, distance: 367.0
click at [332, 225] on div "Date of Departure * 9 / 23 / 2025 Cargo Category * General Cargo/Hazardous Mate…" at bounding box center [506, 199] width 463 height 197
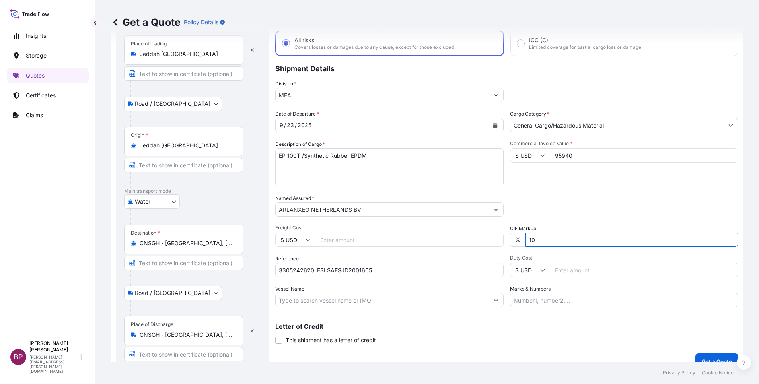
scroll to position [55, 0]
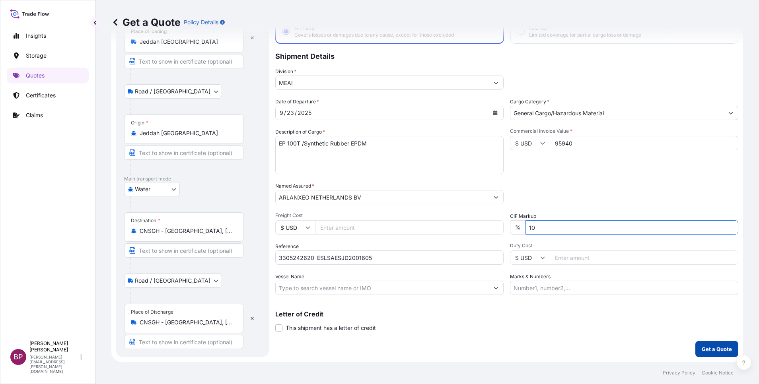
click at [505, 256] on p "Get a Quote" at bounding box center [716, 349] width 30 height 8
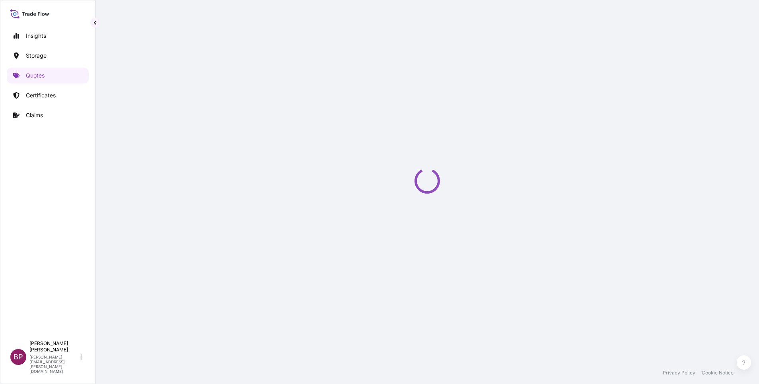
select select "Road / Inland"
select select "Water"
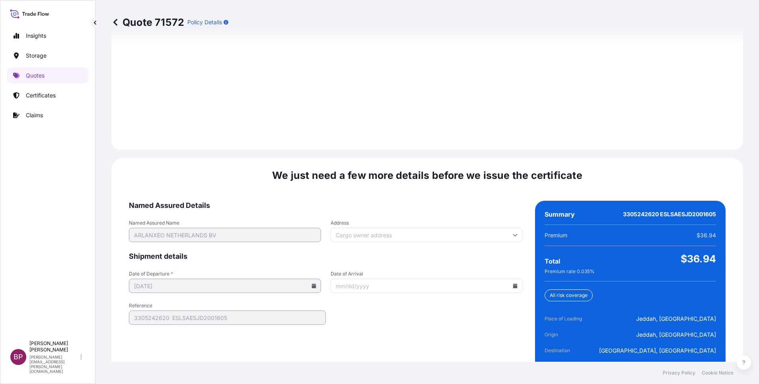
scroll to position [1147, 0]
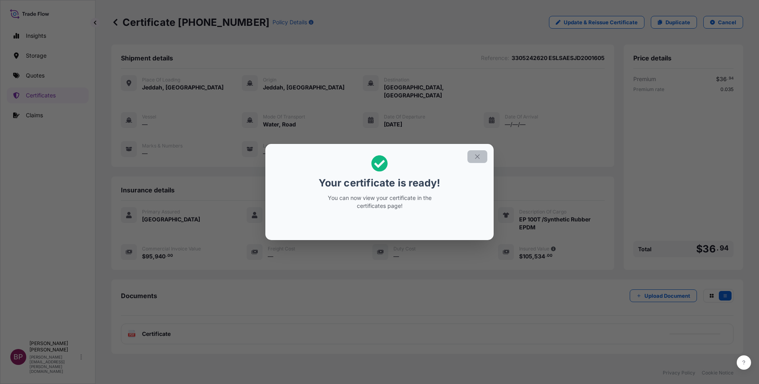
click at [474, 159] on icon "button" at bounding box center [477, 156] width 7 height 7
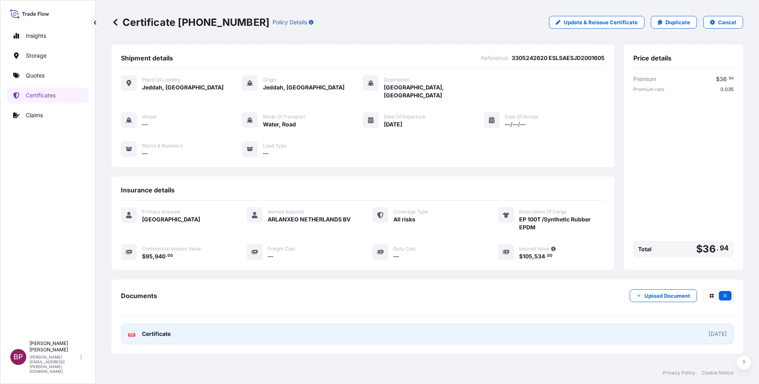
click at [167, 256] on span "Certificate" at bounding box center [156, 334] width 29 height 8
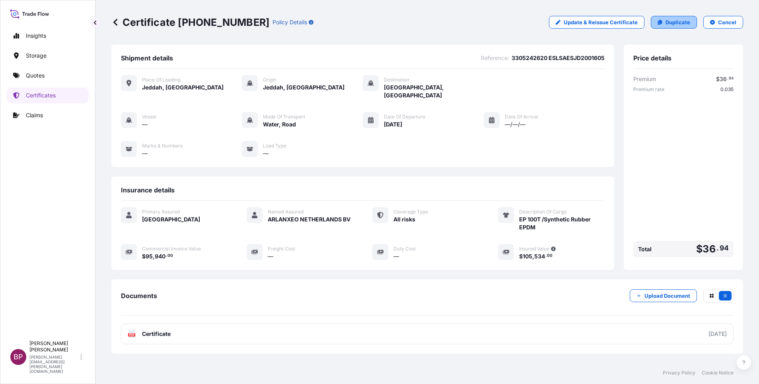
click at [505, 23] on p "Duplicate" at bounding box center [677, 22] width 25 height 8
select select "Road / Inland"
select select "Water"
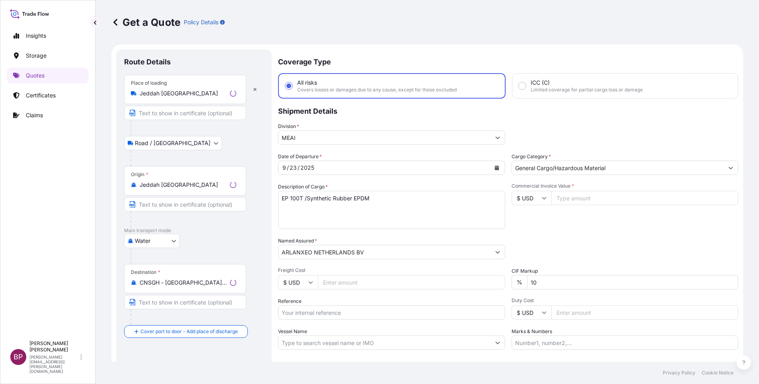
scroll to position [13, 0]
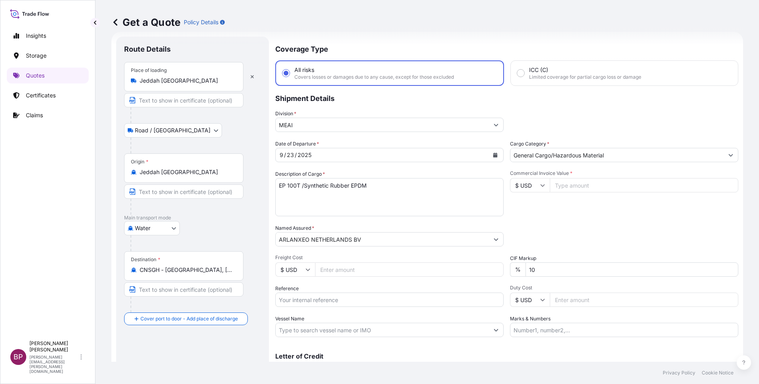
click at [319, 256] on div "Date of Departure * 9 / 23 / 2025 Cargo Category * General Cargo/Hazardous Mate…" at bounding box center [506, 238] width 463 height 197
click at [317, 256] on input "Reference" at bounding box center [389, 300] width 228 height 14
paste input "3305242621 ESLSAESJD2001606"
type input "3305242621 ESLSAESJD2001606"
click at [505, 185] on input "Commercial Invoice Value *" at bounding box center [644, 185] width 188 height 14
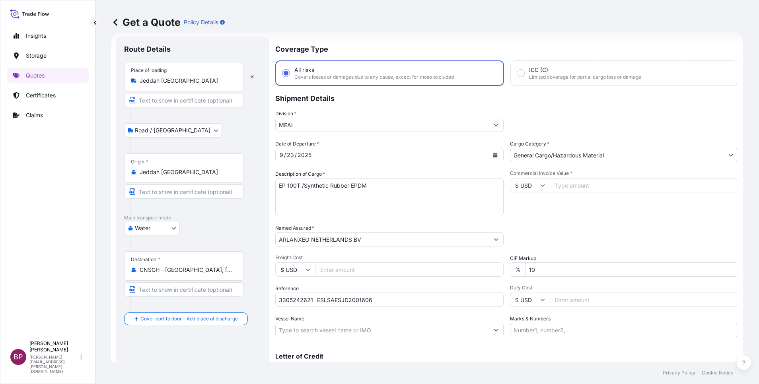
paste input "93600"
type input "93600"
click at [161, 256] on div "Place of Discharge" at bounding box center [183, 357] width 119 height 29
click at [161, 256] on input "Place of Discharge" at bounding box center [187, 361] width 94 height 8
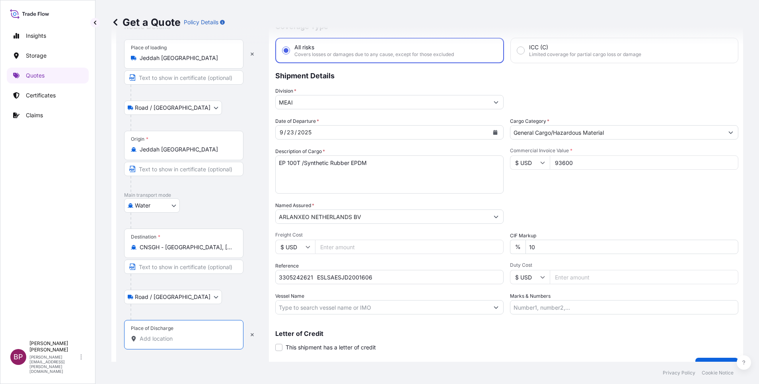
scroll to position [52, 0]
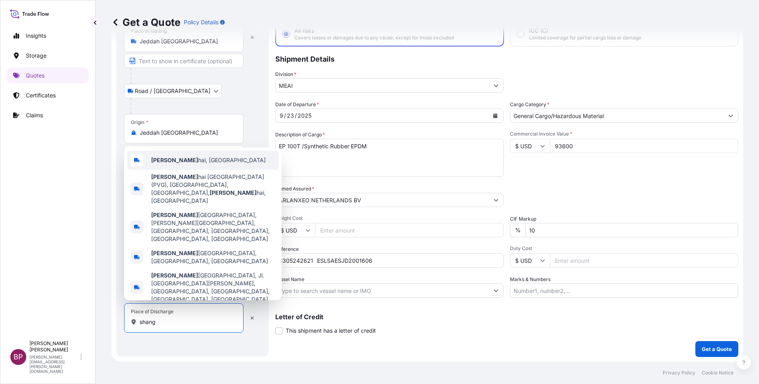
click at [187, 164] on span "Shang hai, China" at bounding box center [208, 160] width 115 height 8
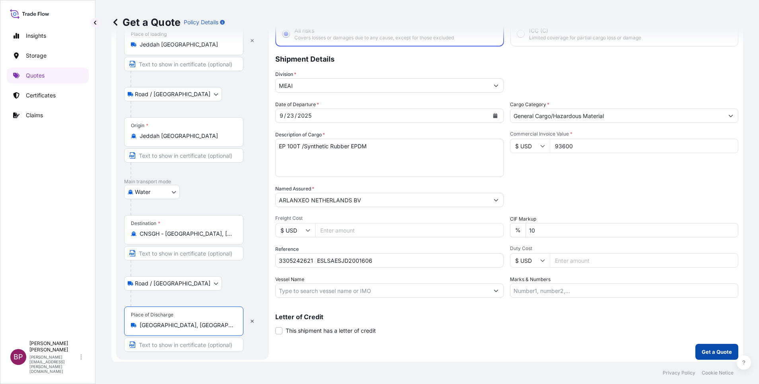
type input "Shanghai, China"
click at [505, 256] on p "Get a Quote" at bounding box center [716, 352] width 30 height 8
select select "Road / Inland"
select select "Water"
select select "Road / Inland"
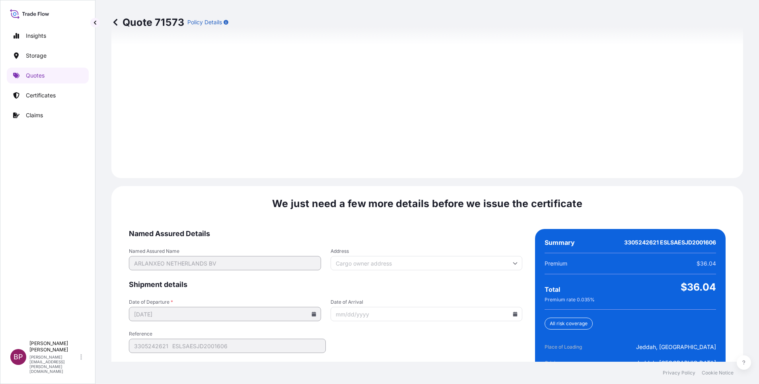
scroll to position [1179, 0]
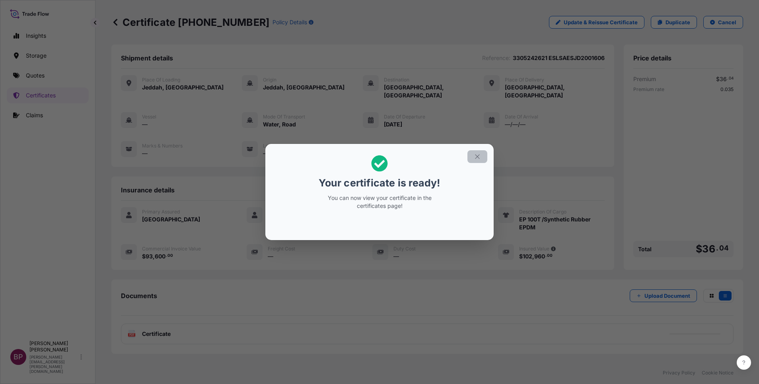
click at [477, 155] on icon "button" at bounding box center [477, 156] width 7 height 7
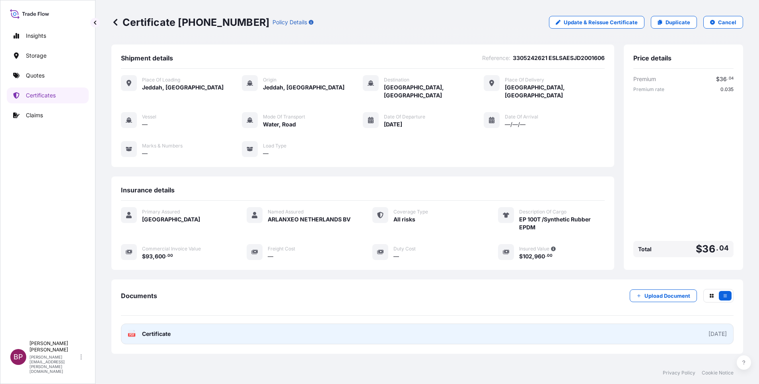
click at [163, 256] on span "Certificate" at bounding box center [156, 334] width 29 height 8
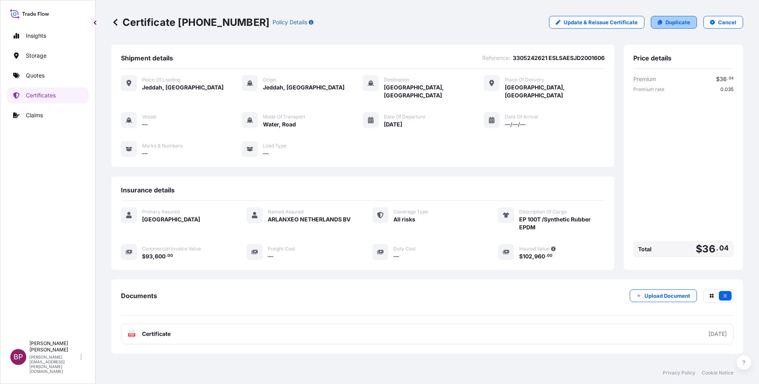
click at [505, 22] on p "Duplicate" at bounding box center [677, 22] width 25 height 8
select select "Road / Inland"
select select "Water"
select select "Road / Inland"
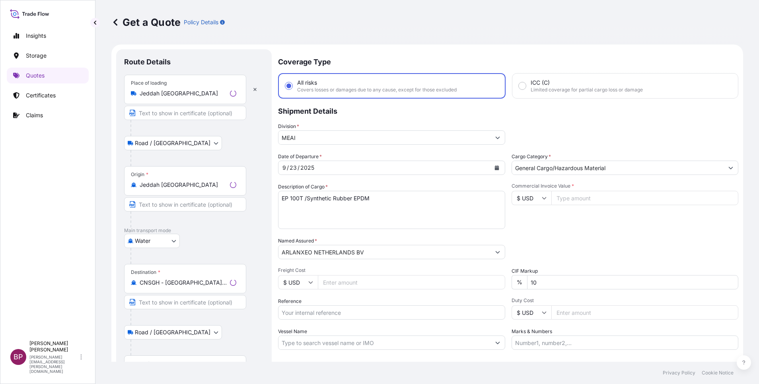
scroll to position [13, 0]
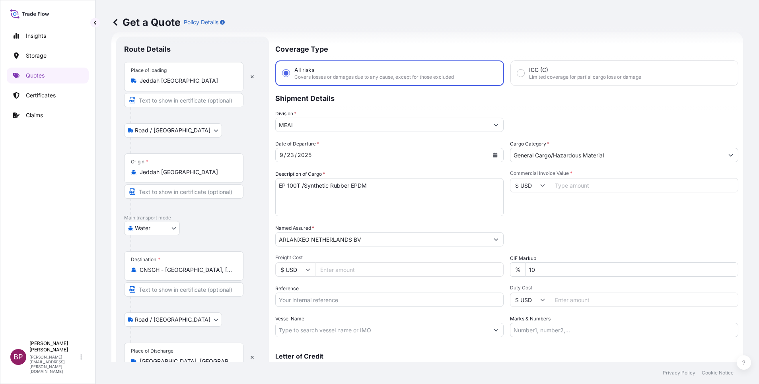
click at [317, 256] on input "Reference" at bounding box center [389, 300] width 228 height 14
paste input "3305243056 ESLSAESJD2001642"
type input "3305243056 ESLSAESJD2001642"
click at [0, 166] on html "Insights Storage Quotes Certificates Claims BP Bobby Paul Kurian bobby.paul@psa…" at bounding box center [379, 192] width 759 height 384
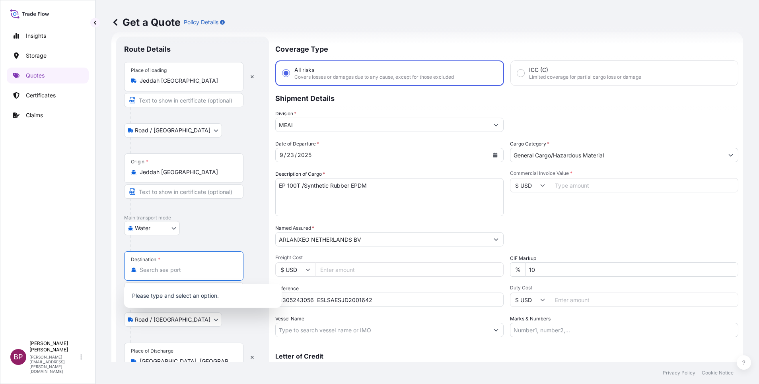
paste input "Huangpu"
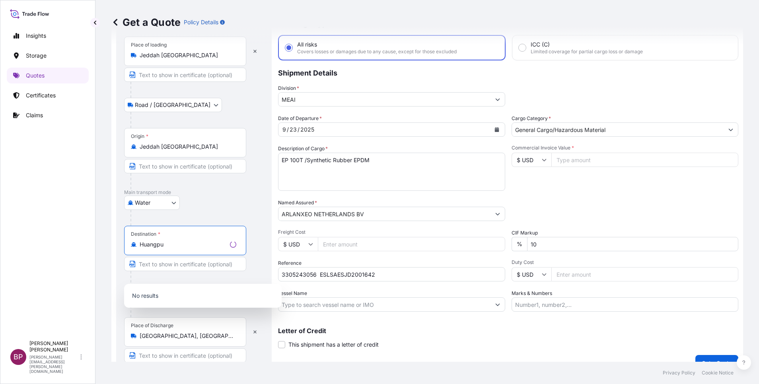
scroll to position [52, 0]
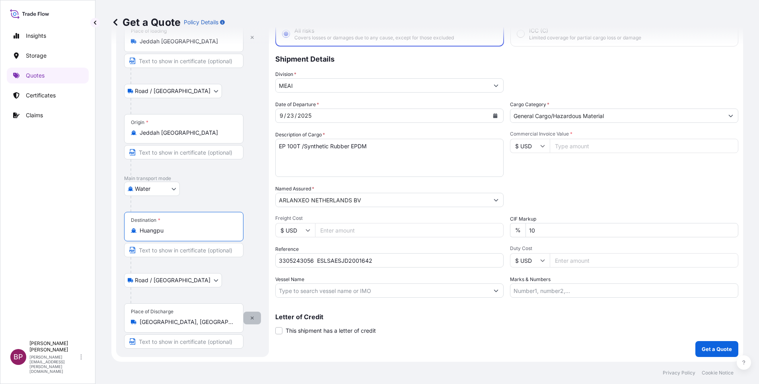
type input "CNSGH - Shanghai, China"
click at [253, 256] on icon "button" at bounding box center [252, 318] width 3 height 3
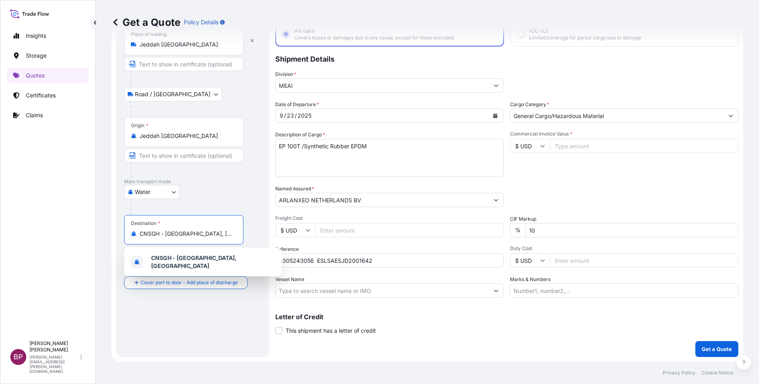
drag, startPoint x: 212, startPoint y: 236, endPoint x: 0, endPoint y: 208, distance: 213.8
click at [0, 209] on html "0 options available. 1 option available. Insights Storage Quotes Certificates C…" at bounding box center [379, 192] width 759 height 384
paste input "Huangpu"
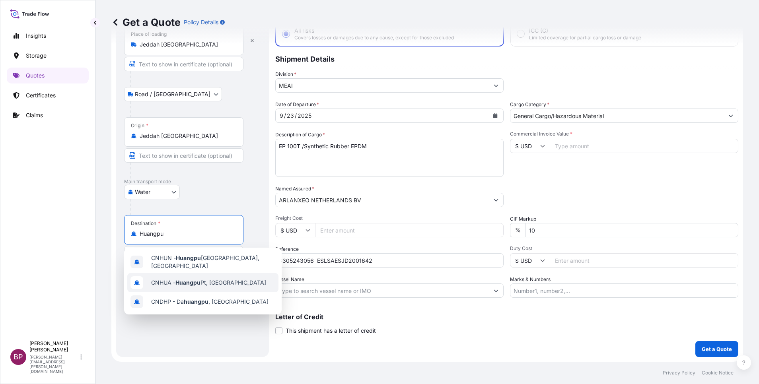
click at [195, 256] on span "CNHUA - Huangpu Pt, China" at bounding box center [208, 283] width 115 height 8
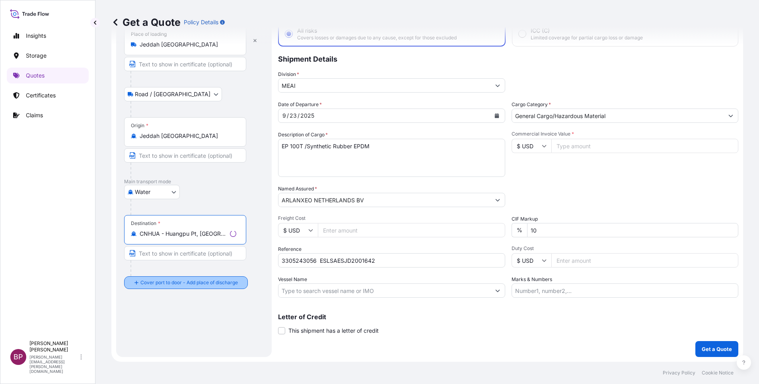
type input "CNHUA - Huangpu Pt, China"
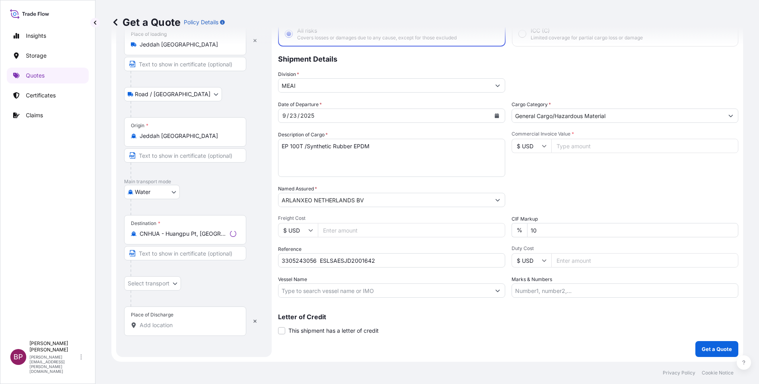
click at [171, 256] on div "Place of Discharge" at bounding box center [185, 321] width 122 height 29
click at [171, 256] on input "Place of Discharge" at bounding box center [188, 325] width 97 height 8
paste input "Huangpu"
type input "Huangpu"
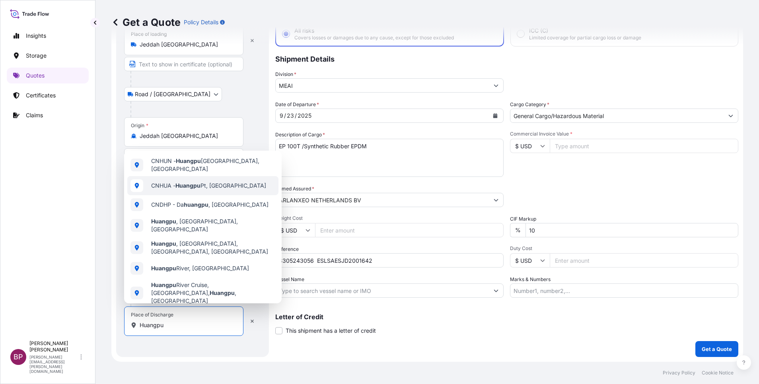
click at [221, 185] on span "CNHUA - Huangpu Pt, China" at bounding box center [208, 186] width 115 height 8
select select "Road / Inland"
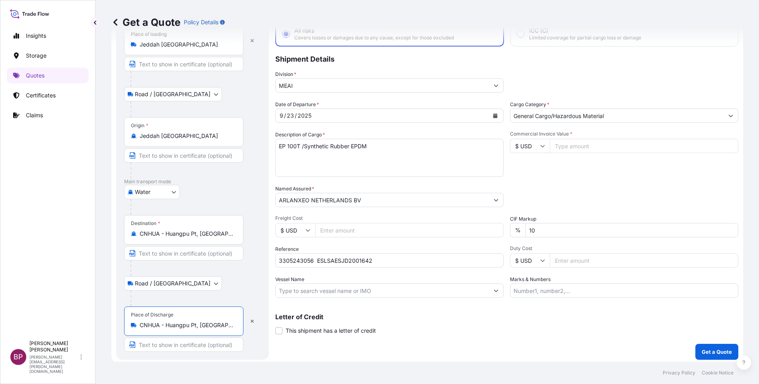
type input "CNHUA - Huangpu Pt, China"
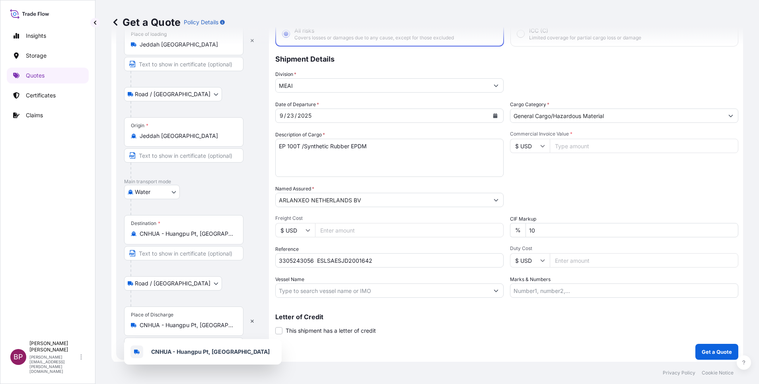
click at [505, 144] on input "Commercial Invoice Value *" at bounding box center [644, 146] width 188 height 14
paste input "39195"
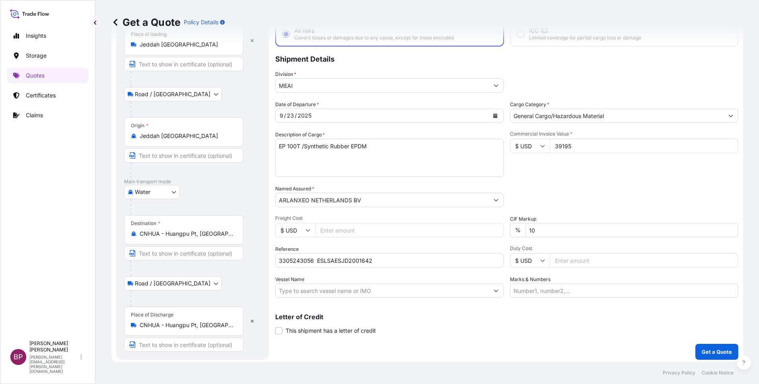
type input "39195"
drag, startPoint x: 407, startPoint y: 148, endPoint x: 0, endPoint y: 67, distance: 414.8
click at [0, 81] on html "Insights Storage Quotes Certificates Claims BP Bobby Paul Kurian bobby.paul@psa…" at bounding box center [379, 192] width 759 height 384
click at [505, 256] on p "Get a Quote" at bounding box center [716, 352] width 30 height 8
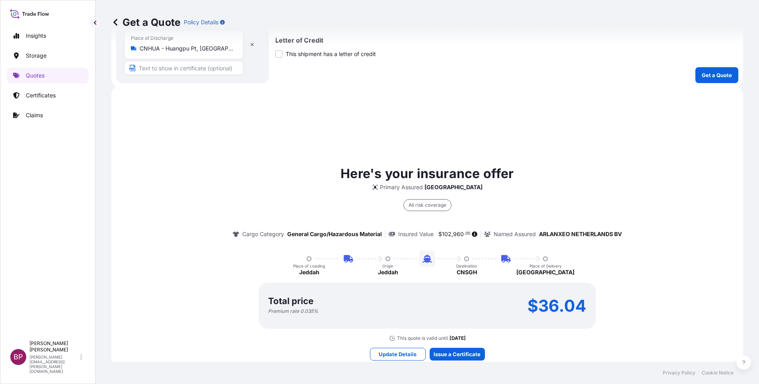
scroll to position [375, 0]
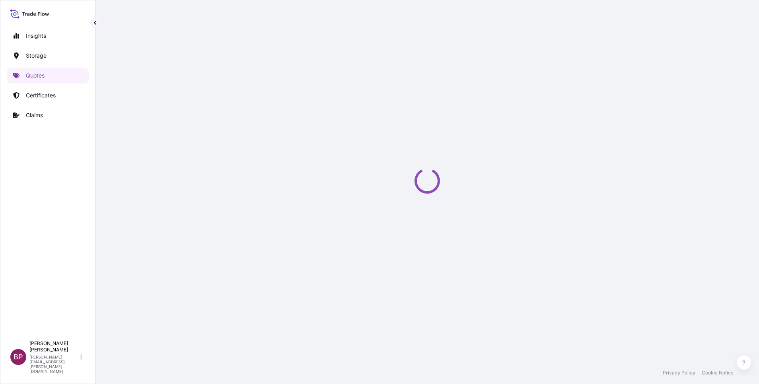
select select "Road / Inland"
select select "Water"
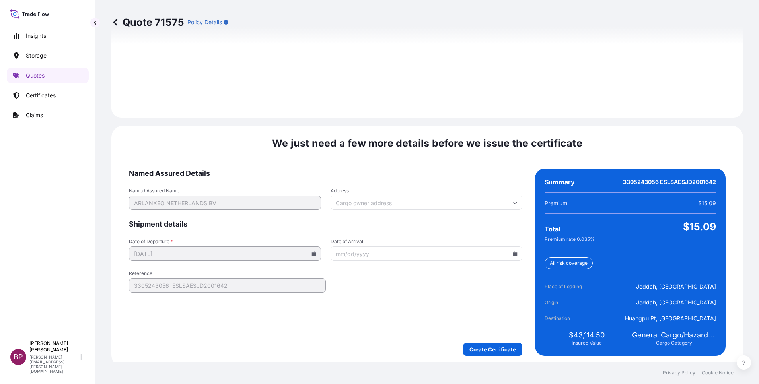
scroll to position [1147, 0]
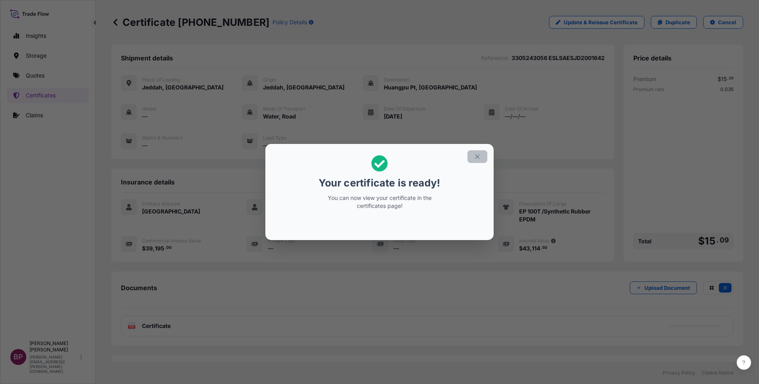
click at [477, 160] on button "button" at bounding box center [477, 156] width 20 height 13
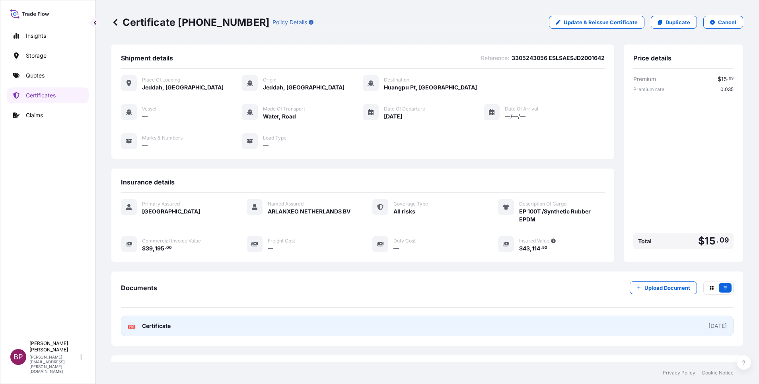
click at [154, 256] on span "Certificate" at bounding box center [156, 326] width 29 height 8
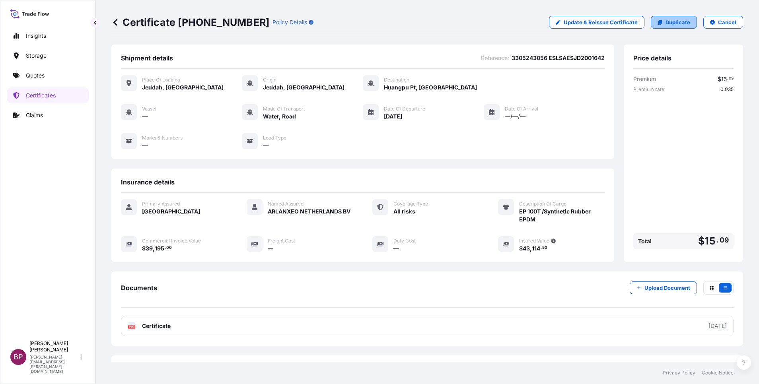
click at [505, 26] on link "Duplicate" at bounding box center [674, 22] width 46 height 13
select select "Road / Inland"
select select "Water"
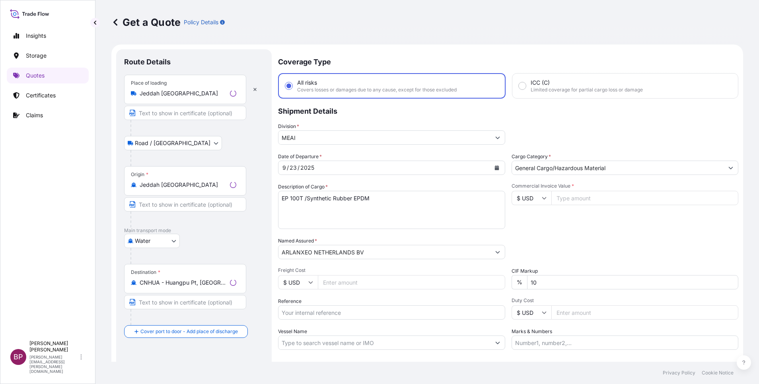
scroll to position [13, 0]
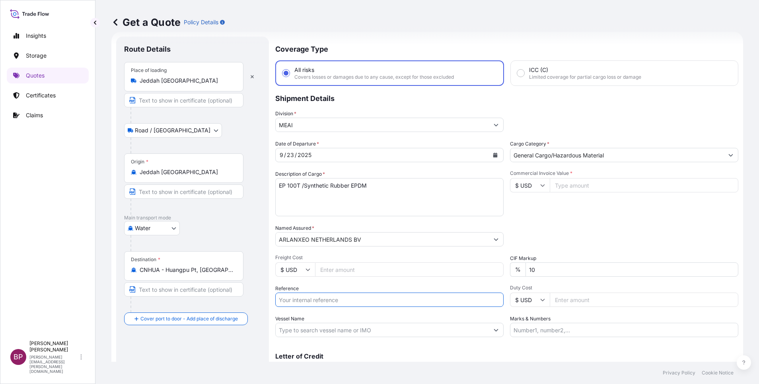
click at [324, 256] on input "Reference" at bounding box center [389, 300] width 228 height 14
paste input "3305243054 ESLSAESJD2001646"
type input "3305243054 ESLSAESJD2001646"
click at [505, 186] on input "Commercial Invoice Value *" at bounding box center [644, 185] width 188 height 14
paste input "54936"
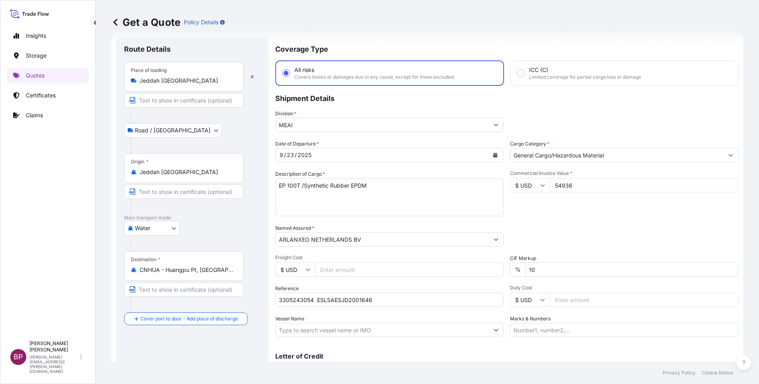
type input "54936"
click at [505, 219] on div "Date of Departure * 9 / 23 / 2025 Cargo Category * General Cargo/Hazardous Mate…" at bounding box center [506, 238] width 463 height 197
drag, startPoint x: 311, startPoint y: 177, endPoint x: 290, endPoint y: 169, distance: 22.2
click at [0, 169] on html "Insights Storage Quotes Certificates Claims BP Bobby Paul Kurian bobby.paul@psa…" at bounding box center [379, 192] width 759 height 384
paste textarea "KELTAN KSA 6405H"
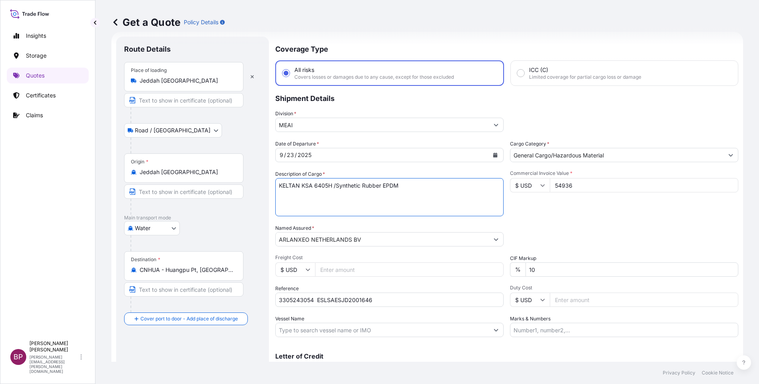
type textarea "KELTAN KSA 6405H /Synthetic Rubber EPDM"
drag, startPoint x: 223, startPoint y: 274, endPoint x: 0, endPoint y: 241, distance: 225.4
click at [0, 242] on html "Insights Storage Quotes Certificates Claims BP Bobby Paul Kurian bobby.paul@psa…" at bounding box center [379, 192] width 759 height 384
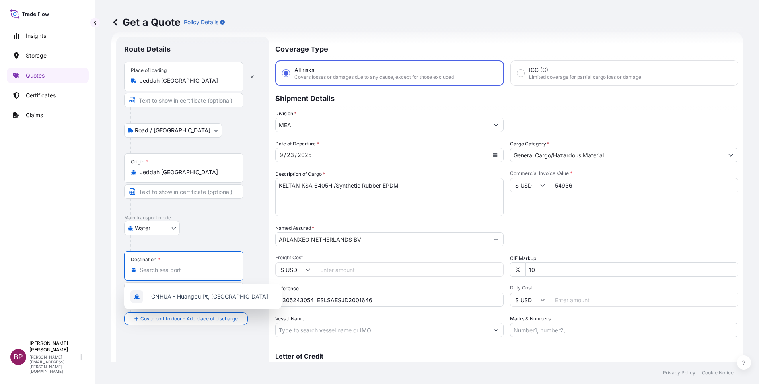
paste input "Tughlakabad"
type input "T"
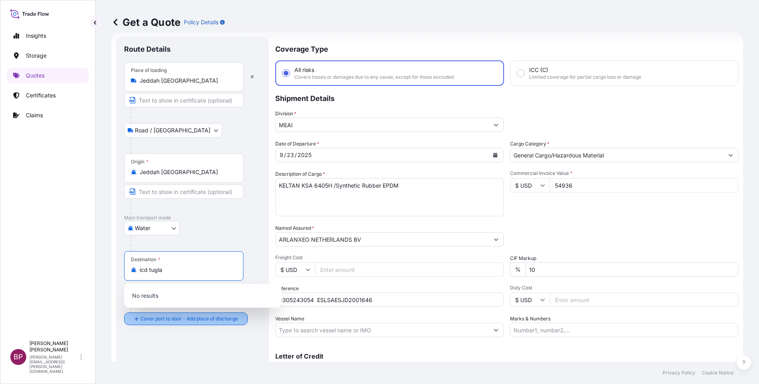
type input "CNHUA - Huangpu Pt, China"
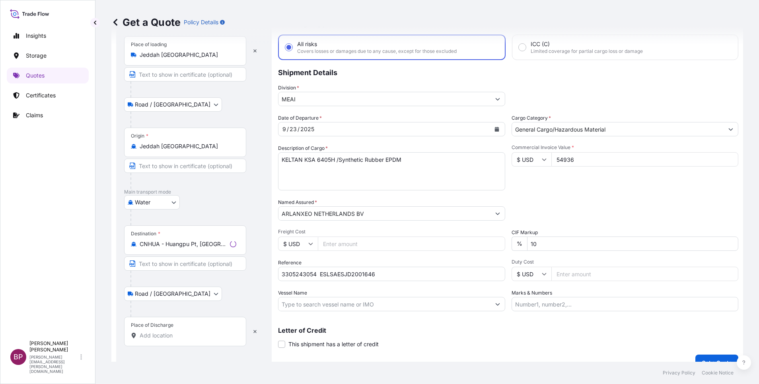
scroll to position [52, 0]
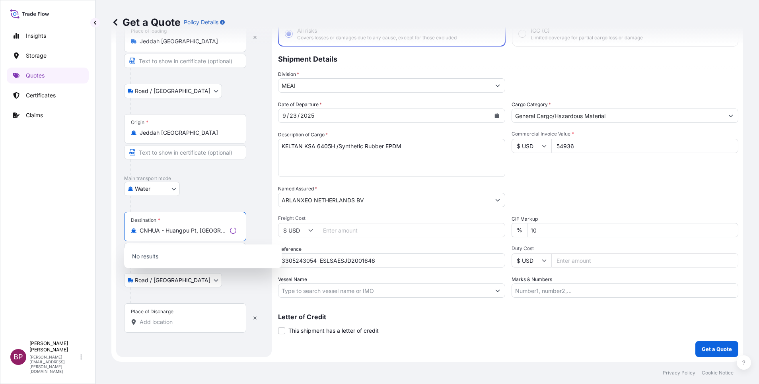
drag, startPoint x: 219, startPoint y: 228, endPoint x: 0, endPoint y: 188, distance: 222.2
click at [0, 196] on html "0 options available. Insights Storage Quotes Certificates Claims BP Bobby Paul …" at bounding box center [379, 192] width 759 height 384
paste input "Tughlakabad"
type input "CNHUA - Huangpu Pt, China"
click at [183, 256] on input "Place of Discharge" at bounding box center [188, 322] width 97 height 8
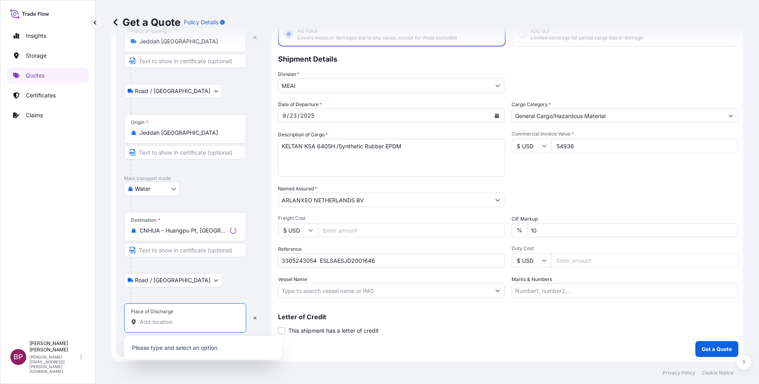
paste input "Tughlakabad"
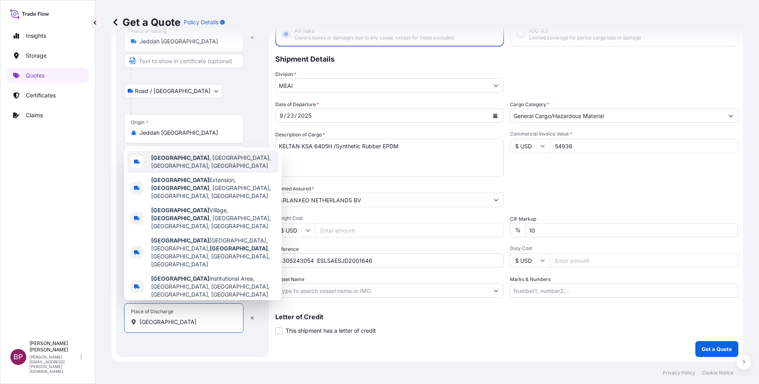
click at [224, 170] on span "Tughlakabad , New Delhi, Delhi, India" at bounding box center [213, 162] width 124 height 16
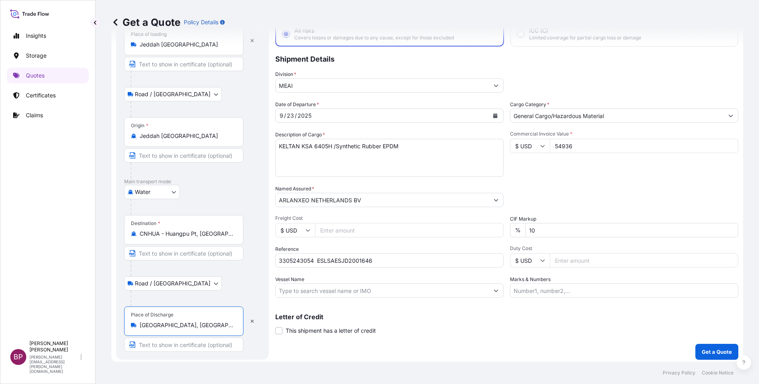
drag, startPoint x: 173, startPoint y: 326, endPoint x: 24, endPoint y: 306, distance: 150.4
click at [24, 256] on div "Insights Storage Quotes Certificates Claims BP Bobby Paul Kurian bobby.paul@psa…" at bounding box center [379, 192] width 759 height 384
type input "Tughlakabad, New Delhi, Delhi, India"
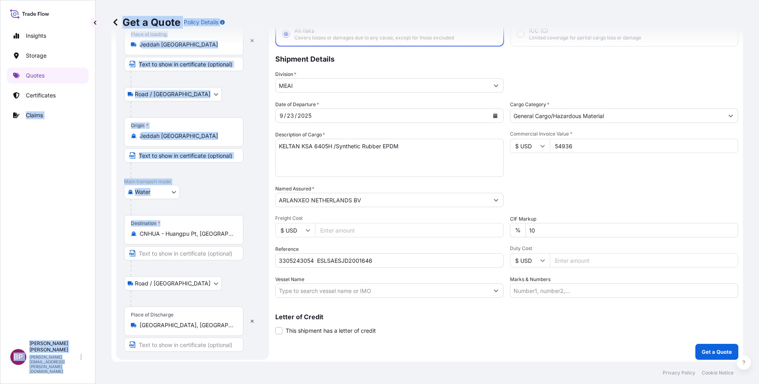
drag, startPoint x: 231, startPoint y: 232, endPoint x: -2, endPoint y: 227, distance: 233.9
click at [0, 227] on html "Insights Storage Quotes Certificates Claims BP Bobby Paul Kurian bobby.paul@psa…" at bounding box center [379, 192] width 759 height 384
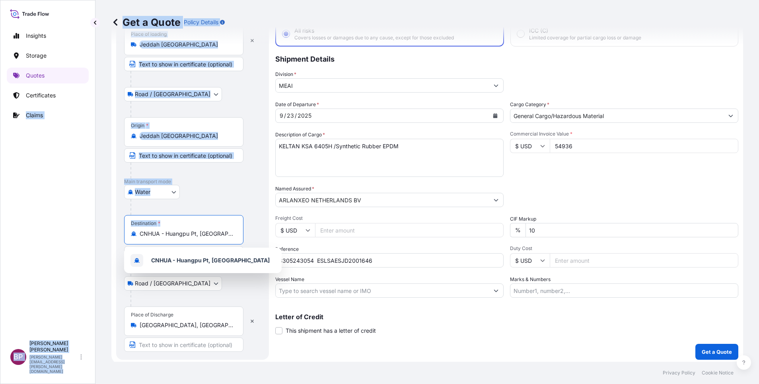
click at [232, 232] on input "CNHUA - Huangpu Pt, China" at bounding box center [187, 234] width 94 height 8
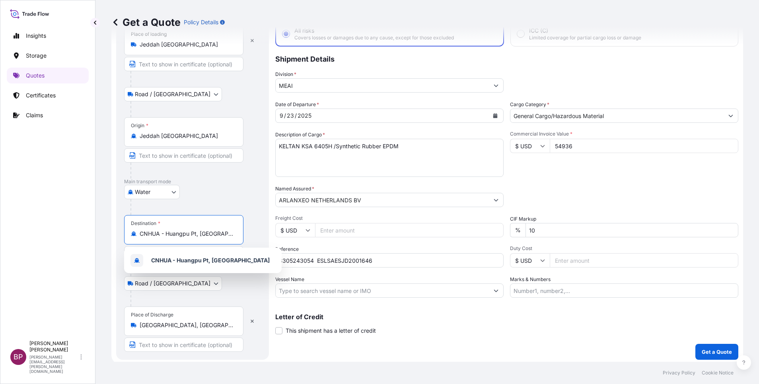
drag, startPoint x: 232, startPoint y: 232, endPoint x: 87, endPoint y: 231, distance: 145.1
click at [87, 231] on div "Insights Storage Quotes Certificates Claims BP Bobby Paul Kurian bobby.paul@psa…" at bounding box center [379, 192] width 759 height 384
paste input "Tughlakabad"
drag, startPoint x: 151, startPoint y: 233, endPoint x: 165, endPoint y: 315, distance: 83.4
click at [152, 233] on input "Tughlakabad" at bounding box center [187, 234] width 94 height 8
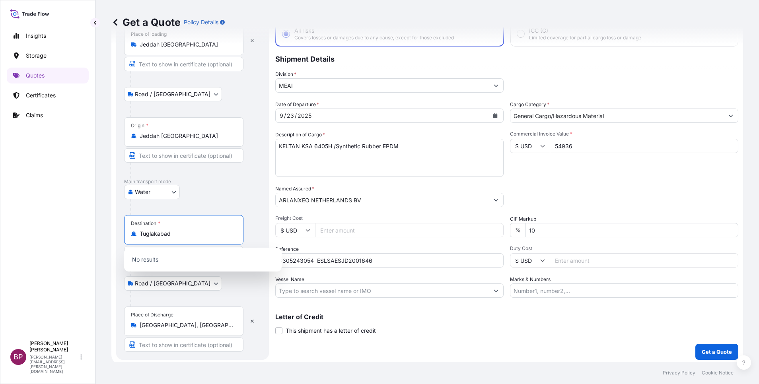
drag, startPoint x: 181, startPoint y: 237, endPoint x: -2, endPoint y: 234, distance: 183.7
click at [0, 234] on html "Insights Storage Quotes Certificates Claims BP Bobby Paul Kurian bobby.paul@psa…" at bounding box center [379, 192] width 759 height 384
type input "t"
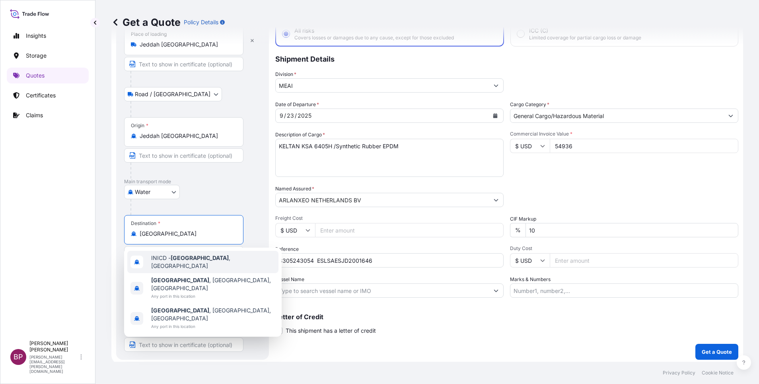
click at [207, 256] on span "INICD - New Delhi , India" at bounding box center [213, 262] width 124 height 16
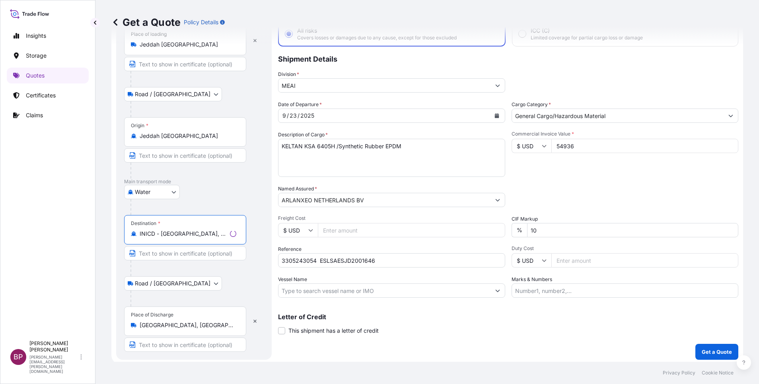
type input "INICD - New Delhi, India"
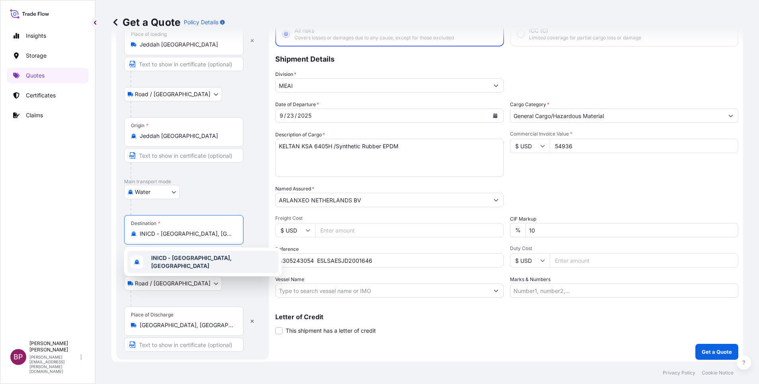
click at [203, 256] on b "INICD - New Delhi, India" at bounding box center [191, 261] width 81 height 15
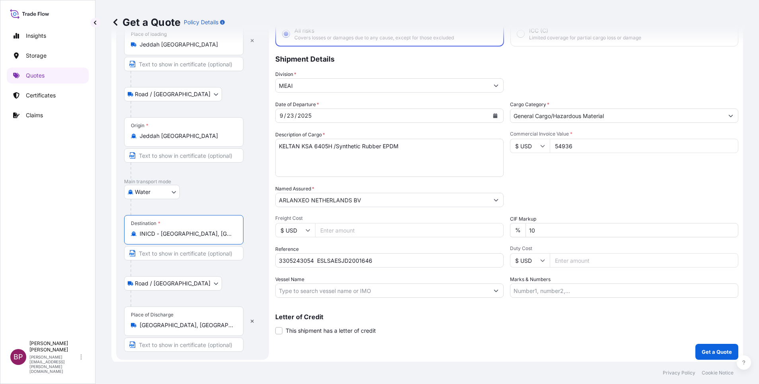
scroll to position [55, 0]
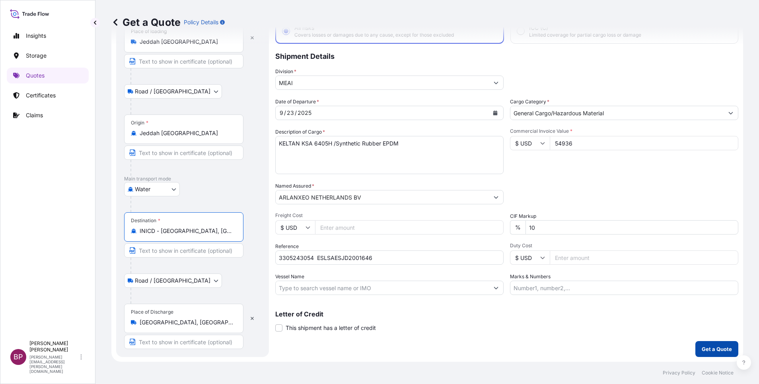
click at [505, 256] on p "Get a Quote" at bounding box center [716, 349] width 30 height 8
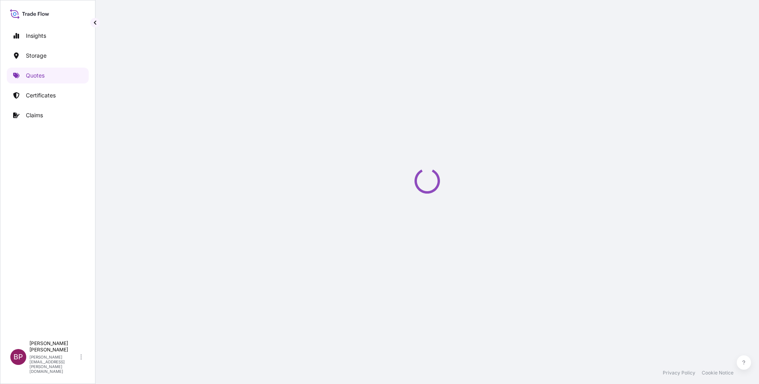
select select "Road / Inland"
select select "Water"
select select "Road / Inland"
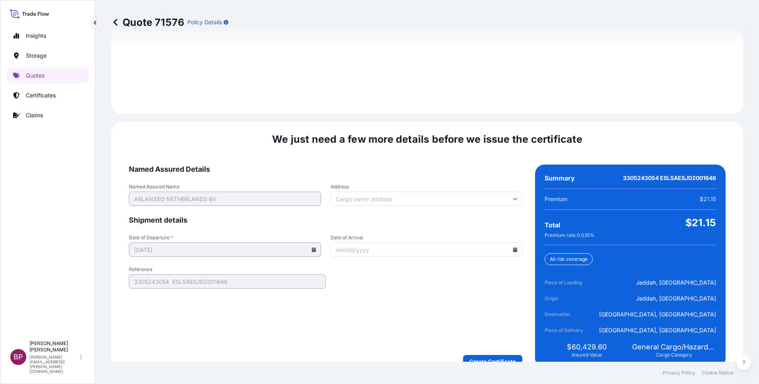
scroll to position [1179, 0]
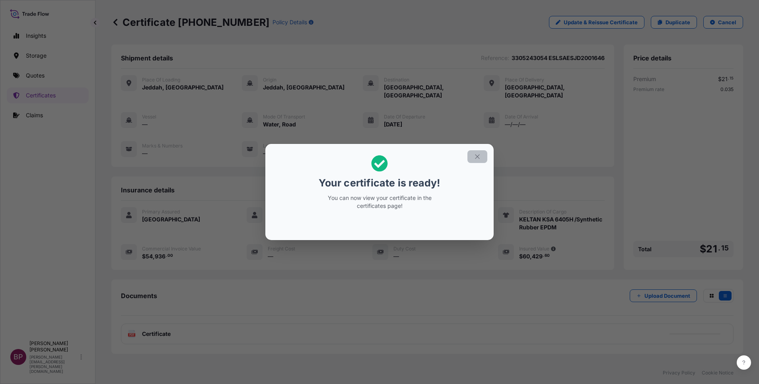
click at [475, 161] on button "button" at bounding box center [477, 156] width 20 height 13
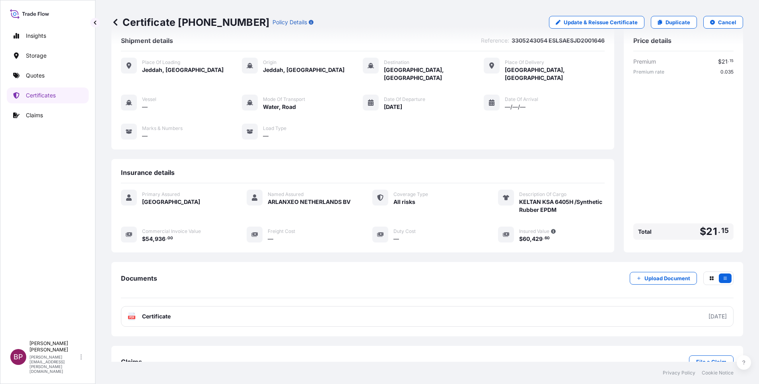
scroll to position [34, 0]
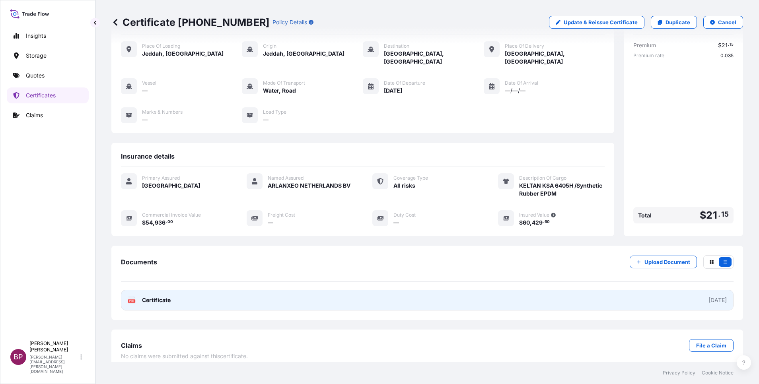
click at [154, 256] on span "Certificate" at bounding box center [156, 300] width 29 height 8
